Goal: Task Accomplishment & Management: Use online tool/utility

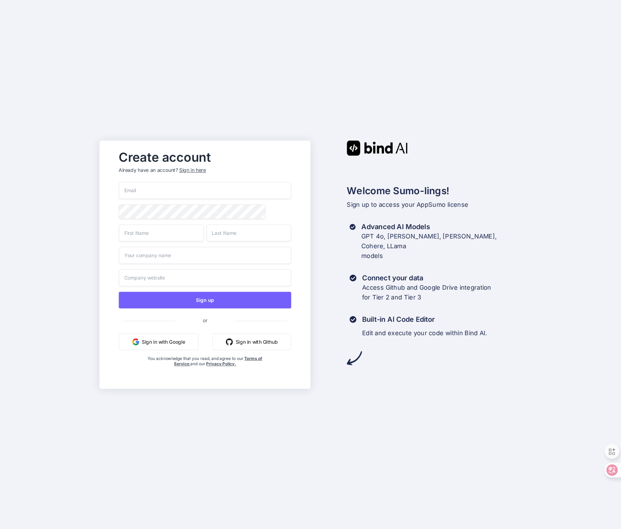
click at [238, 188] on input "email" at bounding box center [205, 190] width 172 height 17
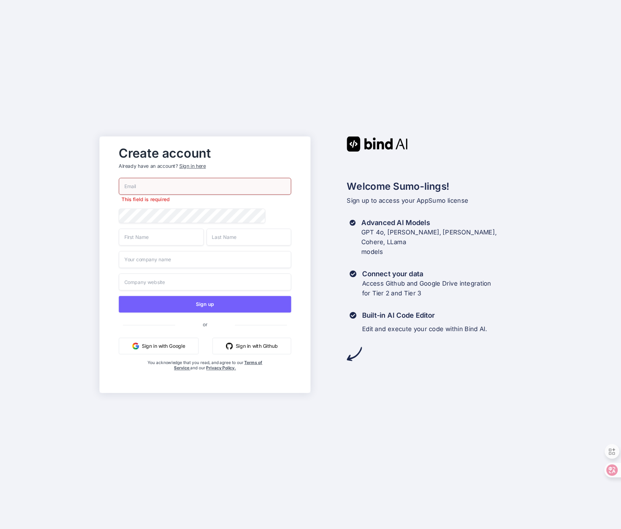
click at [0, 529] on com-1password-menu at bounding box center [0, 529] width 0 height 0
type input "magna_voluisse-[EMAIL_ADDRESS][DOMAIN_NAME]"
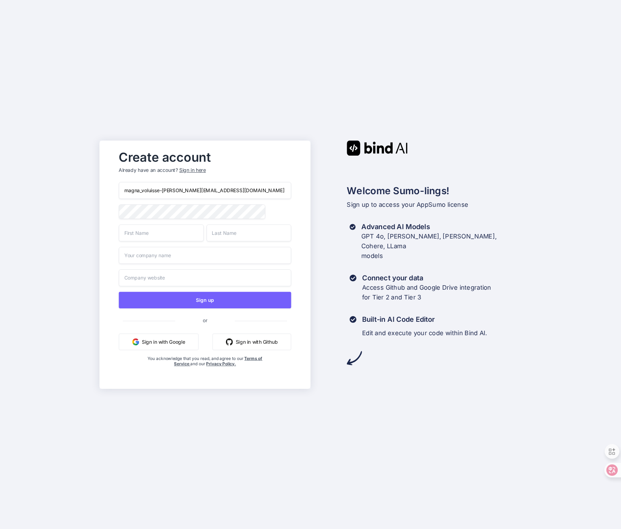
click at [172, 235] on input "text" at bounding box center [161, 232] width 85 height 17
type input "Sho"
type input "Murakami"
click at [178, 257] on input "text" at bounding box center [205, 255] width 172 height 17
click at [187, 300] on button "Sign up" at bounding box center [205, 300] width 172 height 17
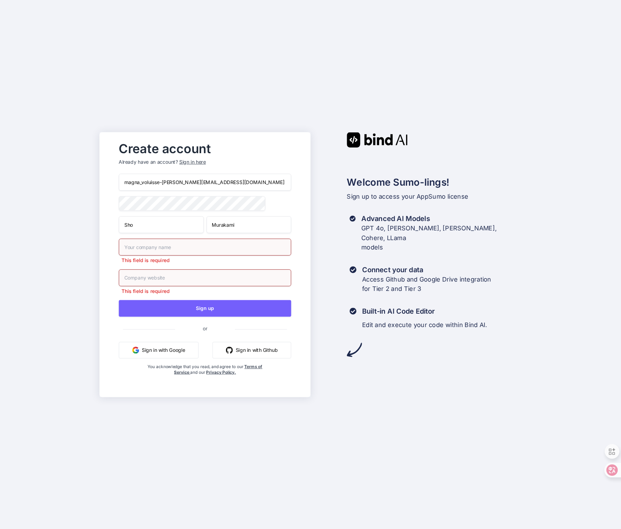
click at [198, 254] on input "text" at bounding box center [205, 247] width 172 height 17
type input "Okinawa Prison"
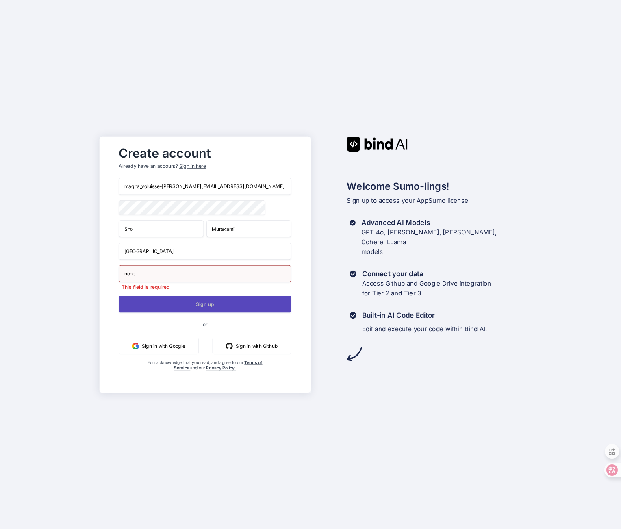
type input "none"
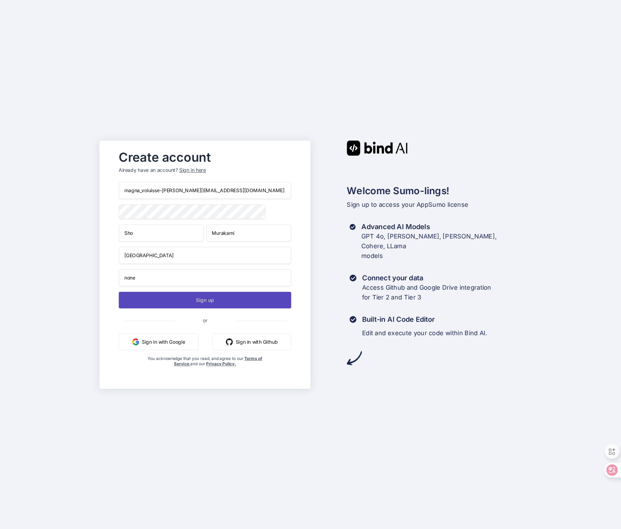
click at [248, 309] on button "Sign up" at bounding box center [205, 300] width 172 height 17
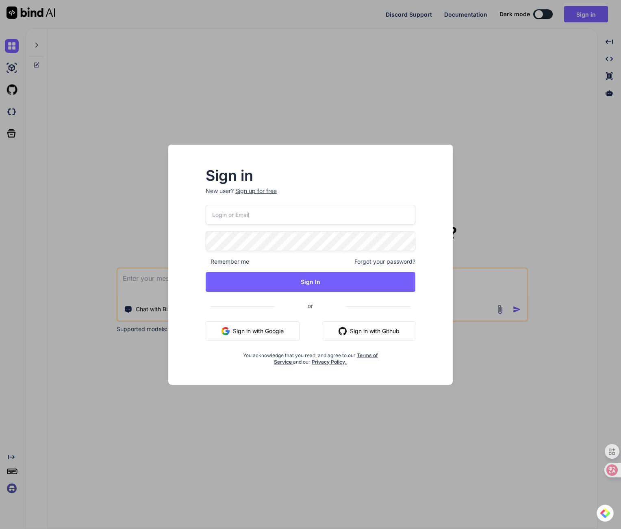
click at [233, 214] on input "email" at bounding box center [311, 215] width 210 height 20
type input "magna_voluisse-[EMAIL_ADDRESS][DOMAIN_NAME]"
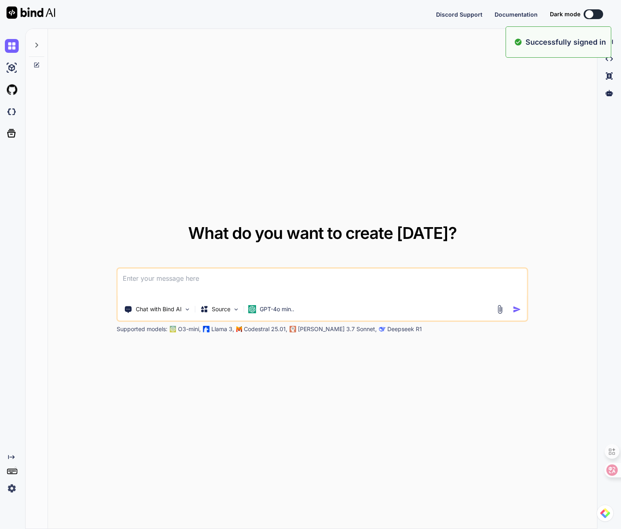
click at [155, 281] on textarea at bounding box center [322, 284] width 409 height 30
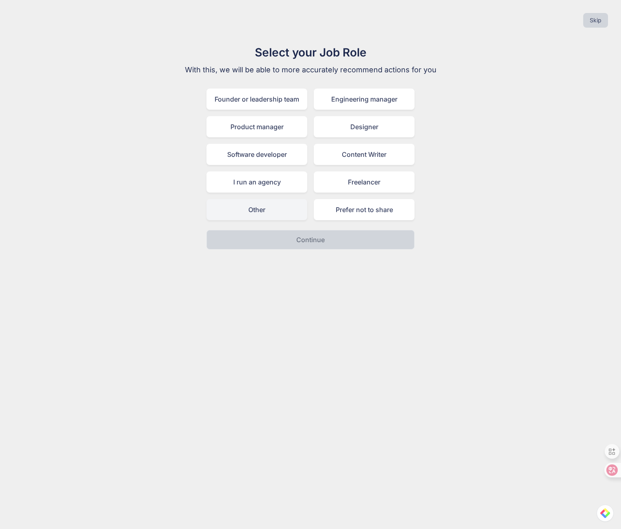
click at [244, 220] on div "Other" at bounding box center [257, 209] width 101 height 21
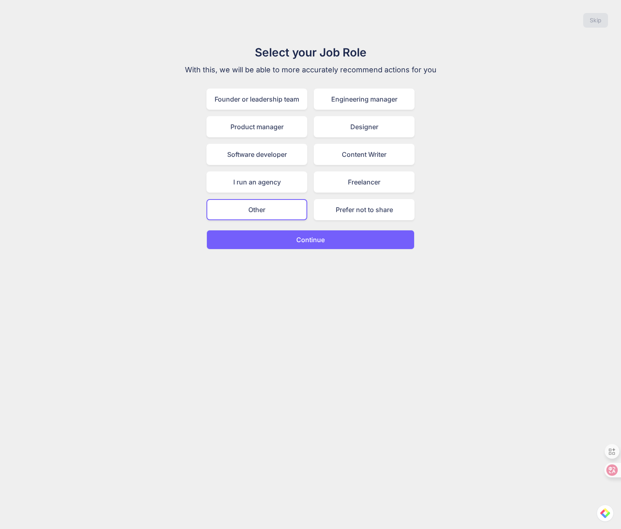
click at [274, 239] on button "Continue" at bounding box center [311, 240] width 208 height 20
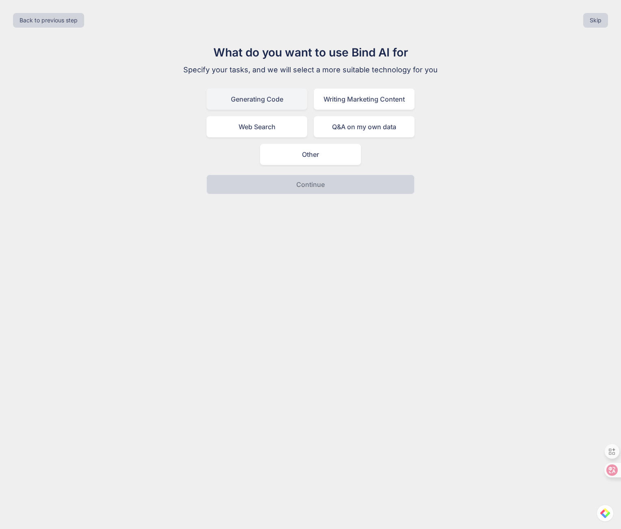
click at [271, 104] on div "Generating Code" at bounding box center [257, 99] width 101 height 21
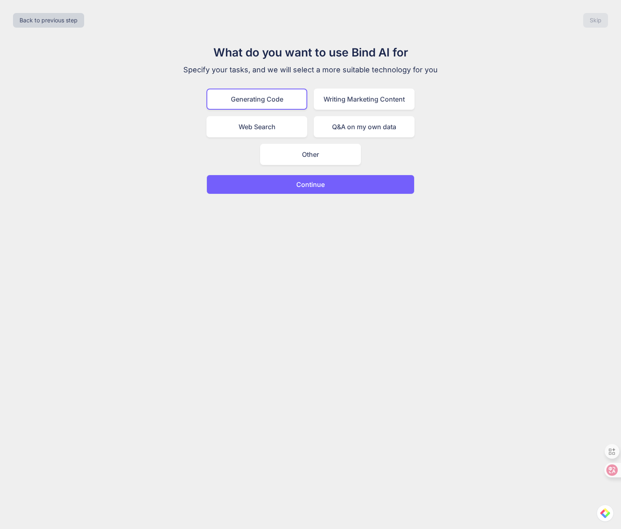
click at [321, 185] on p "Continue" at bounding box center [310, 185] width 28 height 10
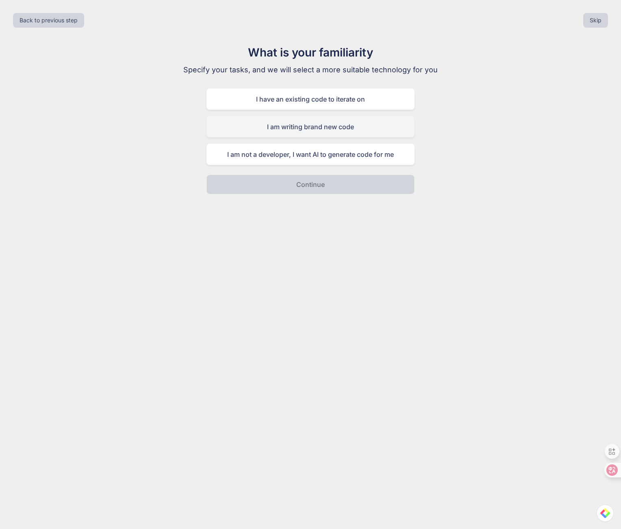
click at [306, 133] on div "I am writing brand new code" at bounding box center [311, 126] width 208 height 21
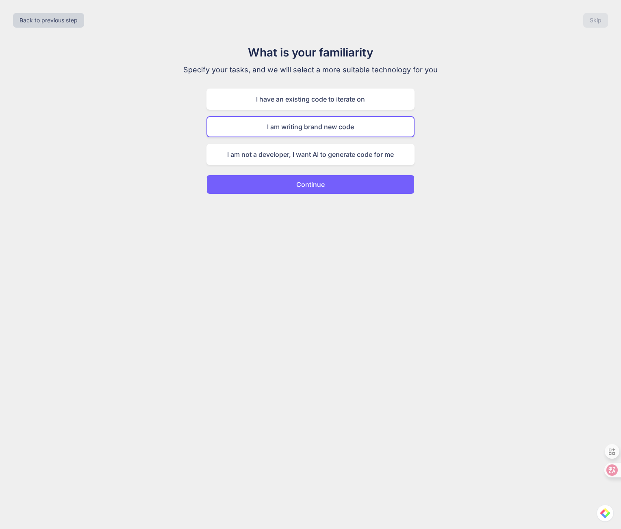
click at [302, 194] on button "Continue" at bounding box center [311, 185] width 208 height 20
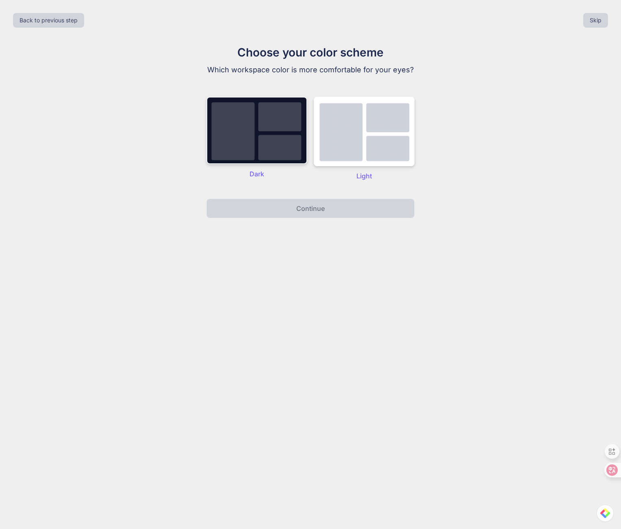
click at [283, 154] on img at bounding box center [257, 130] width 101 height 67
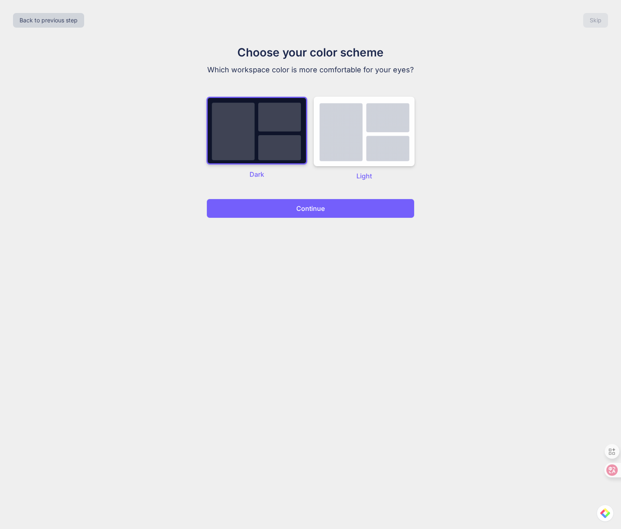
click at [294, 212] on button "Continue" at bounding box center [311, 209] width 208 height 20
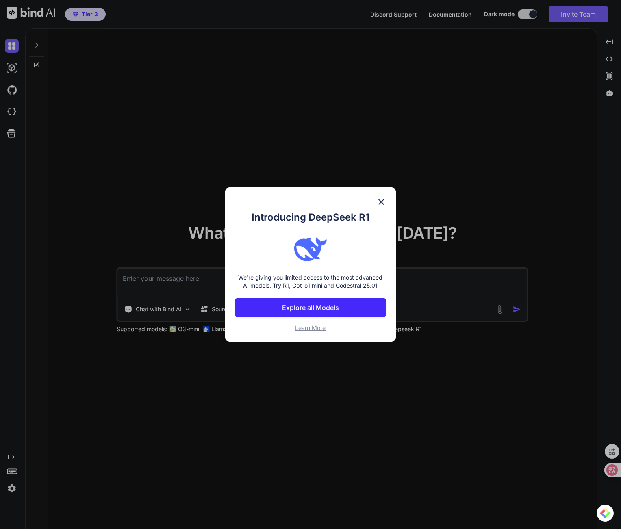
click at [385, 200] on img at bounding box center [381, 202] width 10 height 10
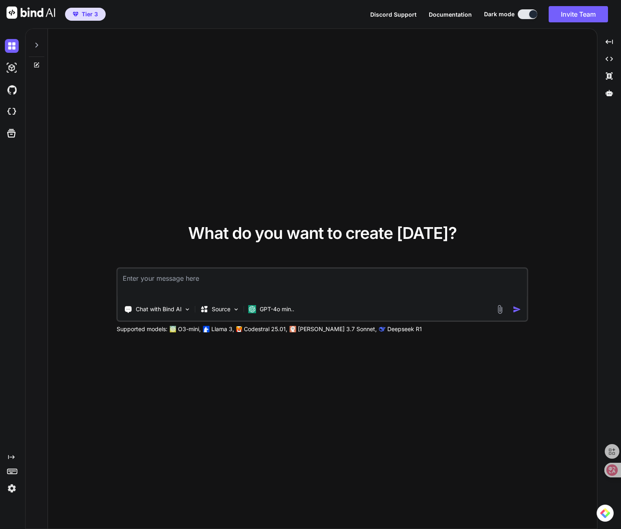
click at [198, 288] on textarea at bounding box center [322, 284] width 409 height 30
click at [276, 308] on p "GPT-4o min.." at bounding box center [277, 309] width 35 height 8
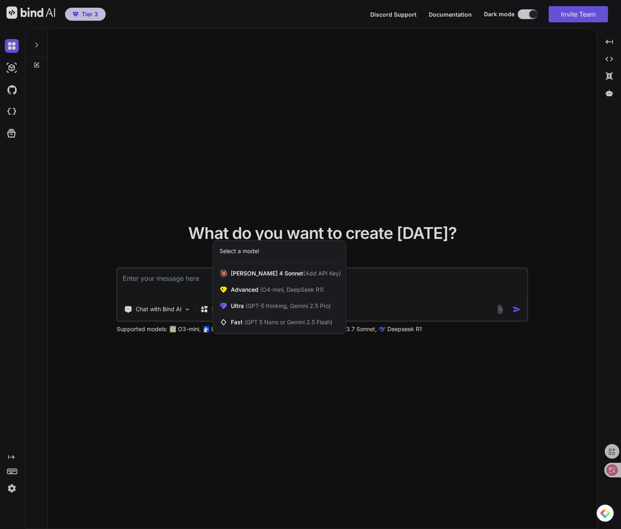
click at [178, 288] on div at bounding box center [310, 264] width 621 height 529
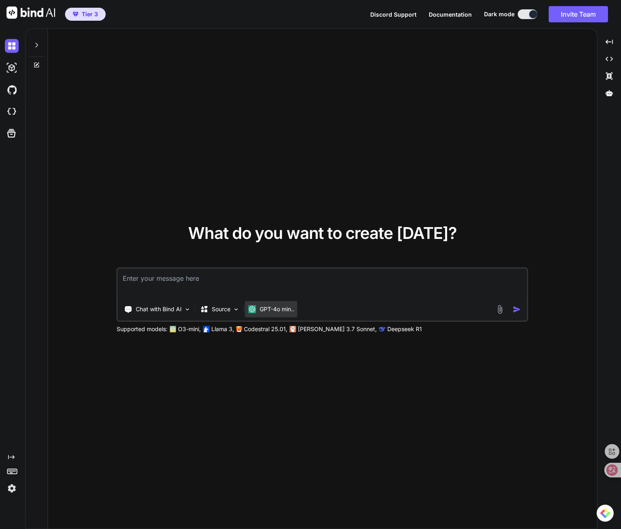
click at [291, 307] on p "GPT-4o min.." at bounding box center [277, 309] width 35 height 8
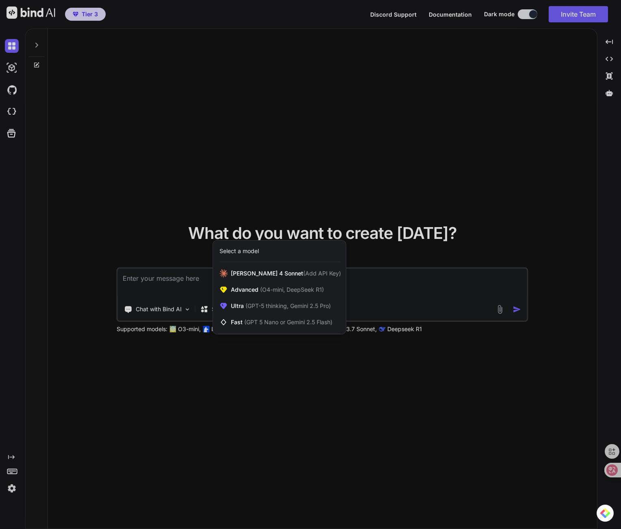
click at [291, 307] on span "(GPT-5 thinking, Gemini 2.5 Pro)" at bounding box center [287, 305] width 87 height 7
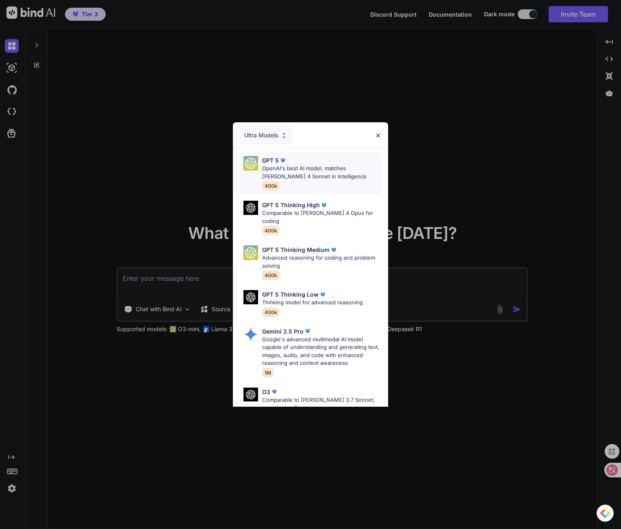
click at [324, 176] on p "OpenAI's best AI model, matches [PERSON_NAME] 4 Sonnet in Intelligence" at bounding box center [322, 173] width 120 height 16
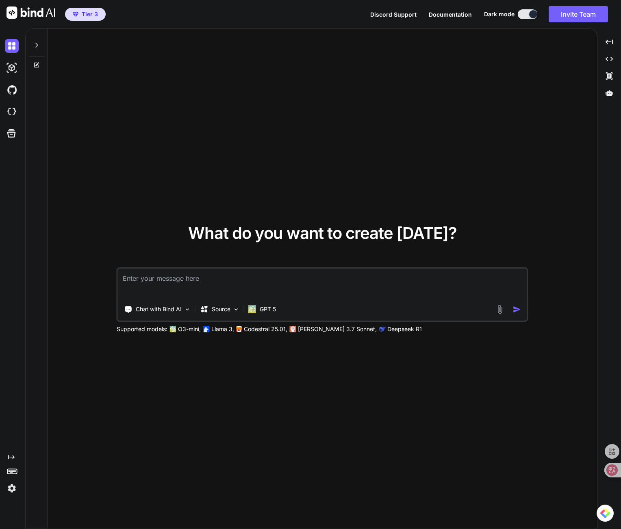
click at [284, 285] on textarea at bounding box center [322, 284] width 409 height 30
click at [191, 273] on textarea at bounding box center [322, 284] width 409 height 30
click at [12, 471] on rect at bounding box center [12, 470] width 1 height 1
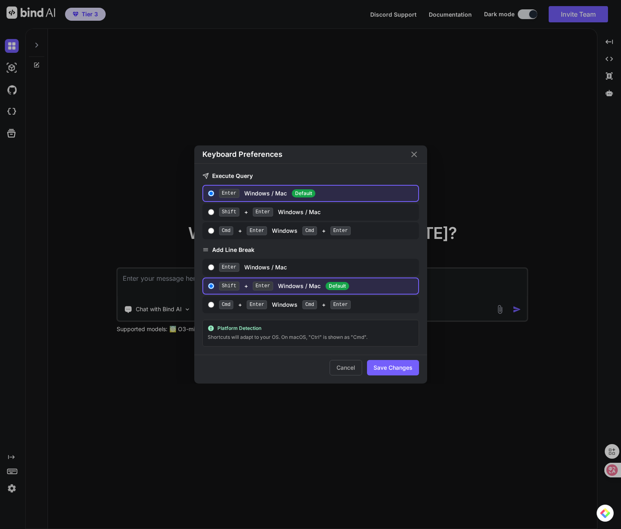
click at [12, 471] on div "Keyboard Preferences Execute Query Enter Windows / Mac Default Shift + Enter Wi…" at bounding box center [310, 264] width 621 height 529
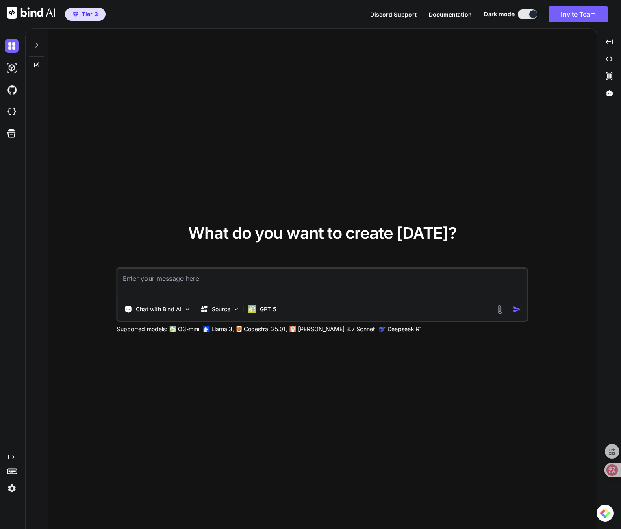
click at [12, 490] on img at bounding box center [12, 489] width 14 height 14
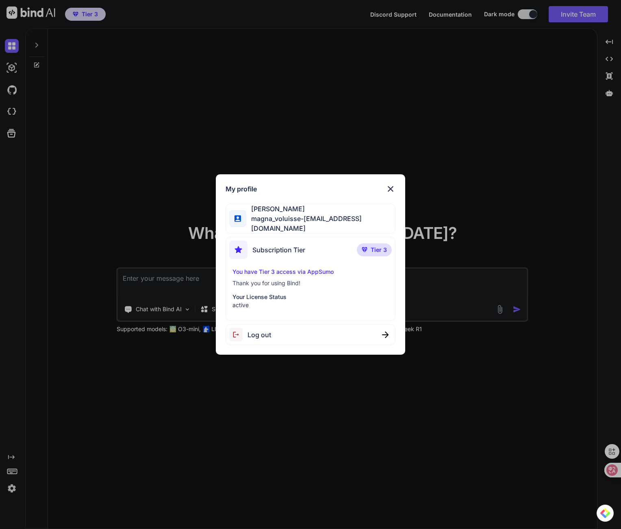
click at [277, 270] on p "You have Tier 3 access via AppSumo" at bounding box center [311, 272] width 157 height 8
click at [390, 190] on img at bounding box center [391, 189] width 10 height 10
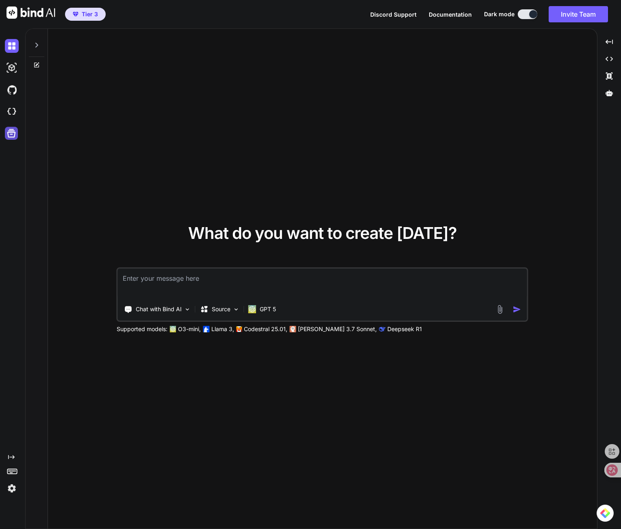
click at [15, 133] on icon at bounding box center [11, 133] width 11 height 11
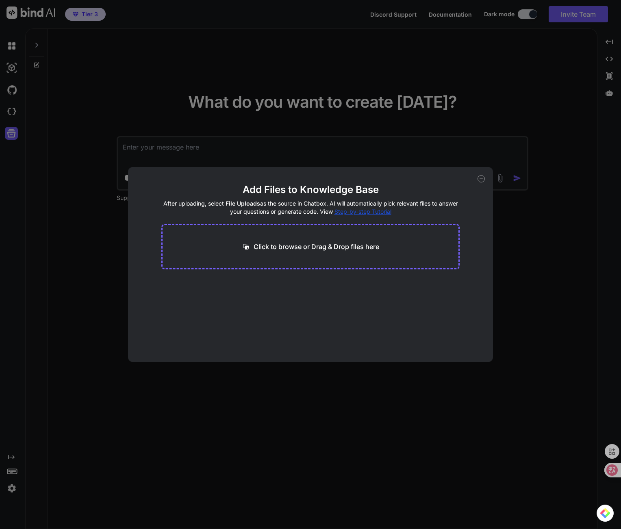
click at [390, 140] on div "Add Files to Knowledge Base After uploading, select File Uploads as the source …" at bounding box center [310, 264] width 621 height 529
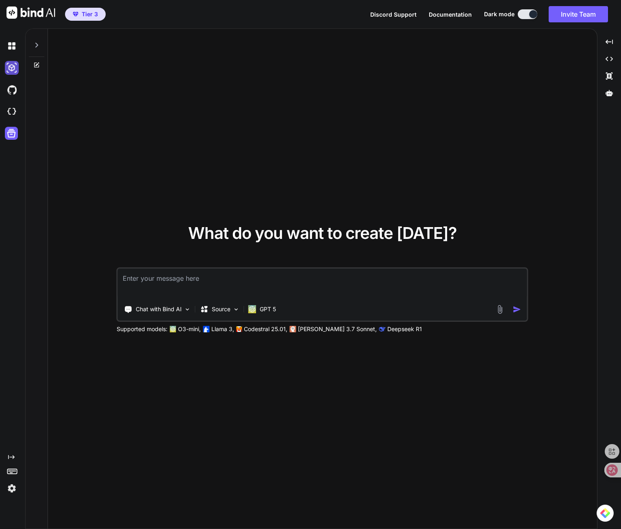
click at [15, 65] on img at bounding box center [12, 68] width 14 height 14
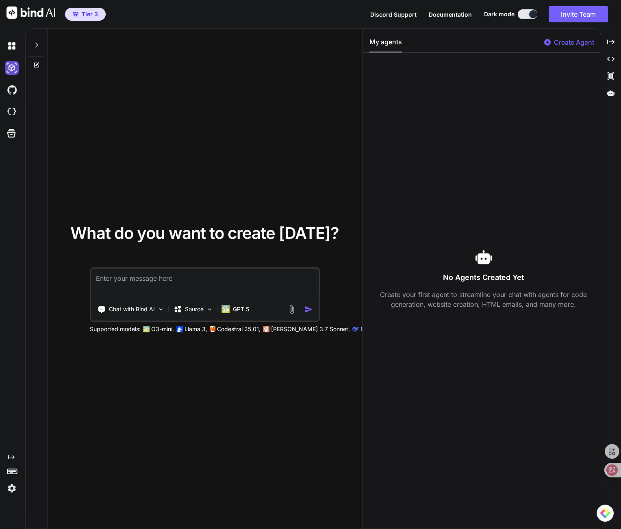
click at [15, 65] on img at bounding box center [12, 68] width 14 height 14
click at [15, 52] on img at bounding box center [12, 46] width 14 height 14
click at [616, 41] on div "Created with Pixso." at bounding box center [611, 42] width 13 height 14
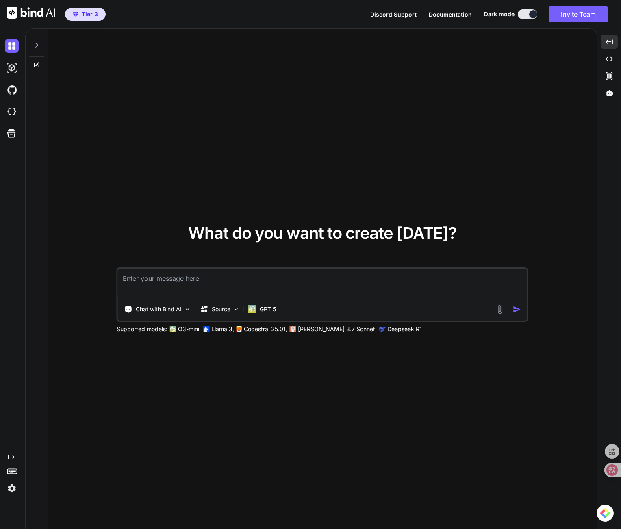
click at [276, 283] on textarea at bounding box center [322, 284] width 409 height 30
type textarea "x"
type textarea "m"
type textarea "x"
type textarea "ま"
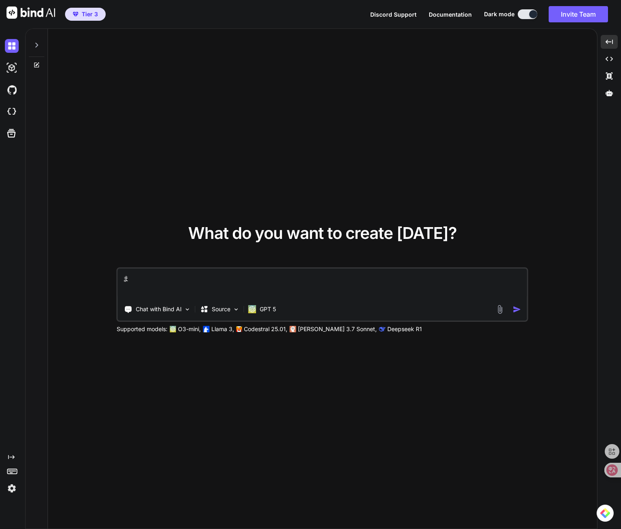
type textarea "x"
type textarea "まz"
type textarea "x"
type textarea "まず"
type textarea "x"
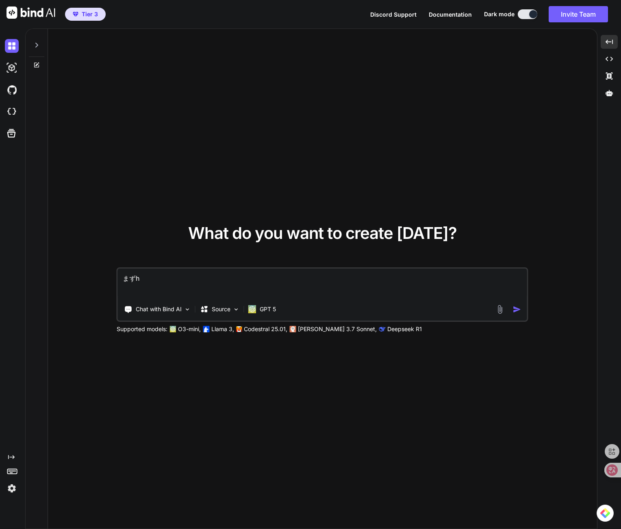
type textarea "まずは"
type textarea "x"
type textarea "まずはk"
type textarea "x"
type textarea "まずはか"
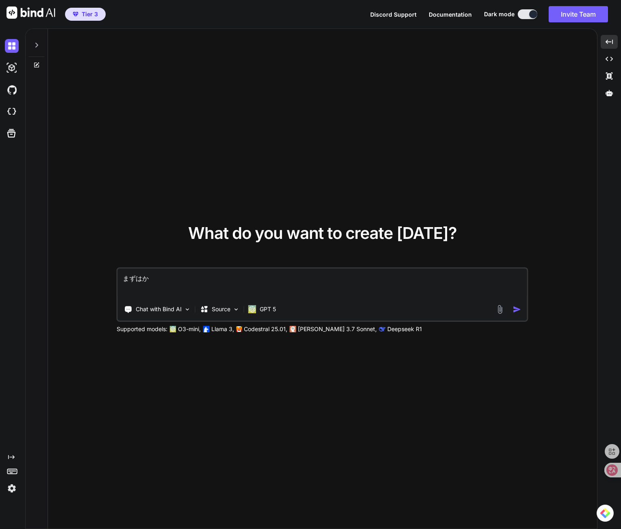
type textarea "x"
type textarea "まずはかn"
type textarea "x"
type textarea "まずはか"
type textarea "x"
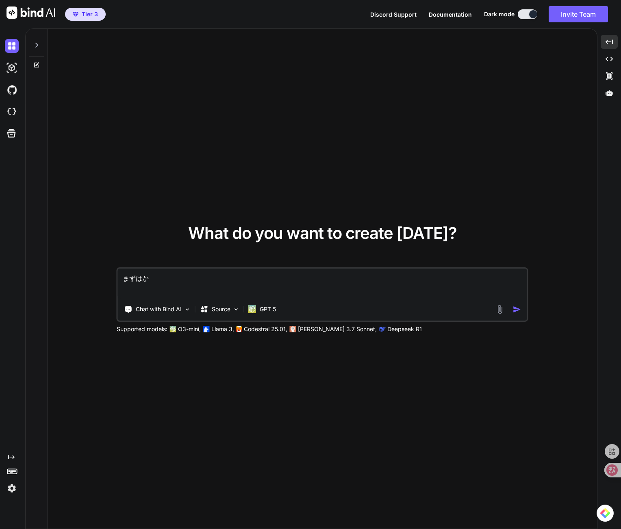
type textarea "まずは"
type textarea "x"
type textarea "まずは１"
type textarea "x"
type textarea "まずは１p"
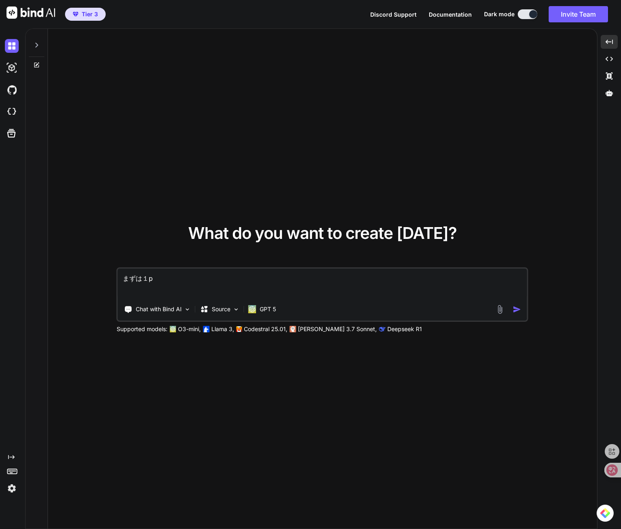
type textarea "x"
type textarea "まずは１ぺ"
type textarea "x"
type textarea "まずは１ぺー"
type textarea "x"
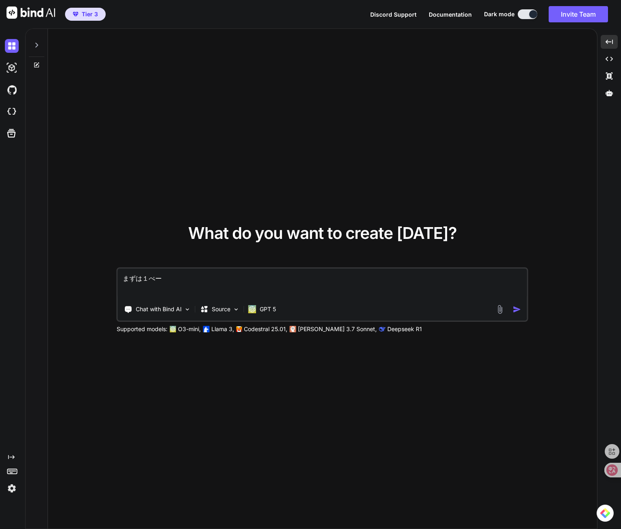
type textarea "まずは１ぺ"
type textarea "x"
type textarea "まずは１"
type textarea "x"
type textarea "まずは"
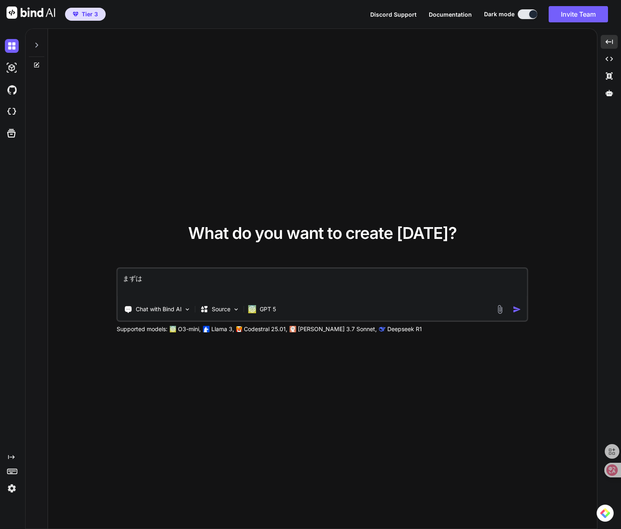
type textarea "x"
type textarea "まずはk"
type textarea "x"
type textarea "まずはく"
type textarea "x"
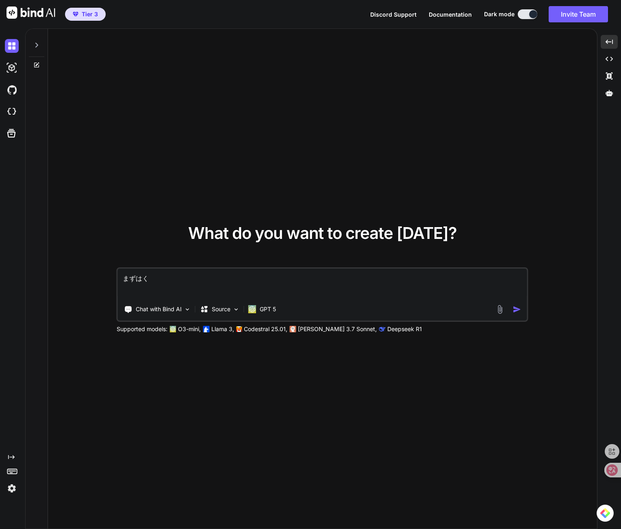
type textarea "まずは空"
type textarea "x"
type textarea "まずは空は"
type textarea "x"
type textarea "まずは空はk"
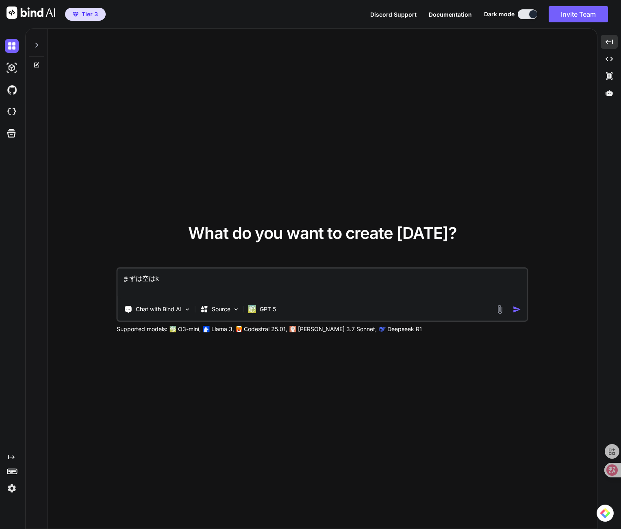
type textarea "x"
type textarea "まずは空白"
type textarea "x"
type textarea "まずは空白n"
type textarea "x"
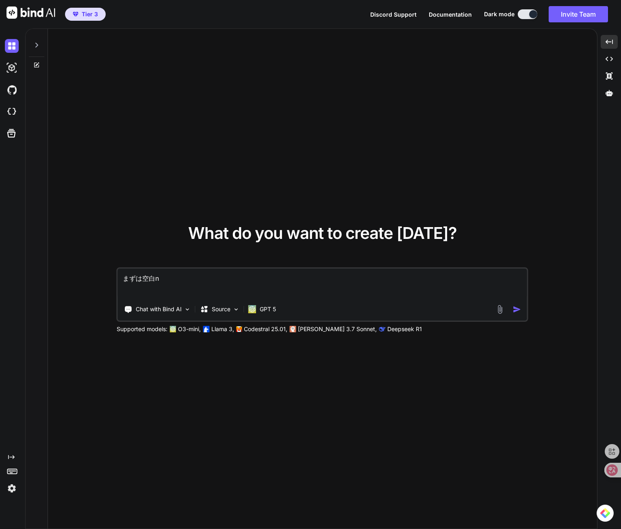
type textarea "まずは空白の"
type textarea "x"
type textarea "まずは空白の１"
type textarea "x"
type textarea "まずは空白の１ぺ"
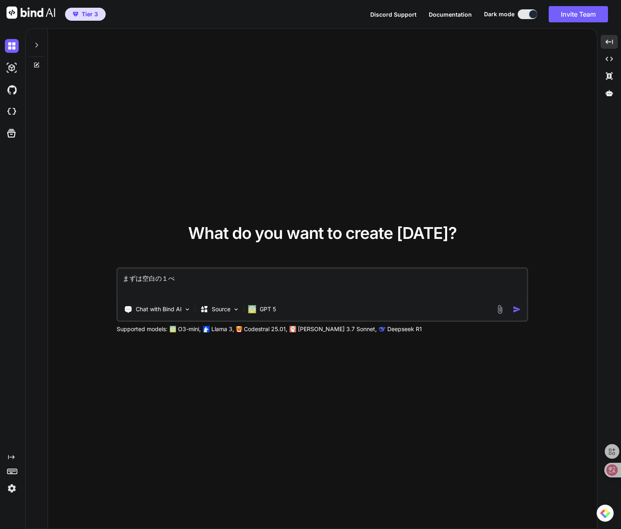
type textarea "x"
type textarea "まずは空白の１ぺー"
type textarea "x"
type textarea "まずは空白の１ぺーj"
type textarea "x"
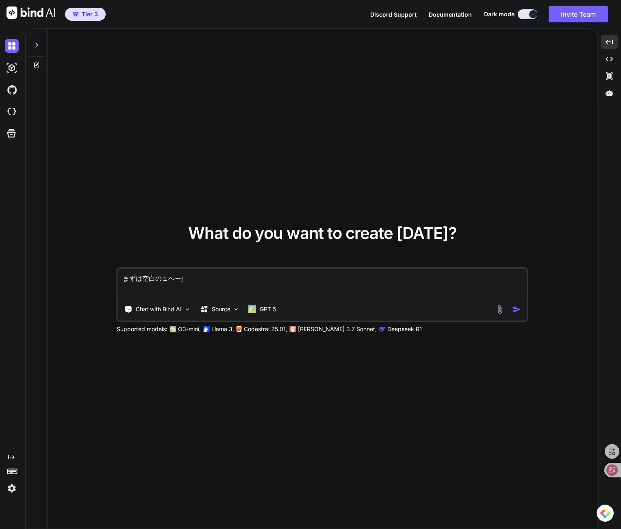
type textarea "まずは空白の１ページ"
type textarea "x"
type textarea "まずは空白の１ページを"
type textarea "x"
type textarea "まずは空白の１ぺーじ"
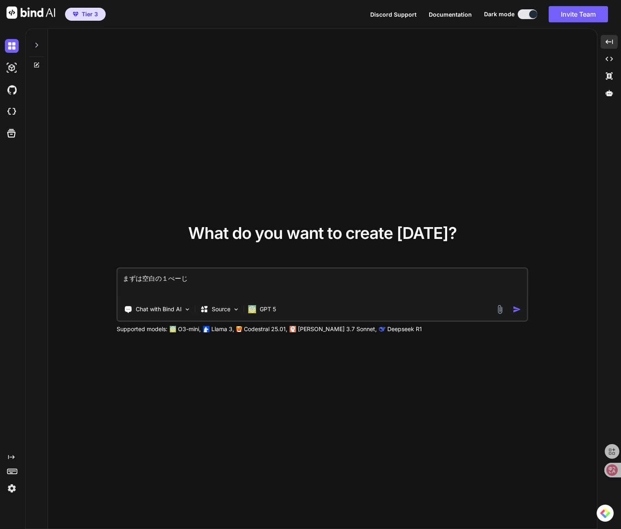
type textarea "x"
type textarea "まずは空白の１ぺー"
type textarea "x"
type textarea "まずは空白の１ぺ"
type textarea "x"
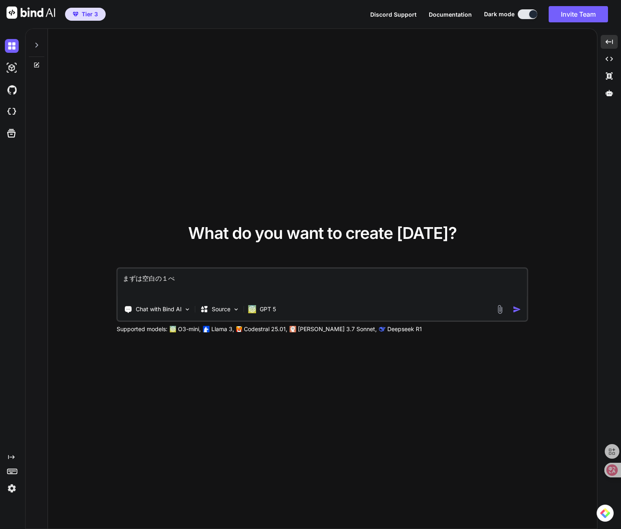
type textarea "まずはくうはくの１"
type textarea "x"
type textarea "まずは空白の１t"
type textarea "x"
type textarea "まずは空白の１つ"
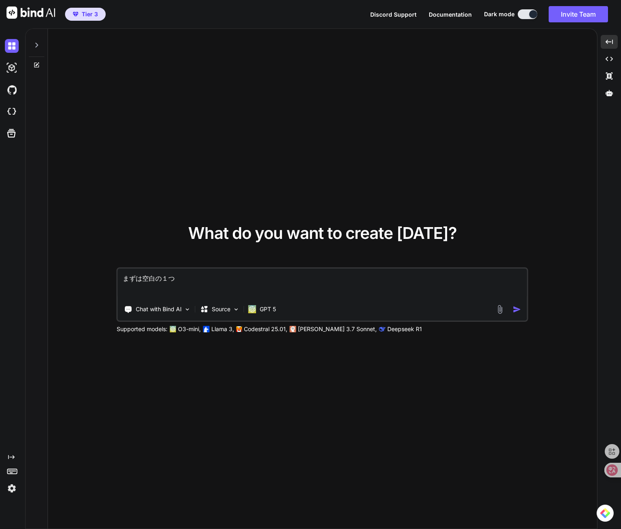
type textarea "x"
type textarea "まずは空白の１つn"
type textarea "x"
type textarea "まずは空白の１つの"
type textarea "x"
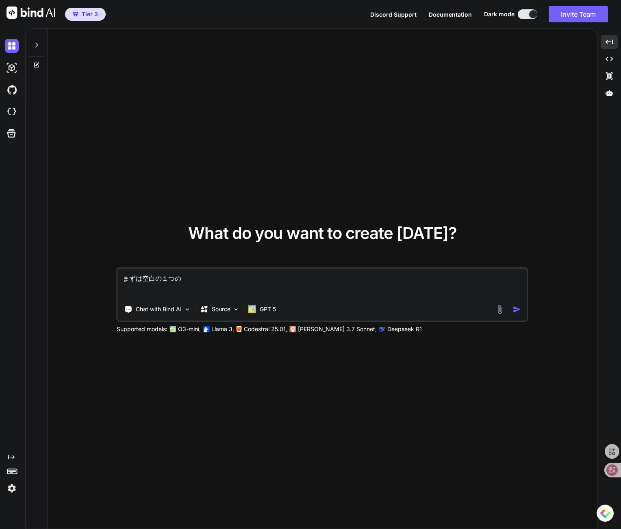
type textarea "まずは空白の１つの まずは空白の１つの"
type textarea "x"
type textarea "まずは空白の１つの weまずは空白の１つの"
type textarea "x"
type textarea "まずは空白の１つの wまずは空白の１つの"
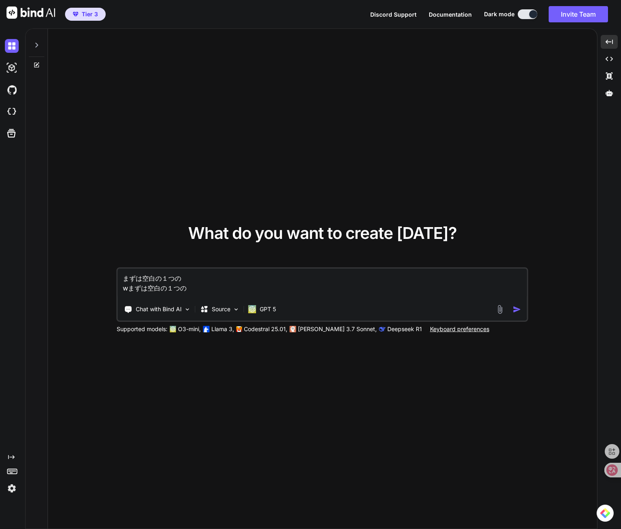
type textarea "x"
type textarea "まずは空白の１つの まずは空白の１つの"
type textarea "x"
type textarea "まずは空白の１つの"
type textarea "x"
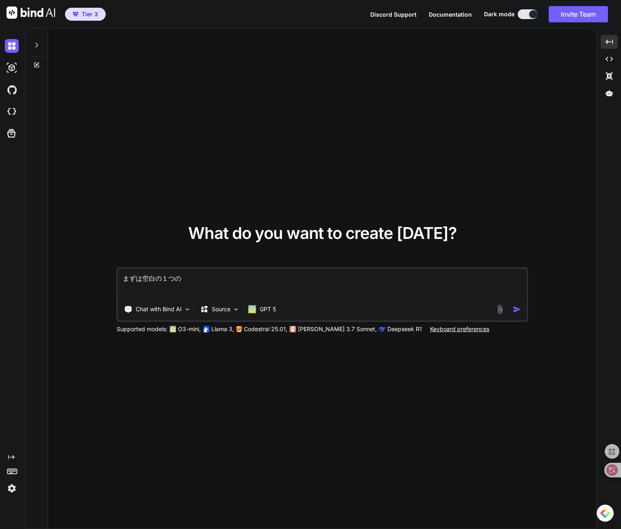
type textarea "まずは空白の１つの w"
type textarea "x"
type textarea "まずは空白の１つの"
type textarea "x"
type textarea "まずは空白の１つの"
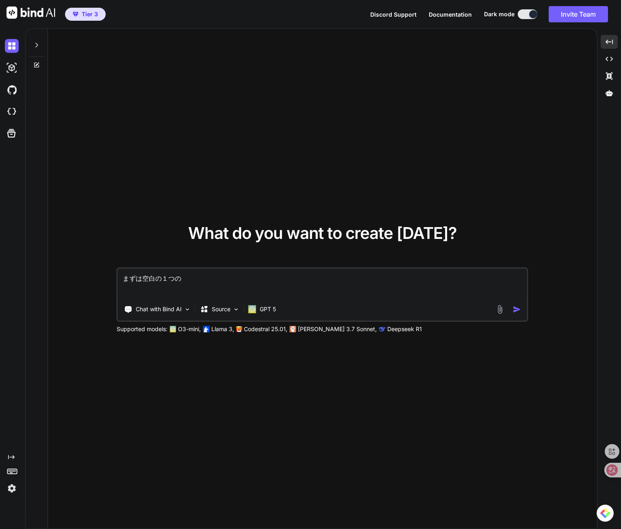
type textarea "x"
type textarea "まずは空白の１つのw"
type textarea "x"
type textarea "まずは空白の１つのwe"
type textarea "x"
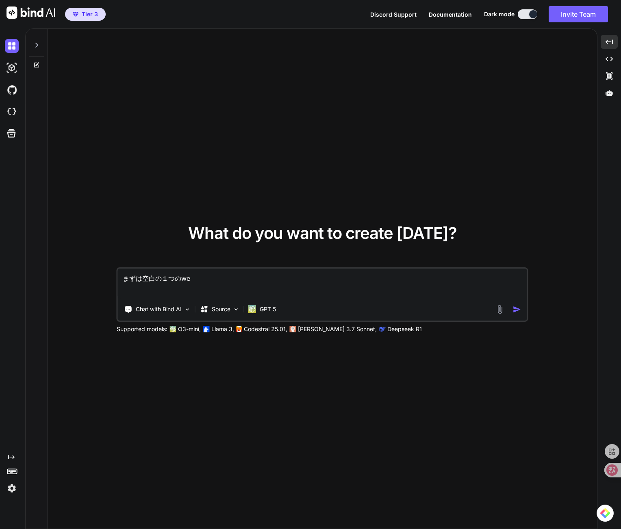
type textarea "まずは空白の１つのweb"
type textarea "x"
type textarea "まずは空白の１つのwebp"
type textarea "x"
type textarea "まずは空白の１つのwebぺ"
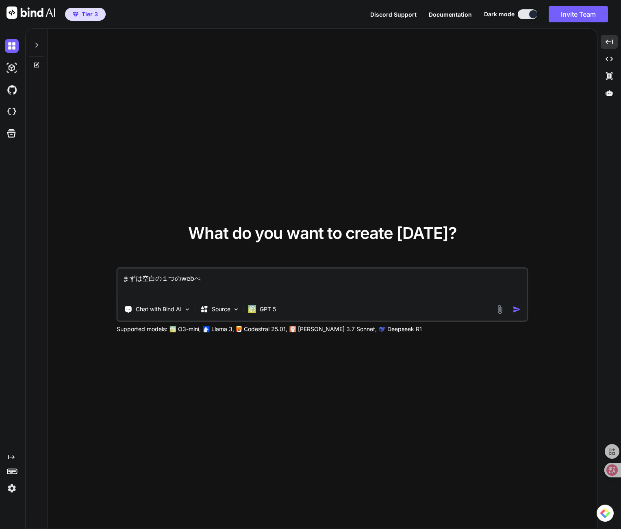
type textarea "x"
type textarea "まずは空白の１つのwebペー"
type textarea "x"
type textarea "まずは空白の１つのwebペーj"
type textarea "x"
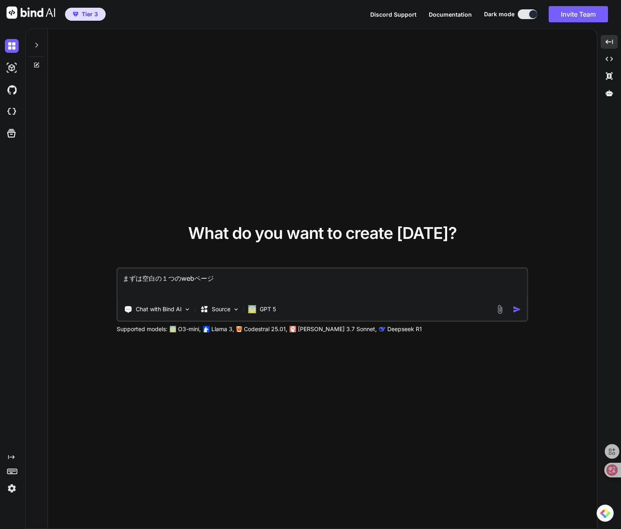
type textarea "まずは空白の１つのwebページw"
type textarea "x"
type textarea "まずは空白の１つのwebページを"
type textarea "x"
type textarea "まずは空白の１つのwebページをs"
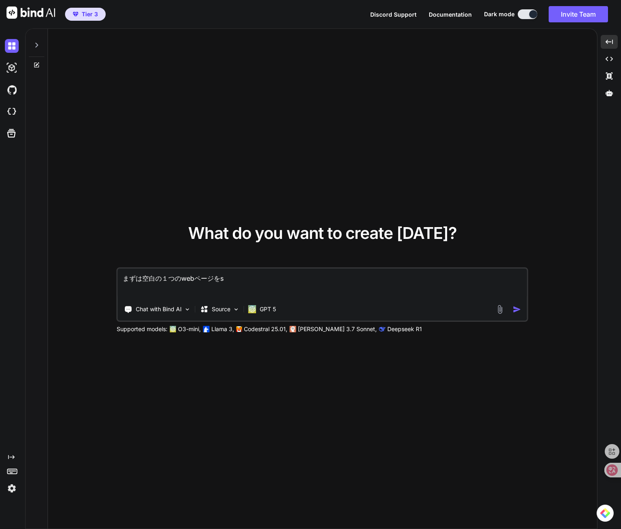
type textarea "x"
type textarea "まずは空白の１つのwebページをさk"
type textarea "x"
type textarea "まずは空白の１つのwebページをさく"
type textarea "x"
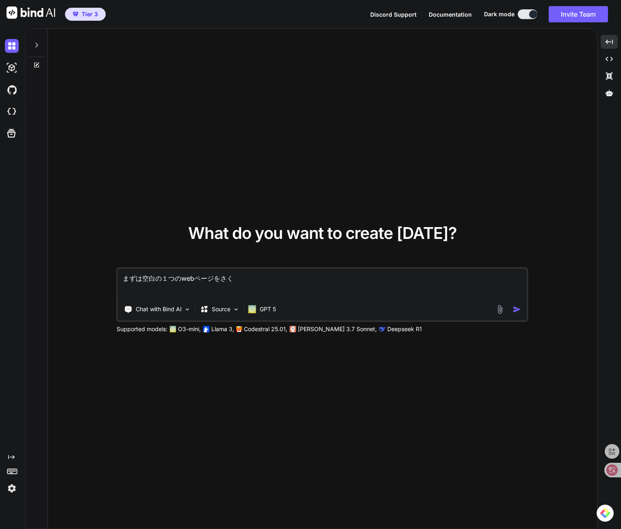
type textarea "まずは空白の１つのwebページをさくs"
type textarea "x"
type textarea "まずは空白の１つのwebページを作成"
type textarea "x"
type textarea "まずは空白の１つのwebページを作成い"
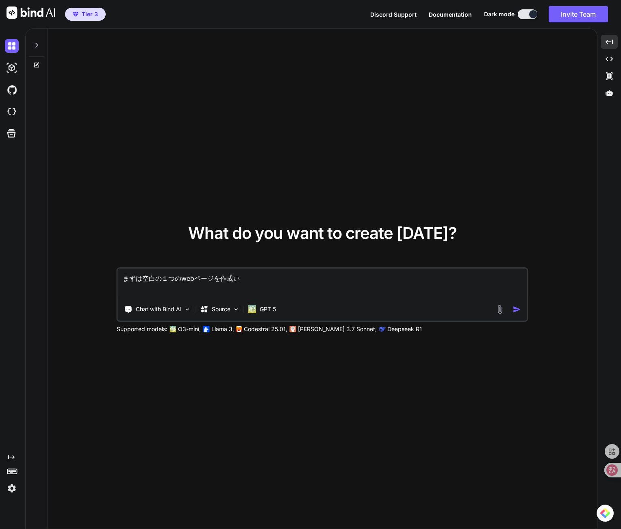
type textarea "x"
type textarea "まずは空白の１つのwebページを作成いs"
type textarea "x"
type textarea "まずは空白の１つのwebページをさくせいい"
type textarea "x"
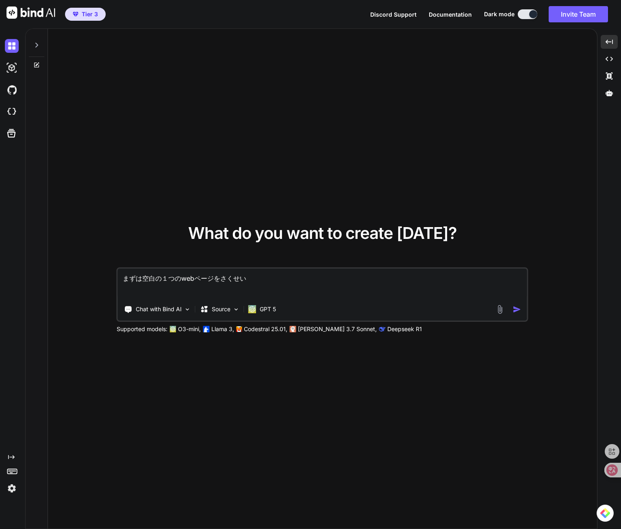
type textarea "まずは空白の１つのwebページを作成s"
type textarea "x"
type textarea "まずは空白の１つのwebページを作成し"
type textarea "x"
type textarea "まずは空白の１つのwebページを作成して"
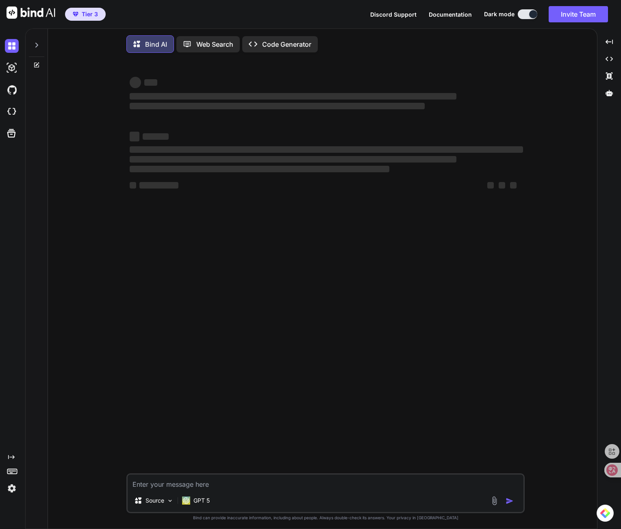
scroll to position [4, 0]
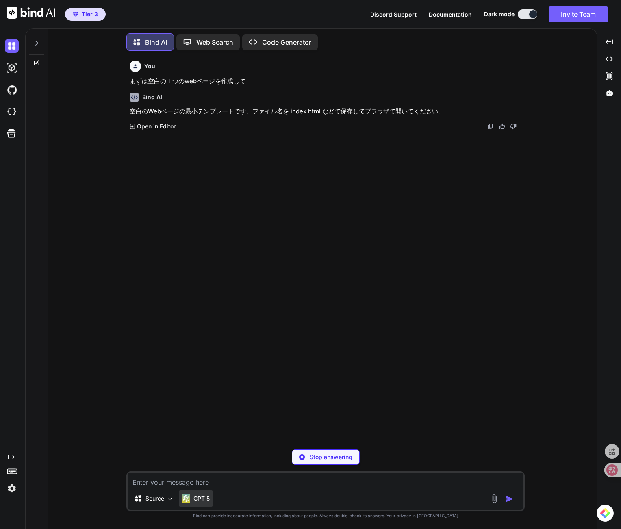
click at [206, 505] on div "GPT 5" at bounding box center [196, 499] width 34 height 16
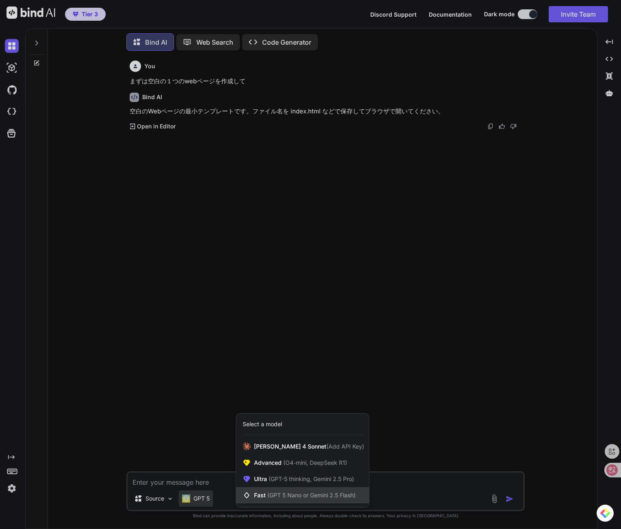
click at [289, 491] on div "Fast (GPT 5 Nano or Gemini 2.5 Flash)" at bounding box center [302, 495] width 133 height 16
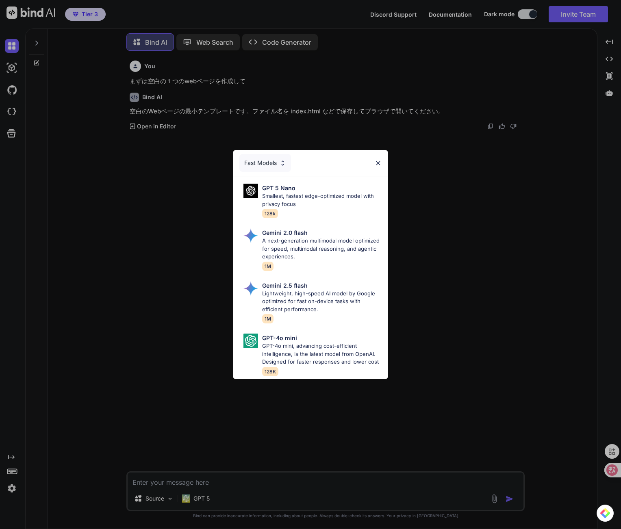
click at [376, 160] on img at bounding box center [378, 163] width 7 height 7
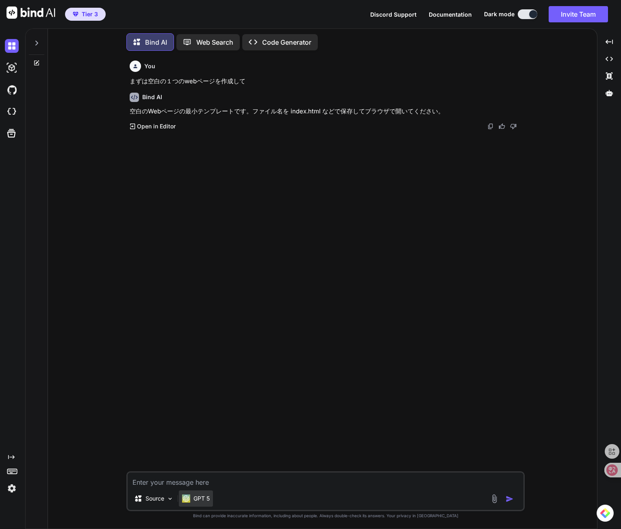
click at [210, 496] on p "GPT 5" at bounding box center [202, 499] width 16 height 8
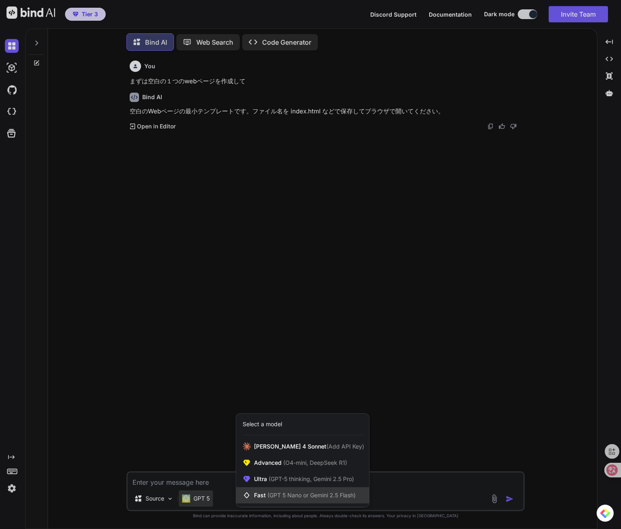
click at [309, 496] on span "(GPT 5 Nano or Gemini 2.5 Flash)" at bounding box center [312, 495] width 88 height 7
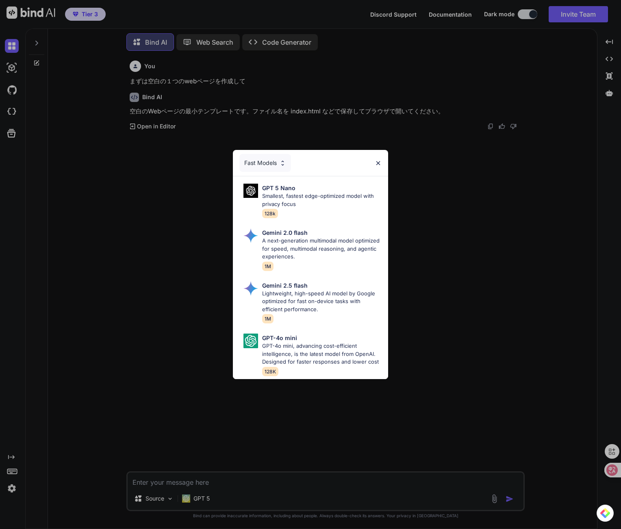
click at [279, 154] on div "Fast Models" at bounding box center [265, 163] width 52 height 18
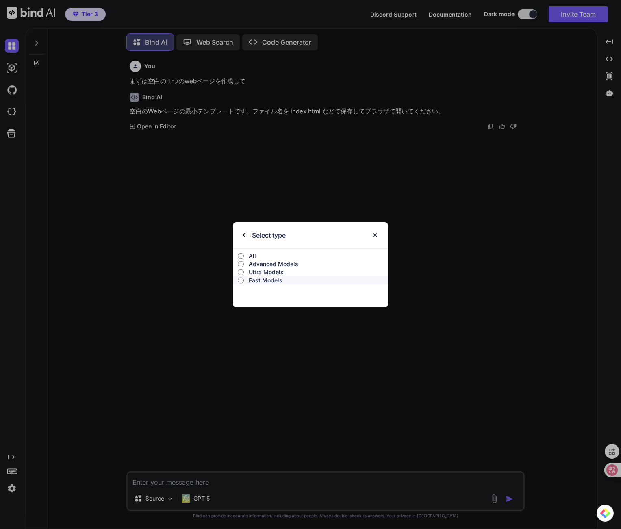
click at [248, 256] on label "All" at bounding box center [310, 256] width 155 height 8
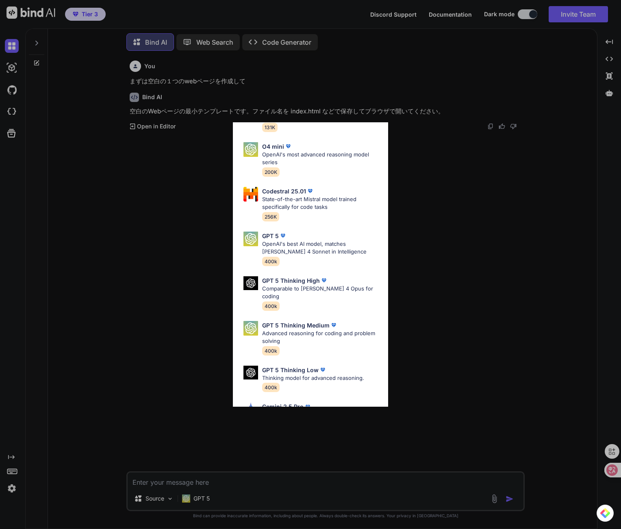
scroll to position [98, 0]
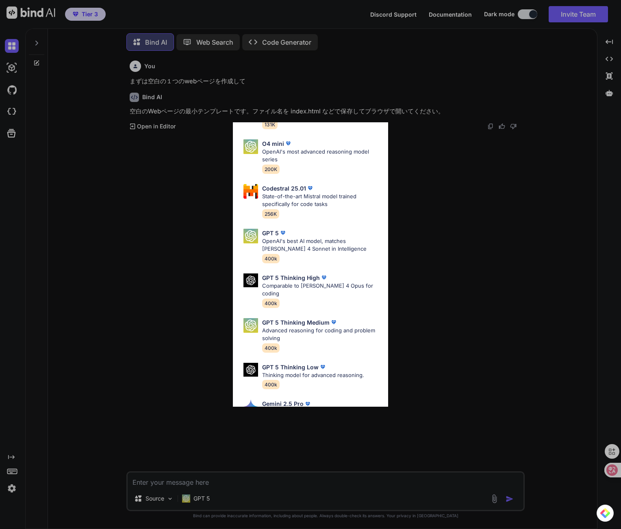
click at [156, 208] on div "All GPT 5 Mini Smaller, fast variant balancing speed and capability for light t…" at bounding box center [310, 264] width 621 height 529
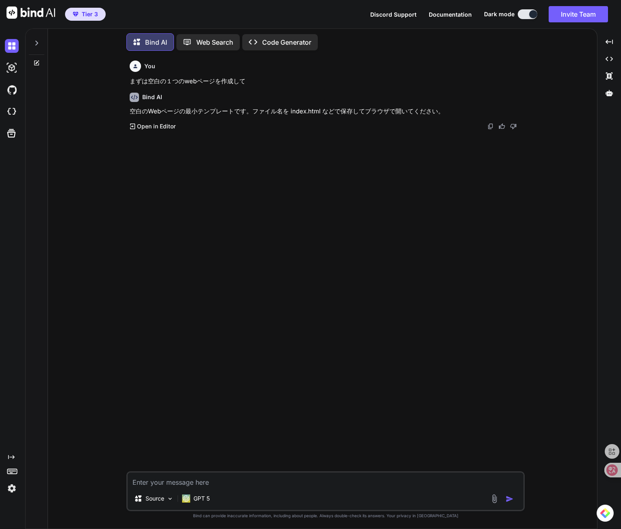
click at [150, 126] on p "Open in Editor" at bounding box center [156, 126] width 39 height 8
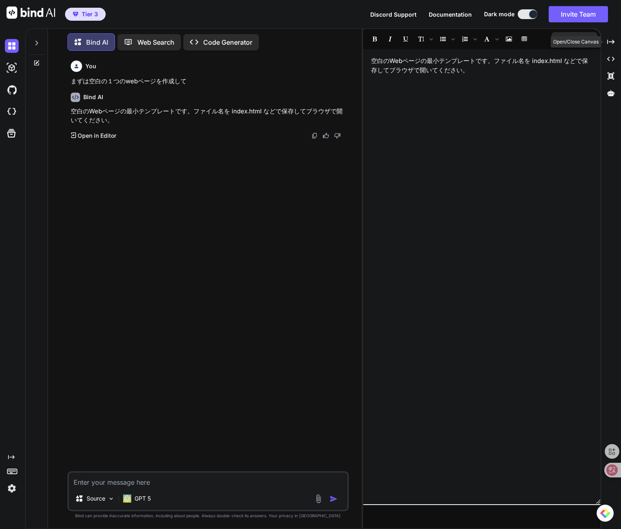
click at [618, 40] on div "Bind AI Web Search Created with Pixso. Code Generator You まずは空白の１つのwebページを作成して …" at bounding box center [323, 278] width 596 height 501
click at [611, 58] on icon "Created with Pixso." at bounding box center [610, 58] width 7 height 7
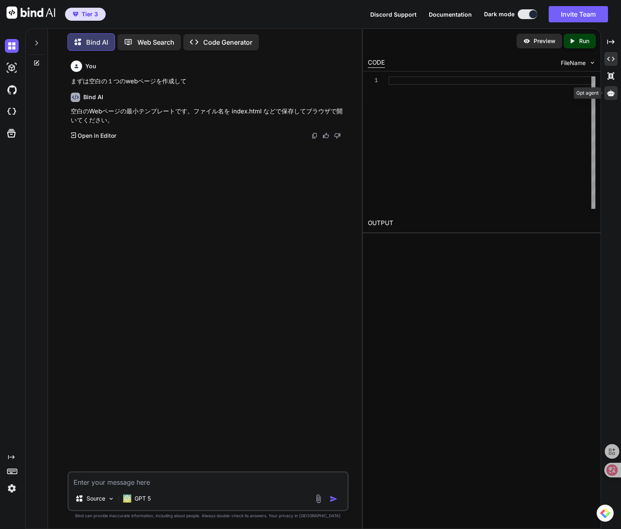
click at [615, 96] on div at bounding box center [611, 93] width 13 height 14
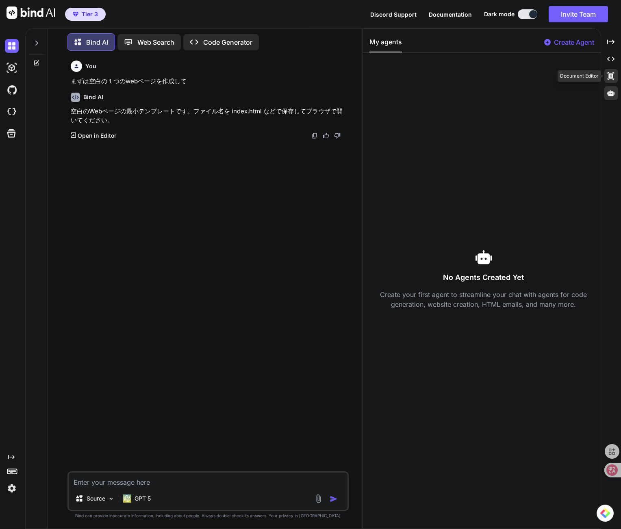
click at [609, 78] on icon at bounding box center [611, 75] width 7 height 7
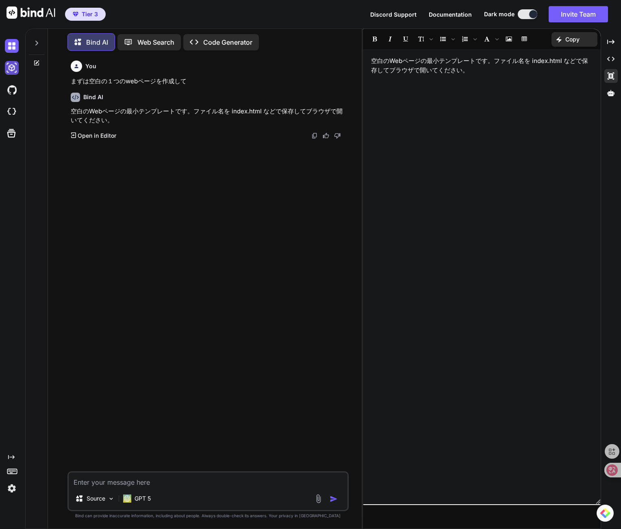
click at [7, 71] on img at bounding box center [12, 68] width 14 height 14
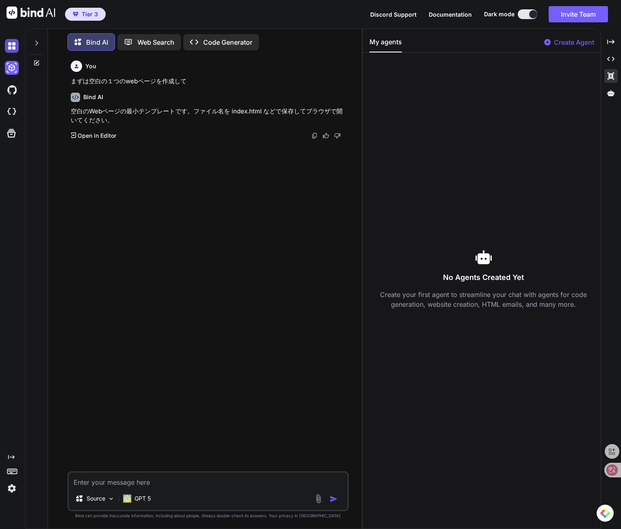
click at [15, 50] on img at bounding box center [12, 46] width 14 height 14
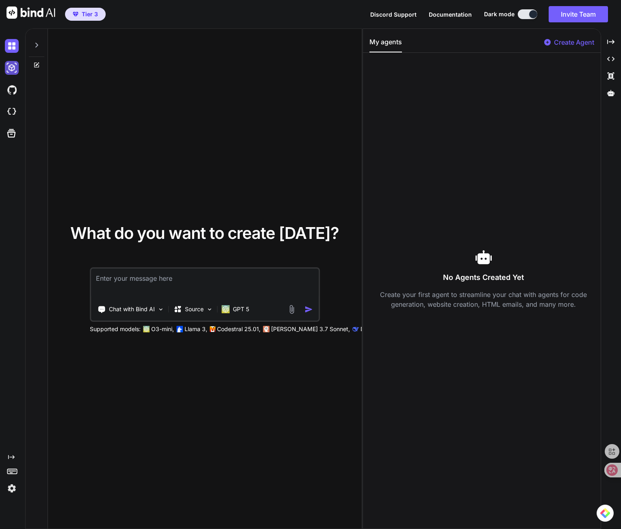
click at [11, 70] on img at bounding box center [12, 68] width 14 height 14
click at [38, 46] on icon at bounding box center [36, 45] width 7 height 7
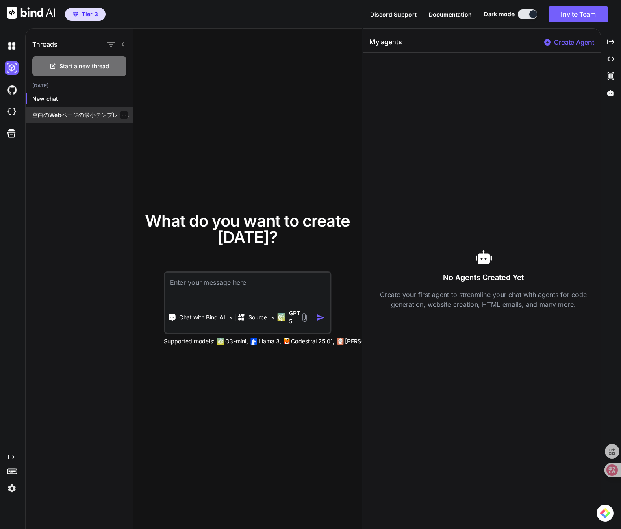
click at [65, 114] on p "空白のWebページの最小テンプレートです。ファイル名を index.html などで保存してブラウザで開いてください。 <!doctype html> <ht…" at bounding box center [82, 115] width 101 height 8
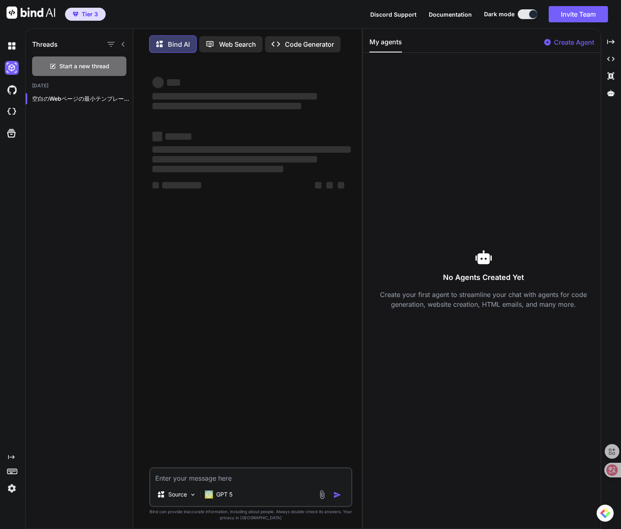
drag, startPoint x: 244, startPoint y: 479, endPoint x: 238, endPoint y: 489, distance: 11.5
click at [242, 483] on textarea at bounding box center [250, 476] width 201 height 15
type textarea "x"
type textarea "s"
type textarea "x"
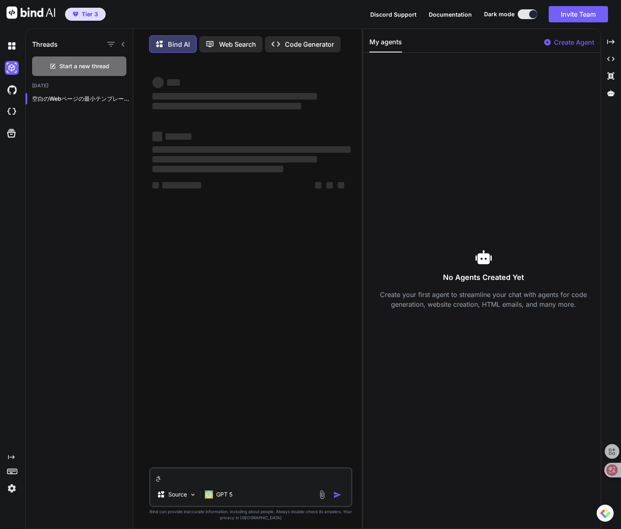
type textarea "さk"
type textarea "x"
type textarea "さく"
type textarea "x"
type textarea "さくs"
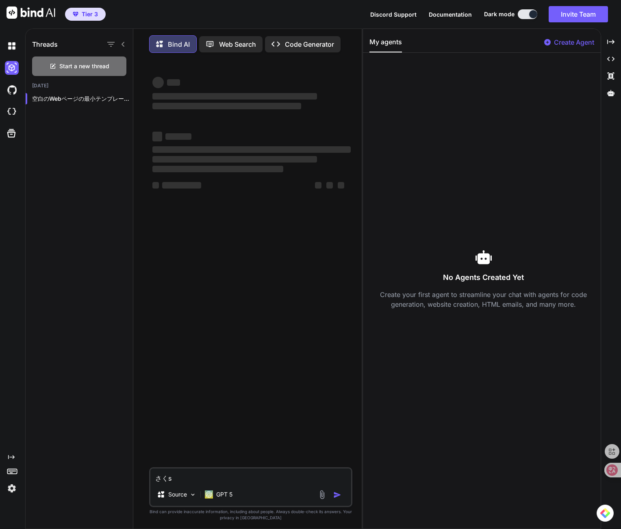
type textarea "x"
type textarea "作成"
type textarea "x"
type textarea "作成s"
type textarea "x"
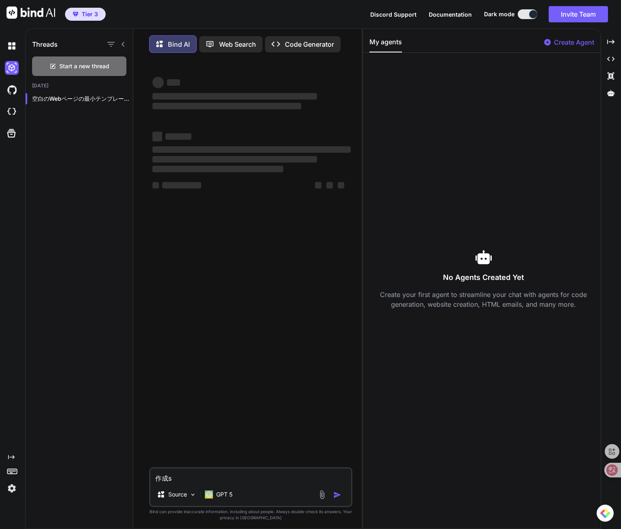
type textarea "作成し"
type textarea "x"
type textarea "作成した"
type textarea "x"
type textarea "作成したr"
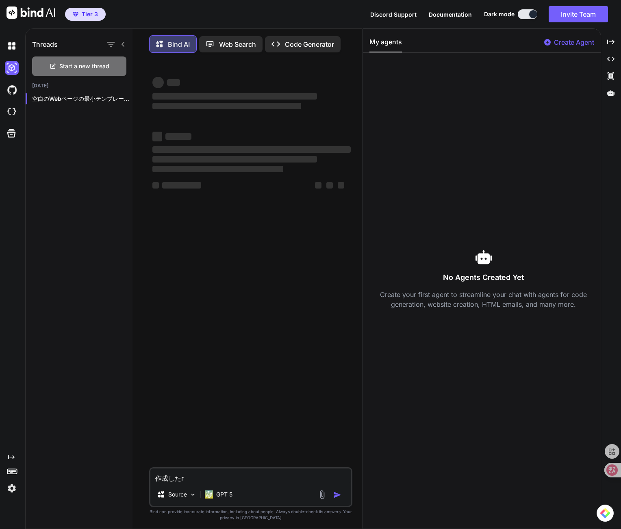
type textarea "x"
type textarea "作成したら"
type textarea "x"
type textarea "作成したらh"
type textarea "x"
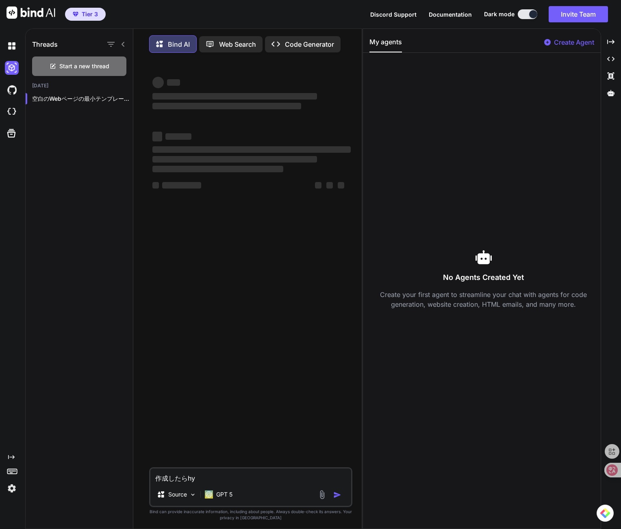
type textarea "作成し[PERSON_NAME]"
type textarea "x"
type textarea "作成したら表"
type textarea "x"
type textarea "作成したら表j"
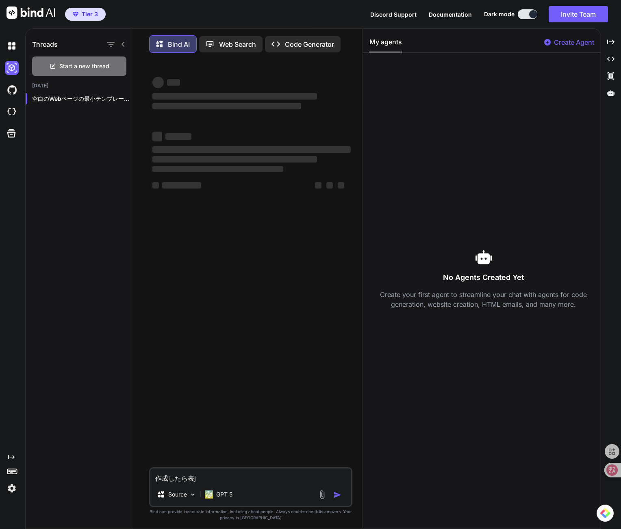
type textarea "x"
type textarea "作成したら表示"
type textarea "x"
type textarea "作成したら表示s"
type textarea "x"
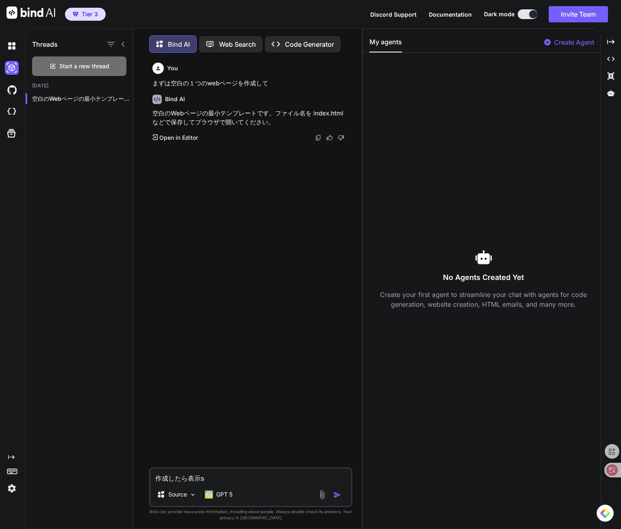
type textarea "作成したら表示し"
type textarea "x"
type textarea "作成したら表示しt"
type textarea "x"
type textarea "作成したら表示して"
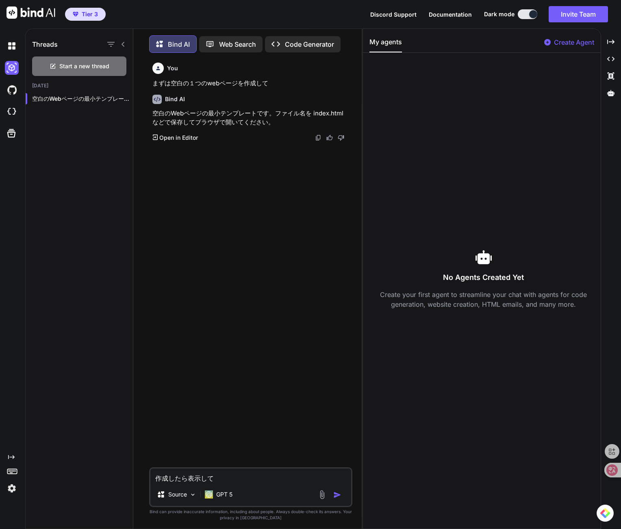
type textarea "x"
type textarea "作成したら表示して。"
type textarea "x"
type textarea "作成したら表示して。 作成したら表示して。"
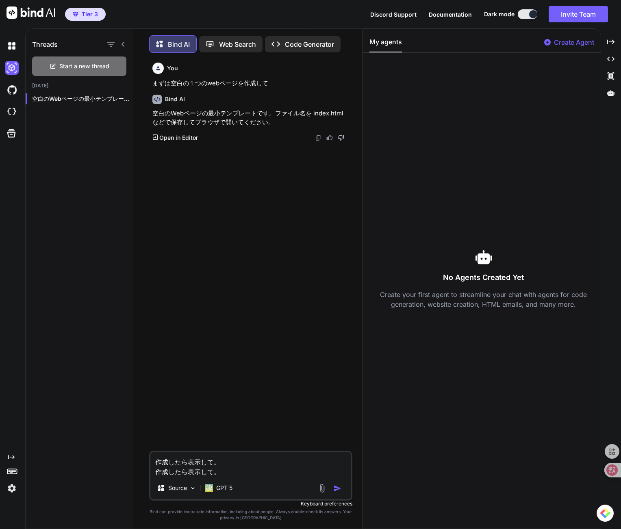
type textarea "x"
type textarea "作成したら表示して。"
type textarea "x"
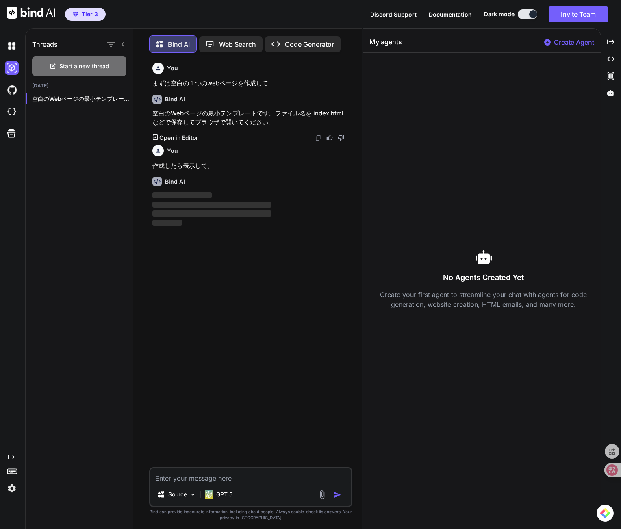
scroll to position [4, 0]
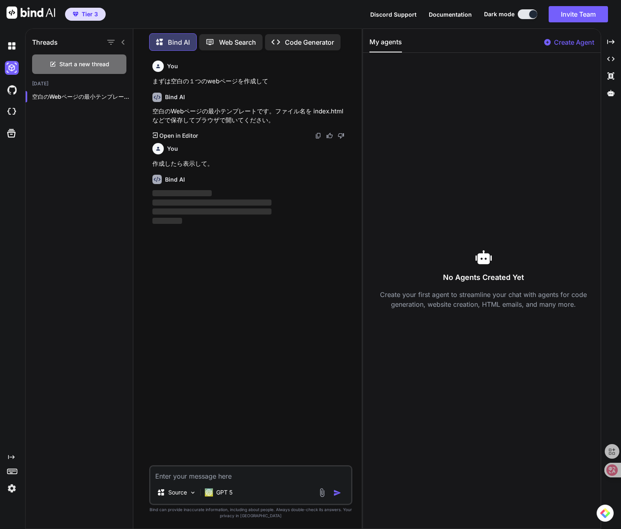
type textarea "x"
type textarea "s"
type textarea "x"
type textarea "さ"
type textarea "x"
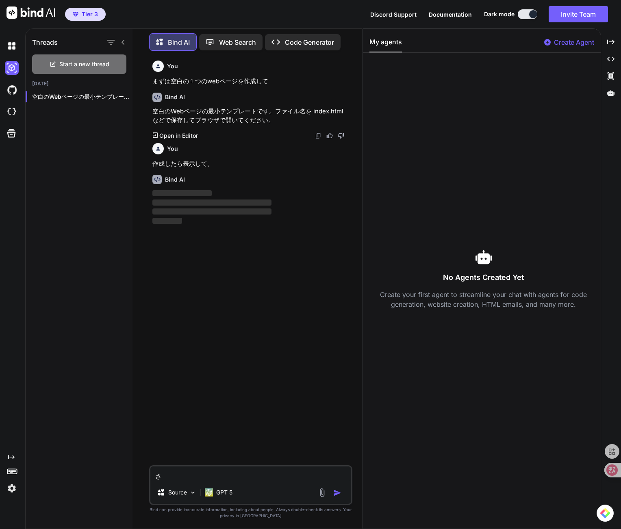
type textarea "さk"
type textarea "x"
type textarea "さくs"
type textarea "x"
type textarea "さくせ"
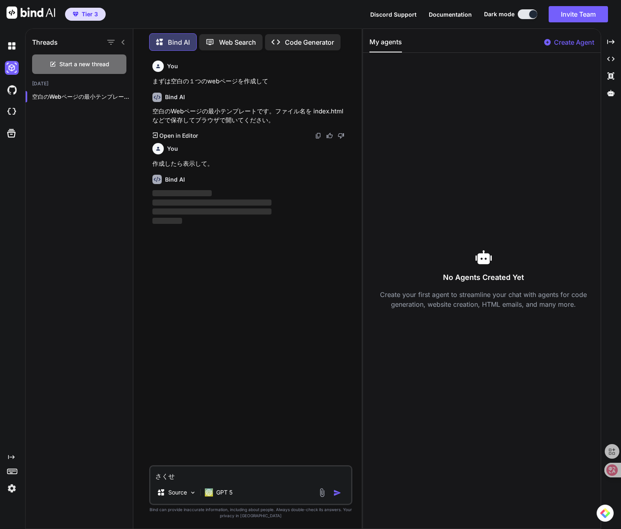
type textarea "x"
type textarea "作成"
type textarea "x"
type textarea "作成s"
type textarea "x"
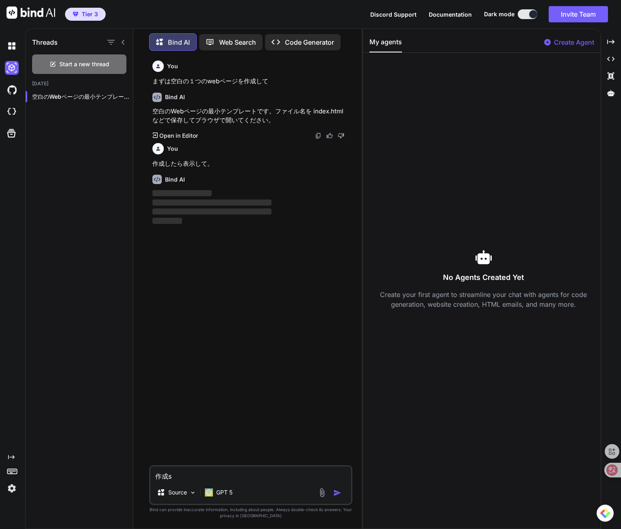
type textarea "作成し"
type textarea "x"
type textarea "作成しt"
type textarea "x"
click at [341, 504] on p "Keyboard preferences" at bounding box center [250, 502] width 203 height 7
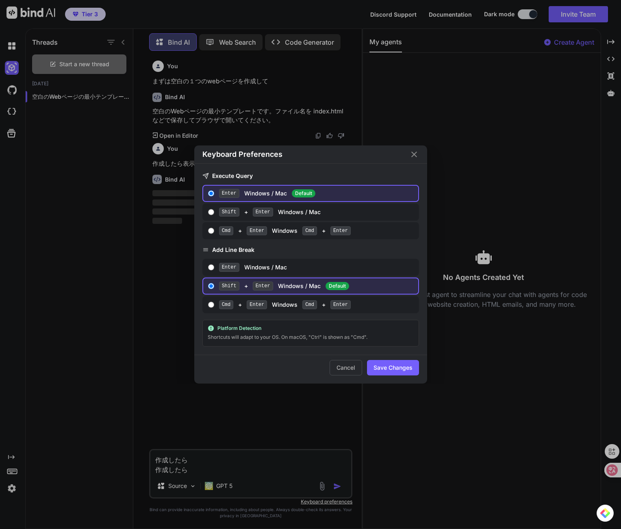
click at [223, 211] on span "Shift" at bounding box center [229, 212] width 20 height 9
click at [214, 211] on input "Shift + Enter Windows / Mac" at bounding box center [211, 212] width 6 height 7
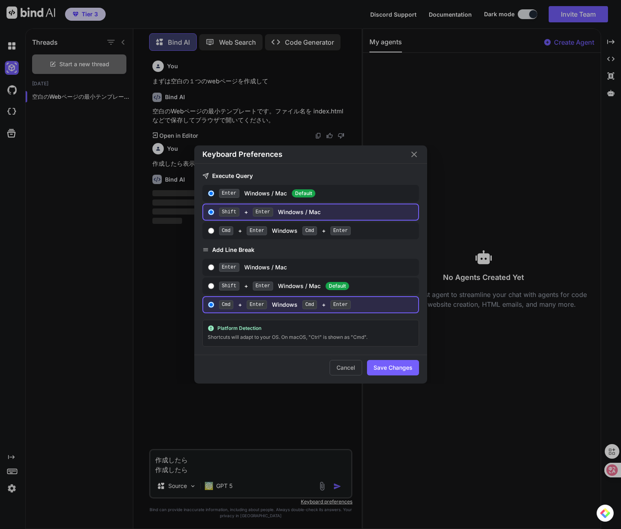
click at [221, 226] on label "Cmd + Enter Windows Cmd + Enter" at bounding box center [310, 230] width 217 height 17
click at [214, 228] on input "Cmd + Enter Windows Cmd + Enter" at bounding box center [211, 231] width 6 height 7
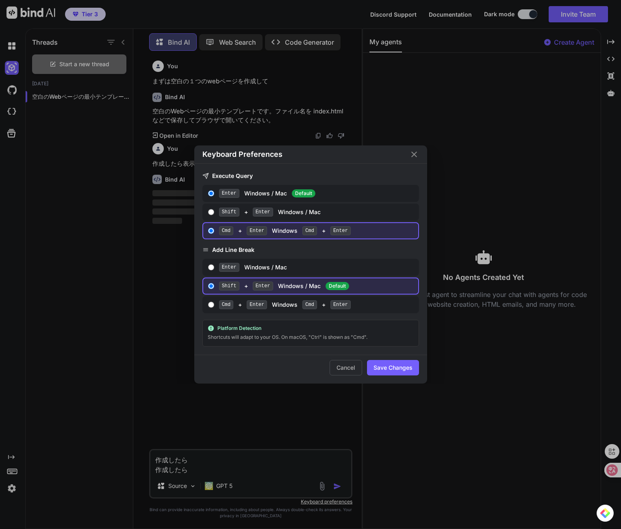
click at [245, 263] on div "Enter Windows / Mac" at bounding box center [317, 267] width 196 height 9
click at [214, 264] on input "Enter Windows / Mac" at bounding box center [211, 267] width 6 height 7
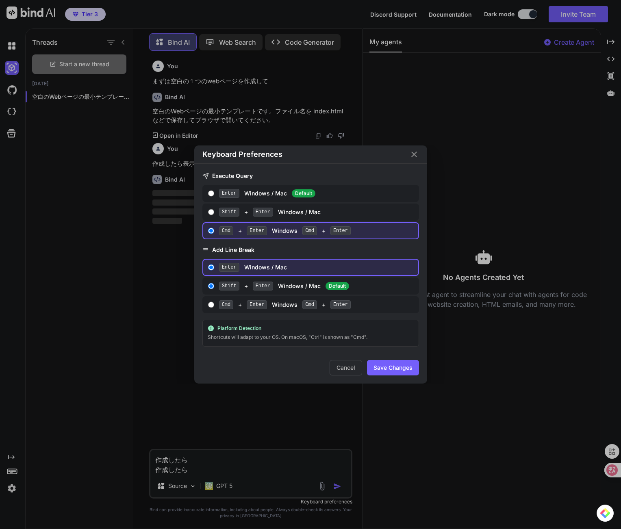
click at [245, 196] on div "Enter Windows / Mac Default" at bounding box center [317, 193] width 196 height 9
click at [214, 196] on input "Enter Windows / Mac Default" at bounding box center [211, 193] width 6 height 7
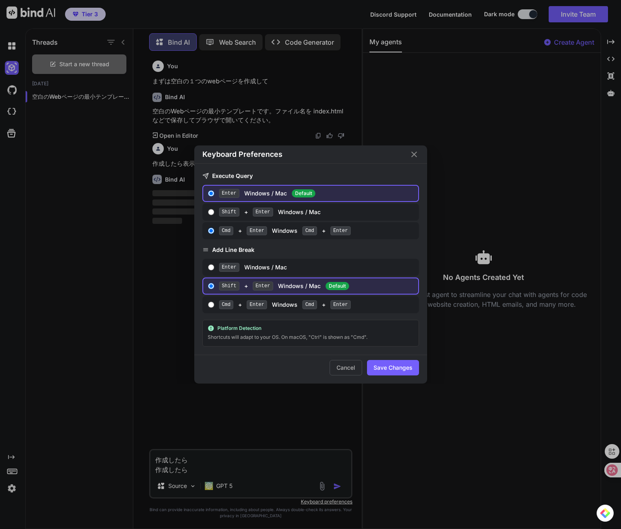
click at [244, 207] on label "Shift + Enter Windows / Mac" at bounding box center [310, 212] width 217 height 17
click at [214, 209] on input "Shift + Enter Windows / Mac" at bounding box center [211, 212] width 6 height 7
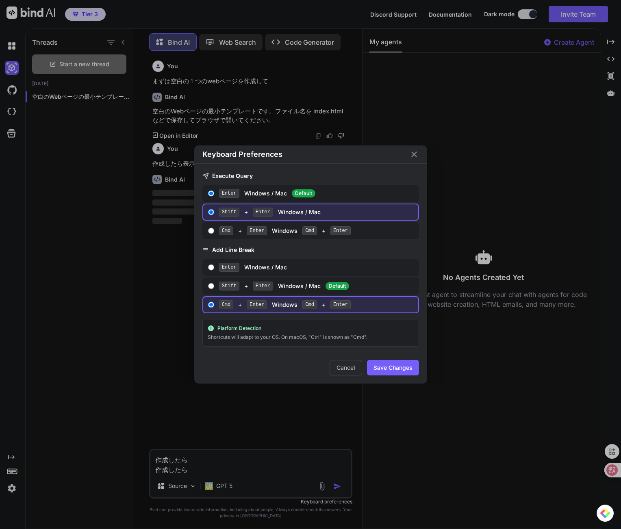
click at [239, 264] on span "Enter" at bounding box center [229, 267] width 20 height 9
click at [214, 264] on input "Enter Windows / Mac" at bounding box center [211, 267] width 6 height 7
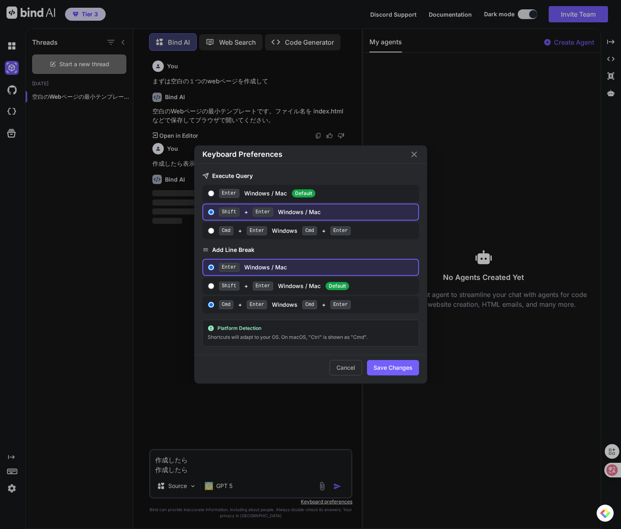
click at [234, 233] on div "Cmd + Enter Windows Cmd + Enter" at bounding box center [317, 230] width 196 height 9
click at [214, 233] on input "Cmd + Enter Windows Cmd + Enter" at bounding box center [211, 231] width 6 height 7
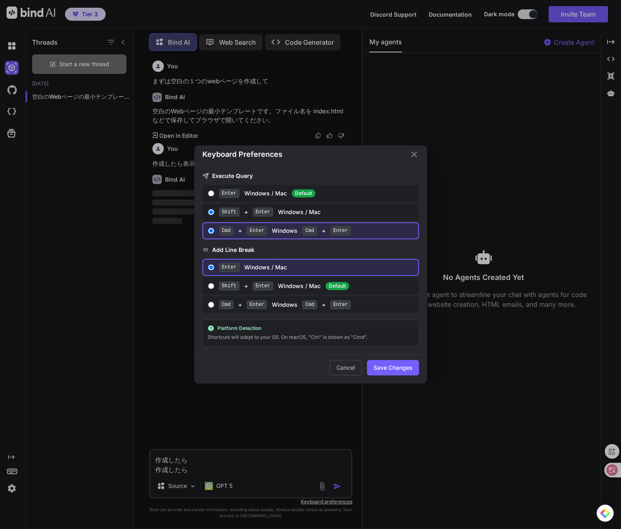
click at [385, 368] on button "Save Changes" at bounding box center [393, 367] width 52 height 15
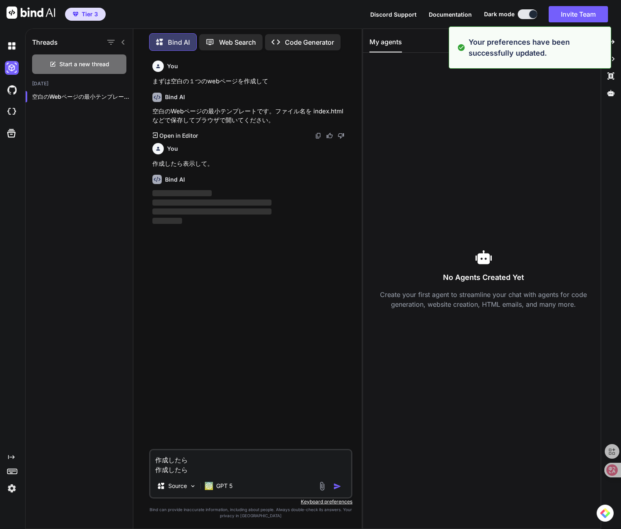
click at [250, 478] on div "作成したら 作成したら Source GPT 5" at bounding box center [250, 474] width 203 height 50
click at [250, 474] on textarea "作成したら 作成したら" at bounding box center [250, 462] width 201 height 24
click at [251, 473] on textarea "作成したら 作成したら" at bounding box center [250, 462] width 201 height 24
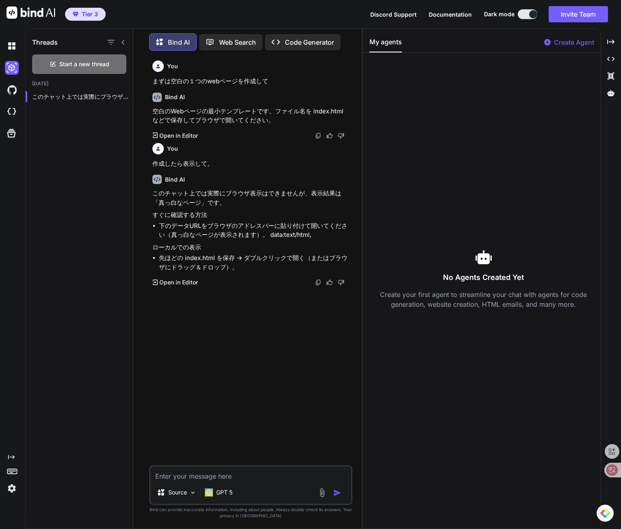
click at [186, 284] on p "Open in Editor" at bounding box center [178, 282] width 39 height 8
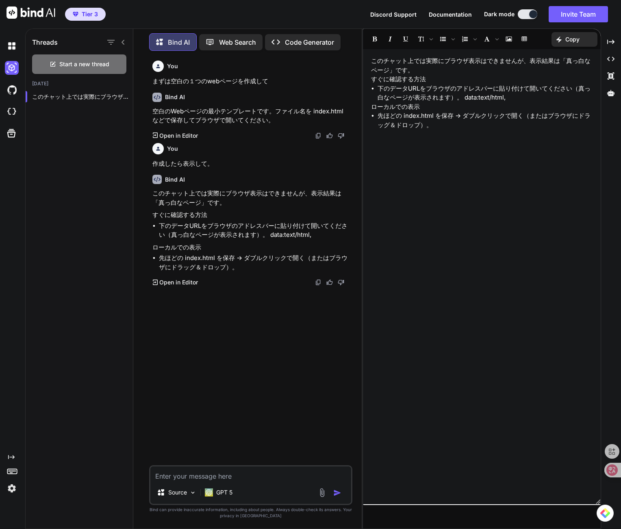
click at [311, 39] on p "Code Generator" at bounding box center [309, 42] width 49 height 10
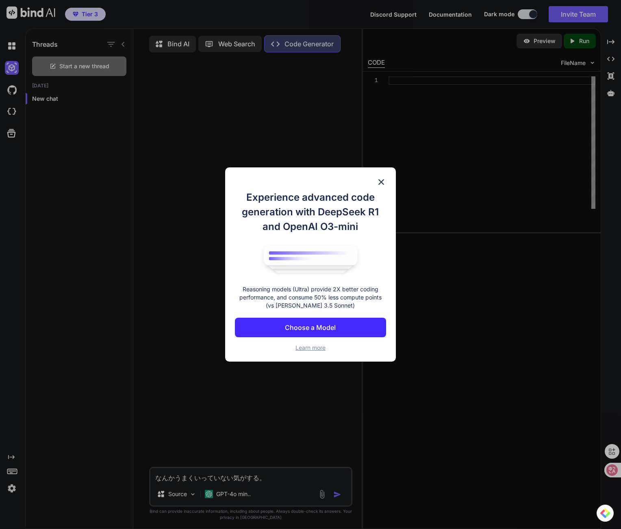
click at [375, 177] on div "Experience advanced code generation with DeepSeek R1 and OpenAI O3-mini Reasoni…" at bounding box center [310, 264] width 171 height 194
click at [311, 324] on p "Choose a Model" at bounding box center [310, 328] width 51 height 10
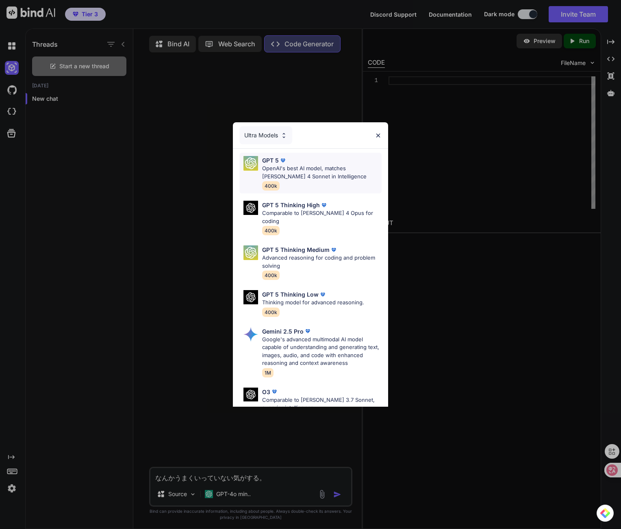
click at [337, 180] on p "OpenAI's best AI model, matches [PERSON_NAME] 4 Sonnet in Intelligence" at bounding box center [322, 173] width 120 height 16
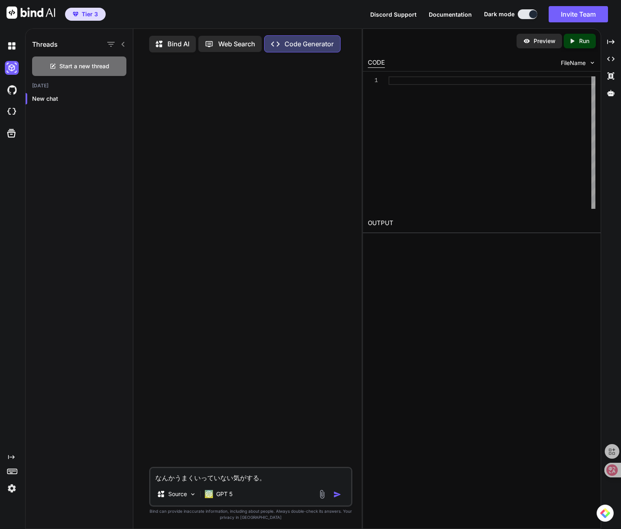
click at [227, 51] on div "Web Search" at bounding box center [229, 44] width 63 height 16
click at [227, 47] on p "Web Search" at bounding box center [236, 44] width 37 height 10
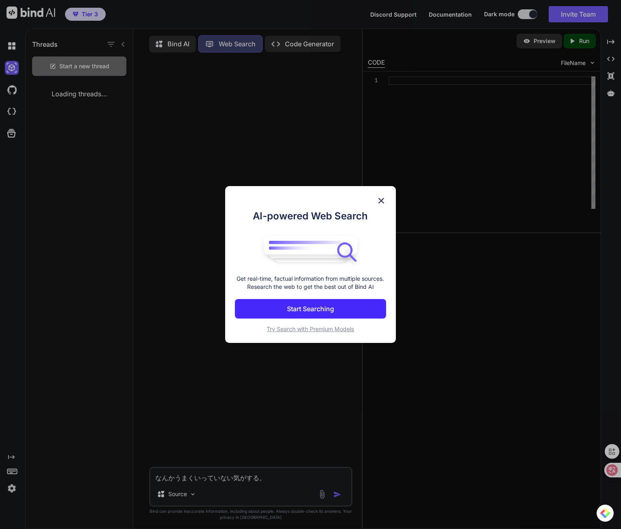
scroll to position [4, 0]
click at [323, 310] on p "Start Searching" at bounding box center [310, 309] width 47 height 10
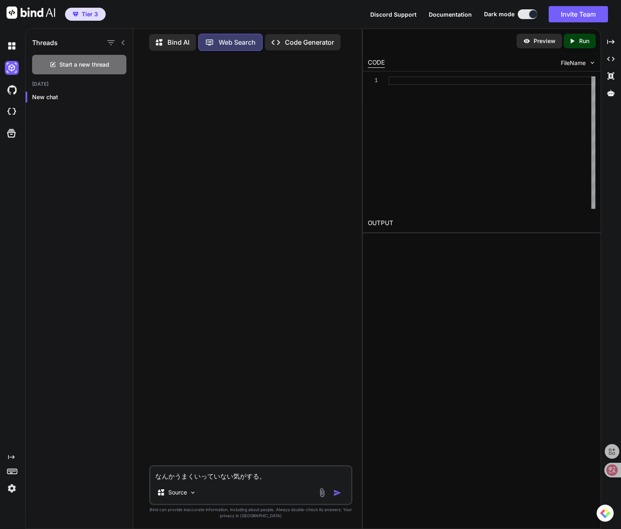
click at [298, 43] on p "Code Generator" at bounding box center [309, 42] width 49 height 10
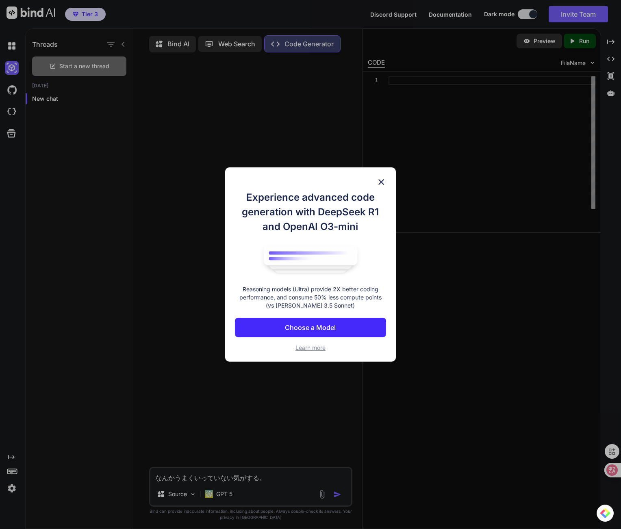
click at [357, 329] on button "Choose a Model" at bounding box center [310, 328] width 151 height 20
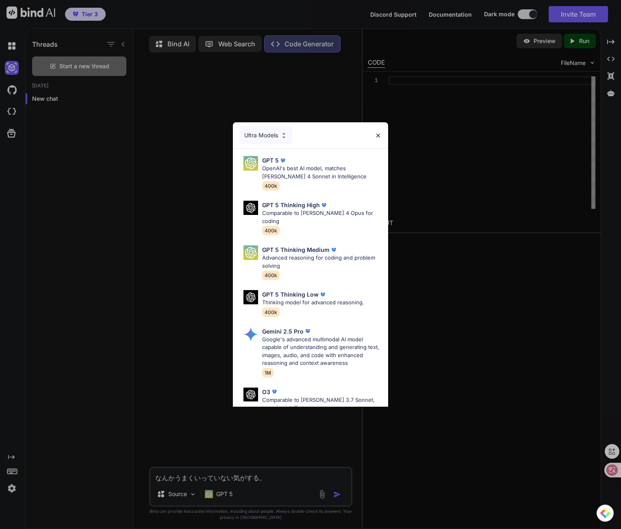
click at [379, 131] on div "Ultra Models" at bounding box center [310, 135] width 155 height 26
click at [378, 133] on img at bounding box center [378, 135] width 7 height 7
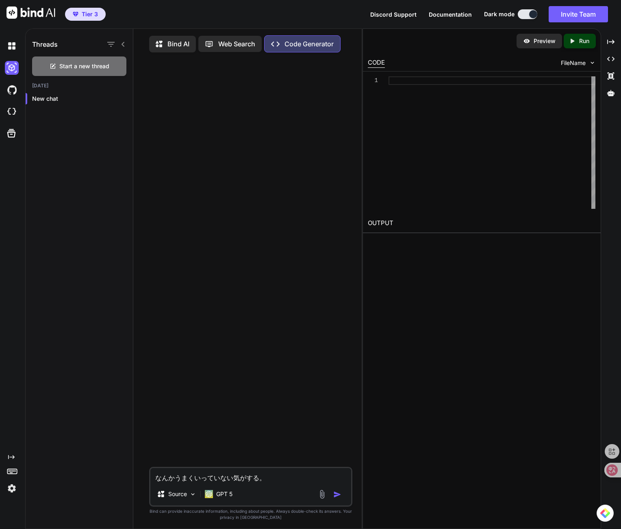
click at [296, 43] on p "Code Generator" at bounding box center [309, 44] width 49 height 10
click at [157, 43] on icon at bounding box center [159, 44] width 7 height 7
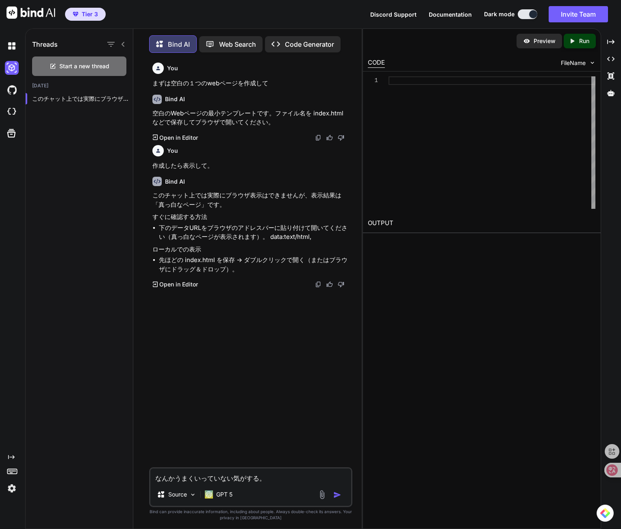
scroll to position [4, 0]
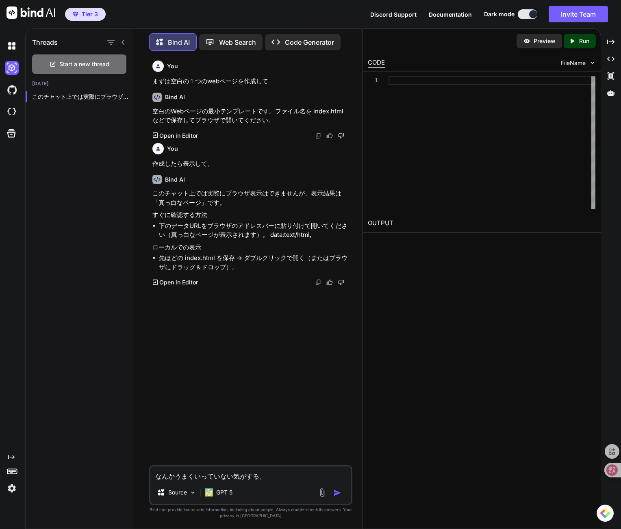
click at [295, 40] on p "Code Generator" at bounding box center [309, 42] width 49 height 10
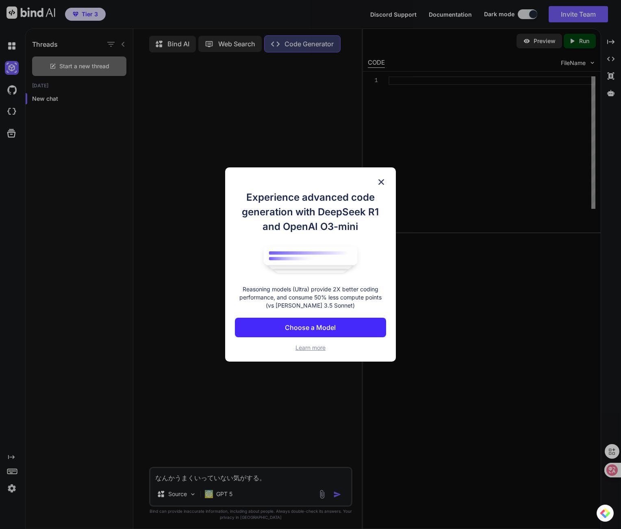
click at [311, 331] on p "Choose a Model" at bounding box center [310, 328] width 51 height 10
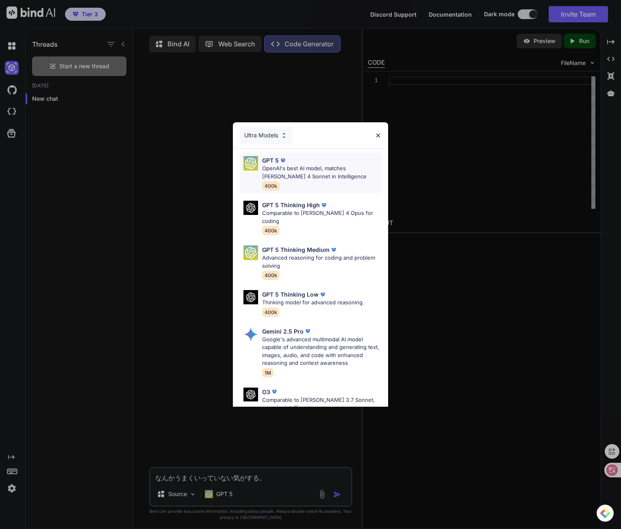
click at [292, 161] on div "GPT 5" at bounding box center [322, 160] width 120 height 9
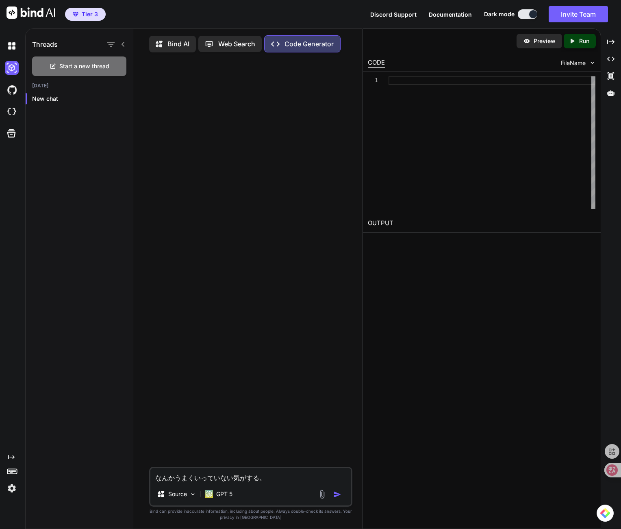
click at [240, 479] on textarea "なんかうまくいっていない気がする。" at bounding box center [250, 475] width 201 height 15
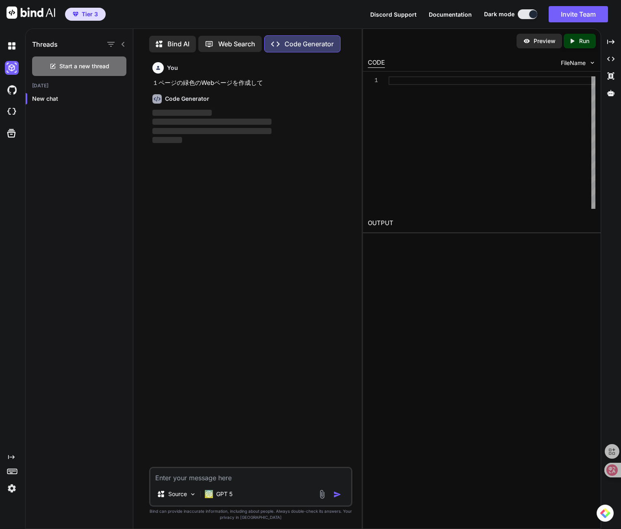
scroll to position [4, 0]
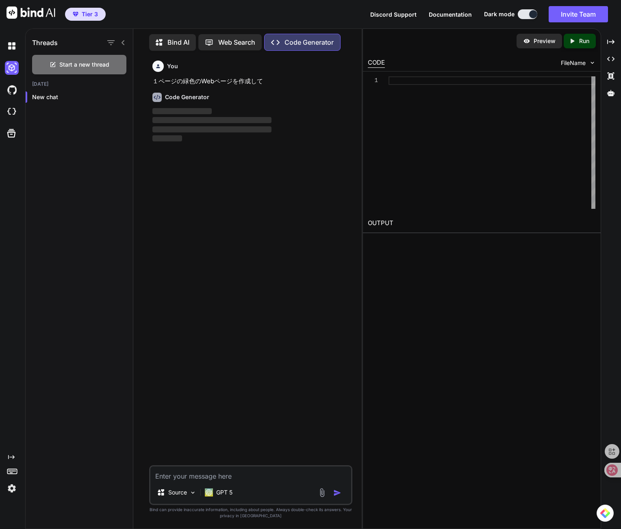
click at [450, 18] on div "Discord Support Documentation Dark mode Invite Team Created with Pixso." at bounding box center [492, 14] width 244 height 16
click at [450, 15] on span "Documentation" at bounding box center [450, 14] width 43 height 7
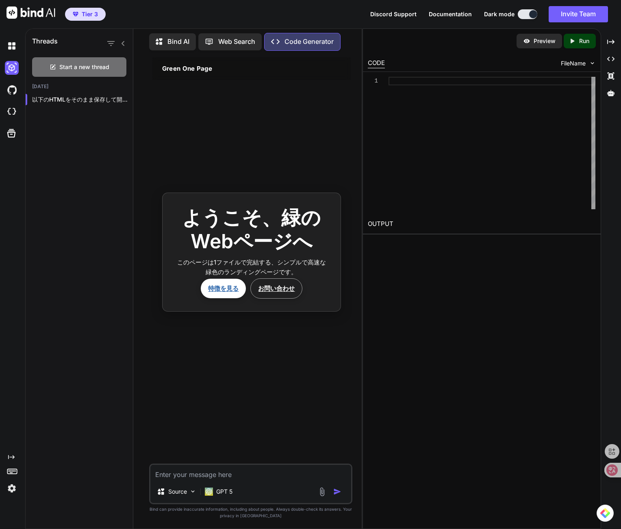
scroll to position [154, 0]
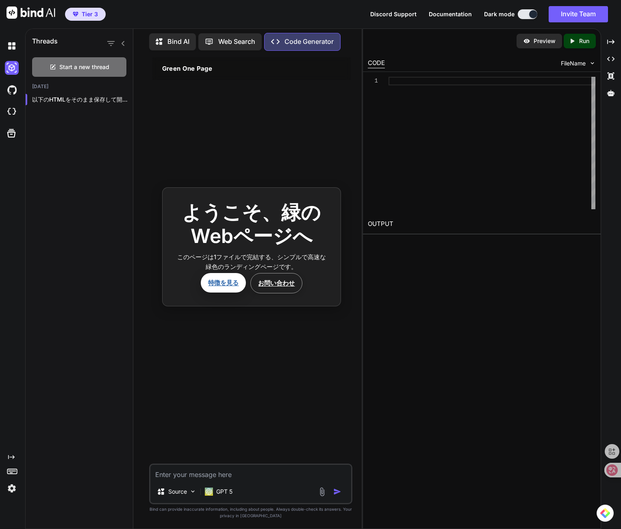
click at [229, 284] on link "特徴を見る" at bounding box center [223, 283] width 45 height 20
click at [218, 280] on link "特徴を見る" at bounding box center [223, 283] width 45 height 20
click at [229, 298] on section "ようこそ、緑のWebページへ このページは1ファイルで完結する、シンプルで高速な緑色のランディングページです。 特徴を見る お問い合わせ" at bounding box center [251, 246] width 179 height 119
click at [222, 285] on link "特徴を見る" at bounding box center [223, 283] width 45 height 20
click at [224, 285] on link "特徴を見る" at bounding box center [223, 283] width 45 height 20
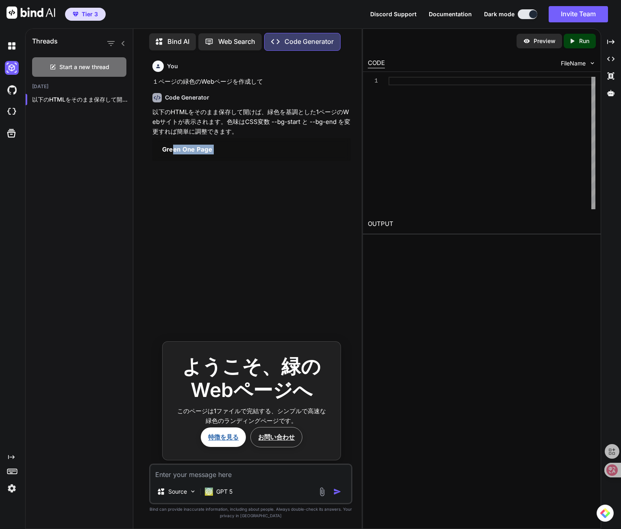
drag, startPoint x: 181, startPoint y: 152, endPoint x: 198, endPoint y: 206, distance: 57.2
click at [198, 201] on div "以下のHTMLをそのまま保存して開けば、緑色を基調とした1ページのWebサイトが表示されます。色味はCSS変数 --bg-start と --bg-end を…" at bounding box center [251, 385] width 198 height 557
click at [199, 207] on main "ようこそ、緑のWebページへ このページは1ファイルで完結する、シンプルで高速な緑色のランディングページです。 特徴を見る お問い合わせ" at bounding box center [251, 401] width 198 height 481
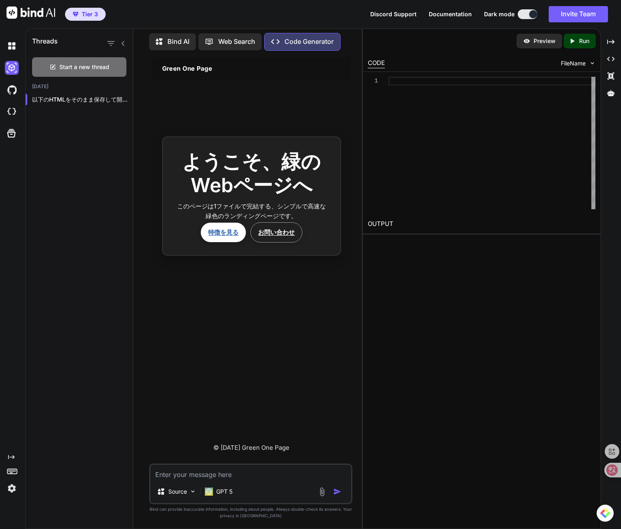
scroll to position [215, 0]
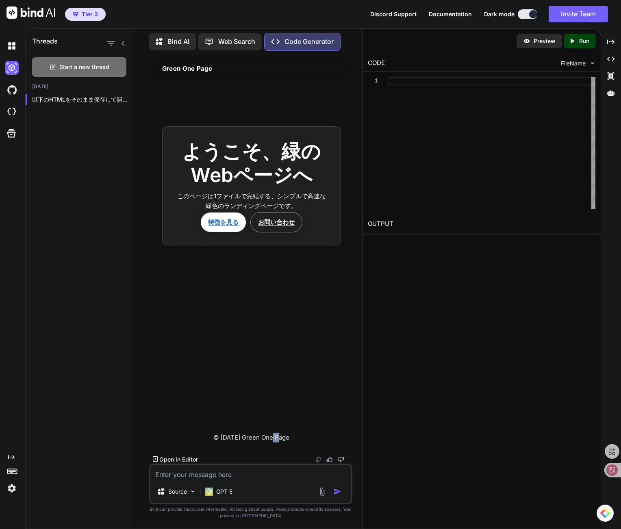
click at [267, 441] on footer "© [DATE] Green One Page" at bounding box center [251, 437] width 198 height 23
click at [618, 59] on div "Created with Pixso." at bounding box center [611, 59] width 13 height 14
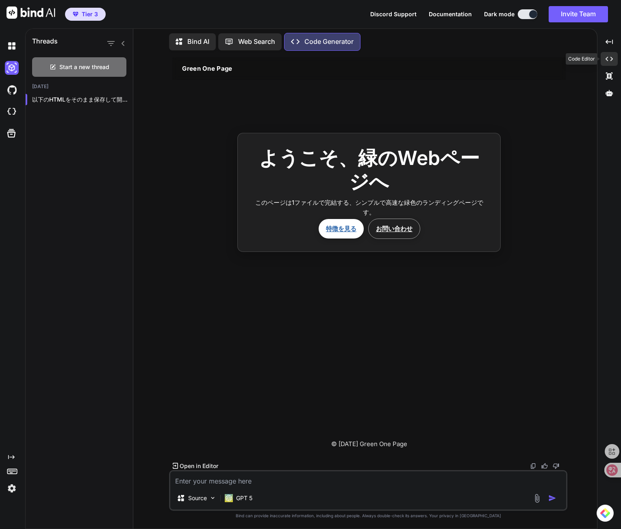
click at [618, 59] on div "Created with Pixso." at bounding box center [609, 59] width 17 height 14
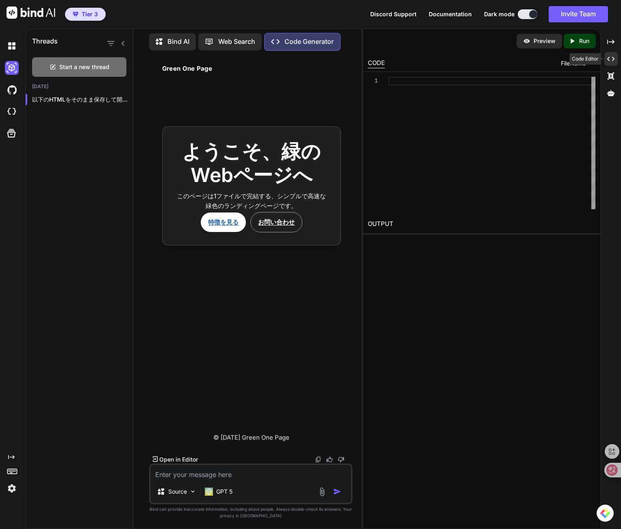
click at [618, 59] on div "Created with Pixso." at bounding box center [611, 59] width 13 height 14
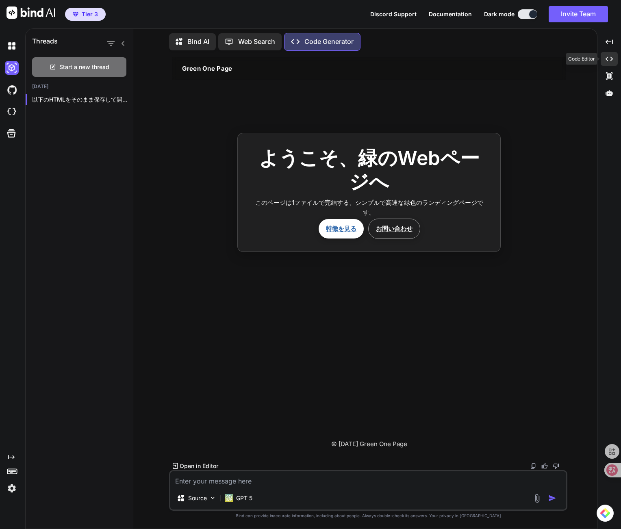
scroll to position [199, 0]
click at [611, 74] on icon at bounding box center [609, 75] width 7 height 7
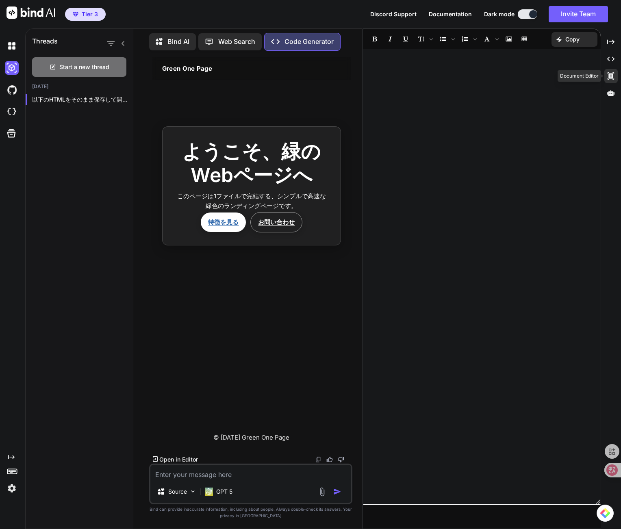
click at [611, 74] on icon at bounding box center [611, 75] width 7 height 7
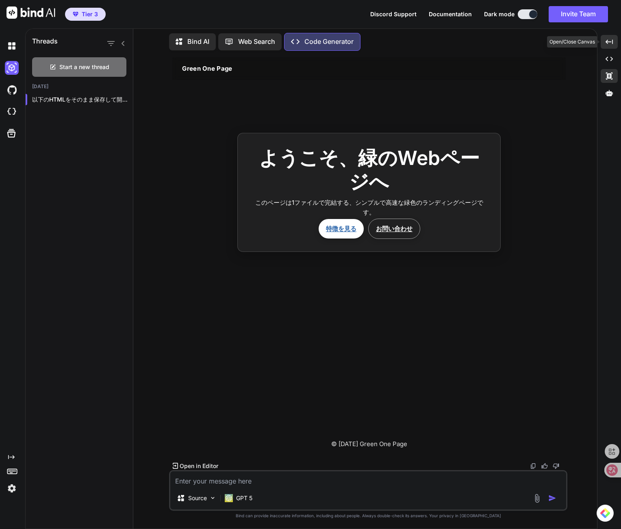
click at [609, 44] on icon "Created with Pixso." at bounding box center [609, 41] width 7 height 7
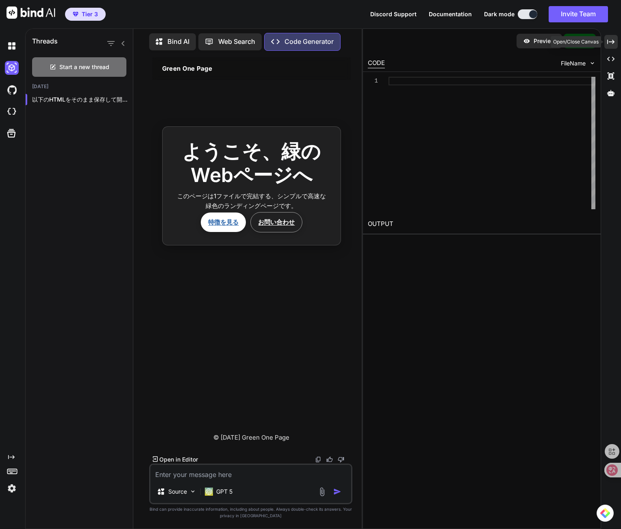
click at [609, 44] on icon "Created with Pixso." at bounding box center [610, 41] width 7 height 7
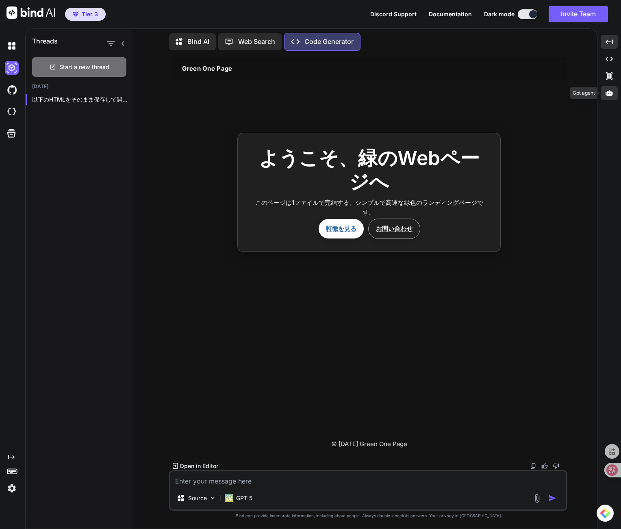
click at [607, 95] on icon at bounding box center [609, 93] width 7 height 6
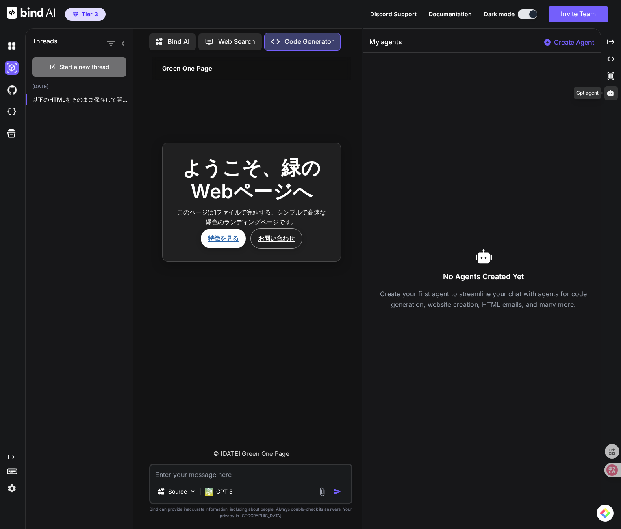
scroll to position [215, 0]
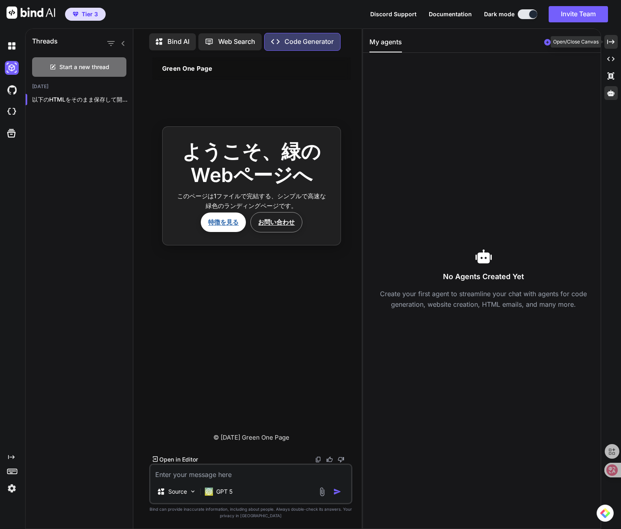
click at [616, 39] on div "Created with Pixso." at bounding box center [611, 42] width 13 height 14
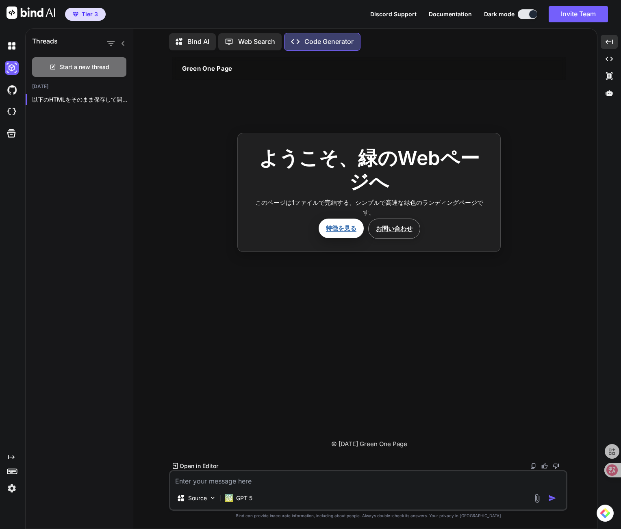
click at [336, 224] on link "特徴を見る" at bounding box center [341, 229] width 45 height 20
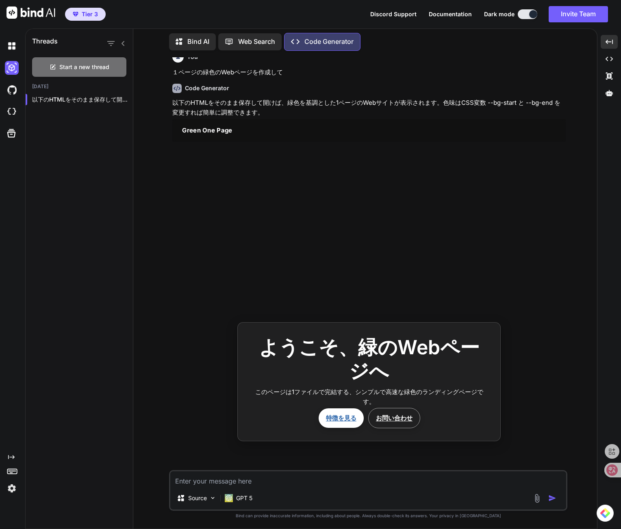
scroll to position [0, 0]
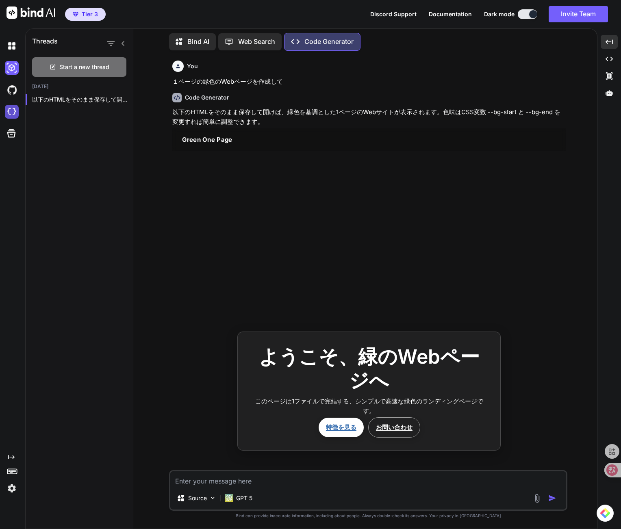
click at [11, 117] on img at bounding box center [12, 112] width 14 height 14
click at [7, 50] on img at bounding box center [12, 46] width 14 height 14
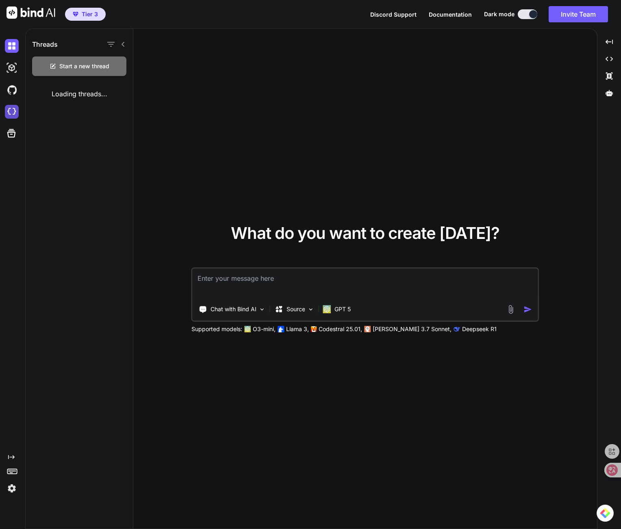
click at [13, 105] on img at bounding box center [12, 112] width 14 height 14
click at [11, 63] on img at bounding box center [12, 68] width 14 height 14
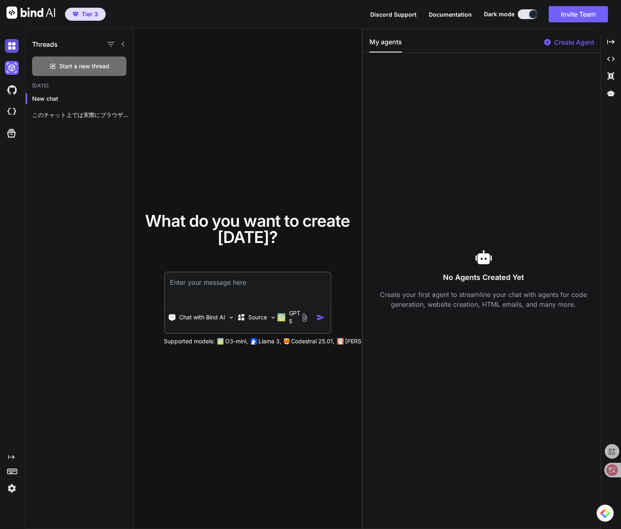
click at [11, 52] on img at bounding box center [12, 46] width 14 height 14
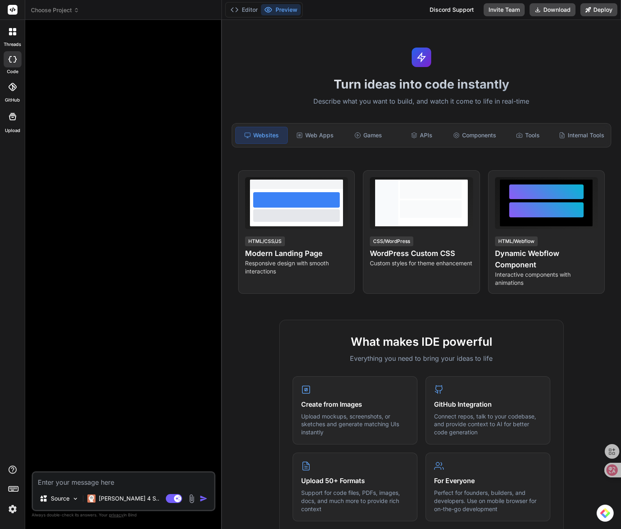
click at [104, 473] on textarea at bounding box center [123, 480] width 181 height 15
click at [331, 128] on div "Web Apps" at bounding box center [315, 135] width 52 height 17
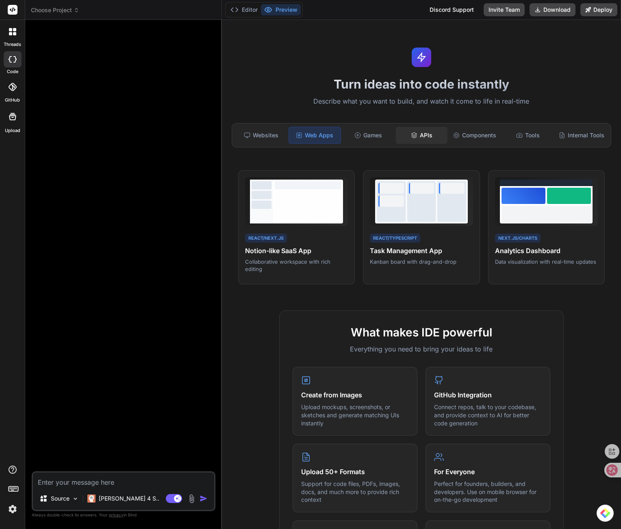
click at [436, 137] on div "APIs" at bounding box center [422, 135] width 52 height 17
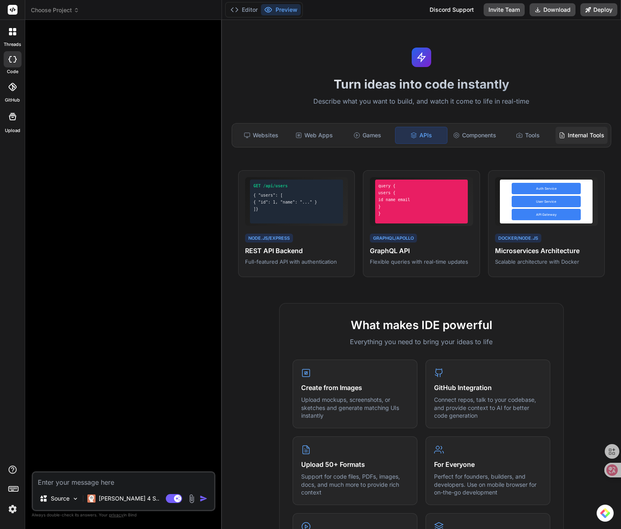
click at [562, 134] on div "Internal Tools" at bounding box center [582, 135] width 52 height 17
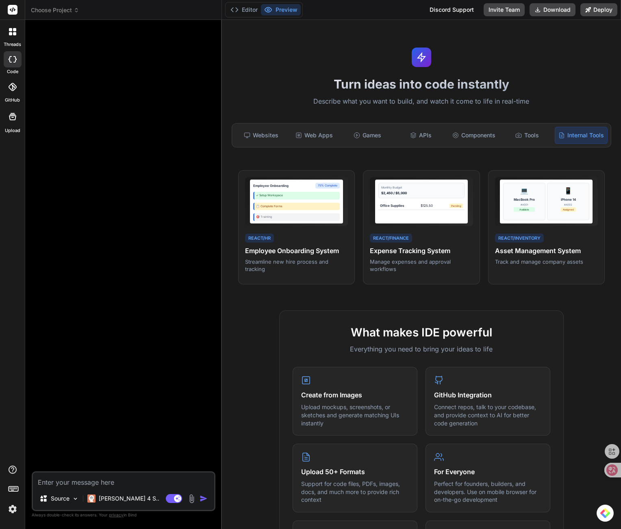
click at [136, 491] on div "Source Claude 4 S.." at bounding box center [123, 501] width 181 height 20
click at [144, 488] on div "Source Claude 4 S.. Agent Mode. When this toggle is activated, AI automatically…" at bounding box center [124, 492] width 184 height 40
click at [133, 509] on div "Claude 4 S.." at bounding box center [123, 501] width 78 height 20
click at [134, 505] on div "Claude 4 S.." at bounding box center [123, 499] width 78 height 16
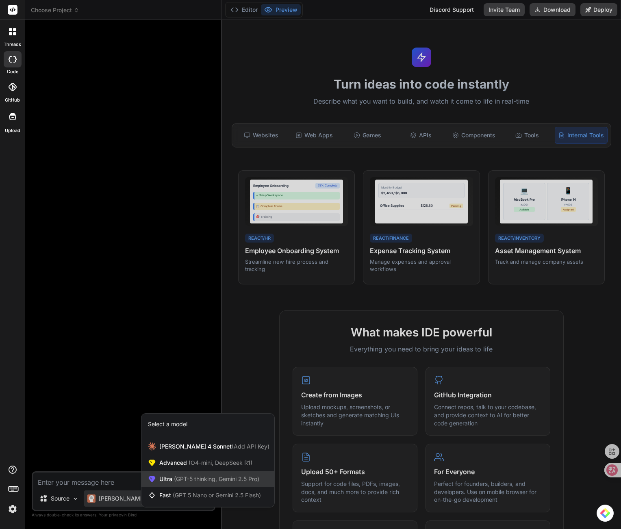
click at [196, 483] on span "Ultra (GPT-5 thinking, Gemini 2.5 Pro)" at bounding box center [209, 479] width 100 height 8
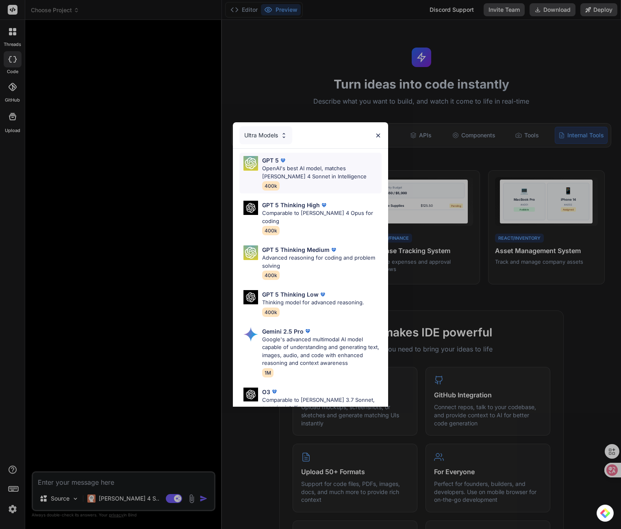
click at [300, 170] on p "OpenAI's best AI model, matches [PERSON_NAME] 4 Sonnet in Intelligence" at bounding box center [322, 173] width 120 height 16
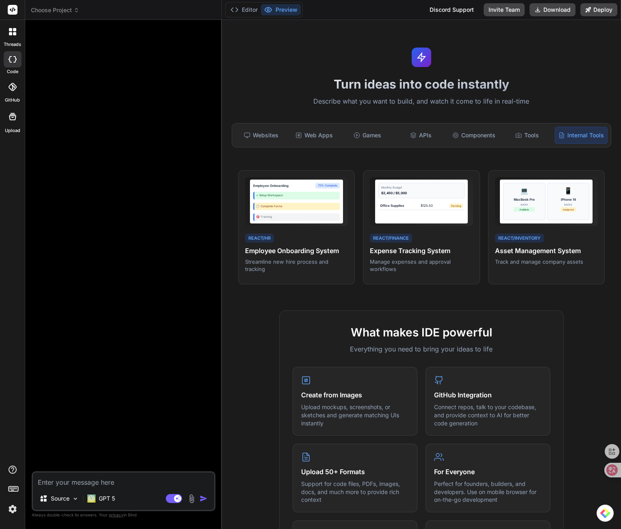
click at [67, 480] on textarea at bounding box center [123, 480] width 181 height 15
click at [70, 495] on div "Source" at bounding box center [59, 499] width 46 height 16
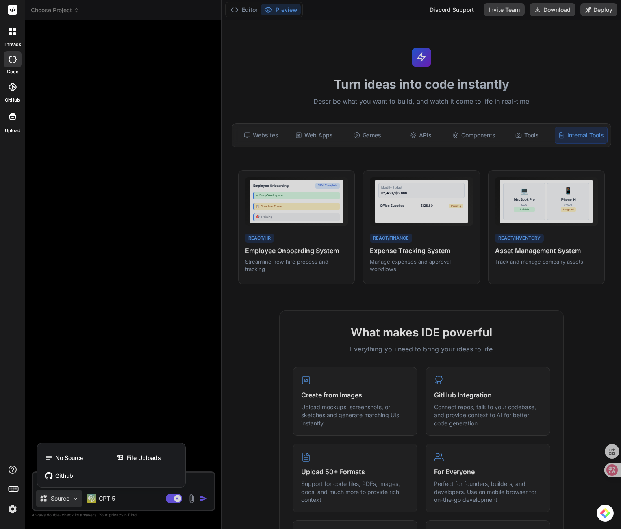
click at [70, 495] on div at bounding box center [310, 264] width 621 height 529
type textarea "x"
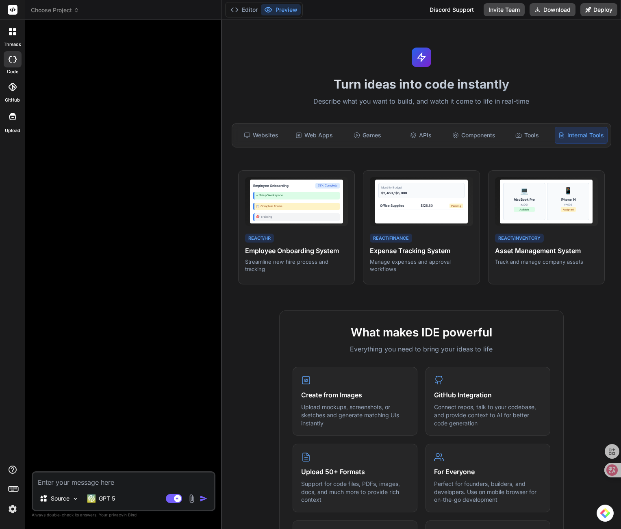
click at [76, 484] on textarea at bounding box center [123, 480] width 181 height 15
type textarea "k"
type textarea "x"
type textarea "か"
type textarea "x"
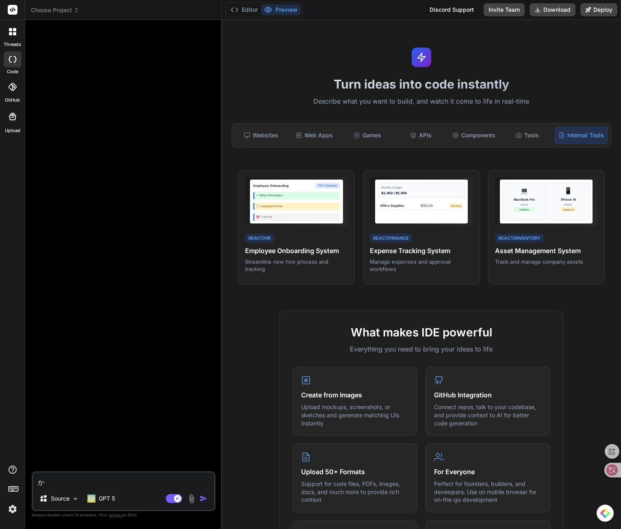
type textarea "かn"
type textarea "x"
type textarea "かん"
type textarea "x"
type textarea "かんt"
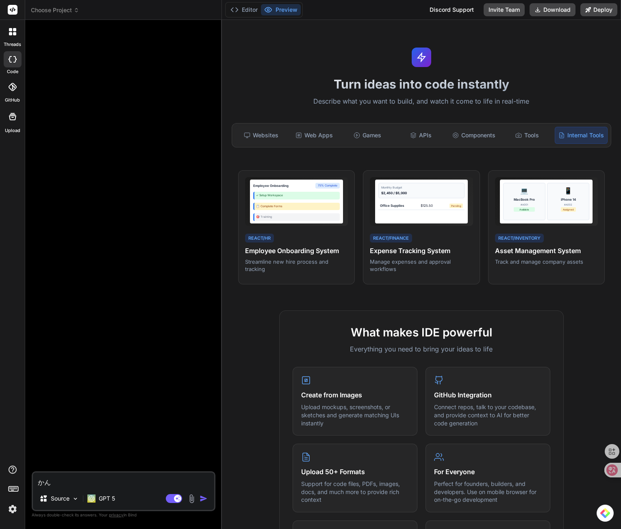
type textarea "x"
type textarea "かんた"
type textarea "x"
type textarea "かんたn"
type textarea "x"
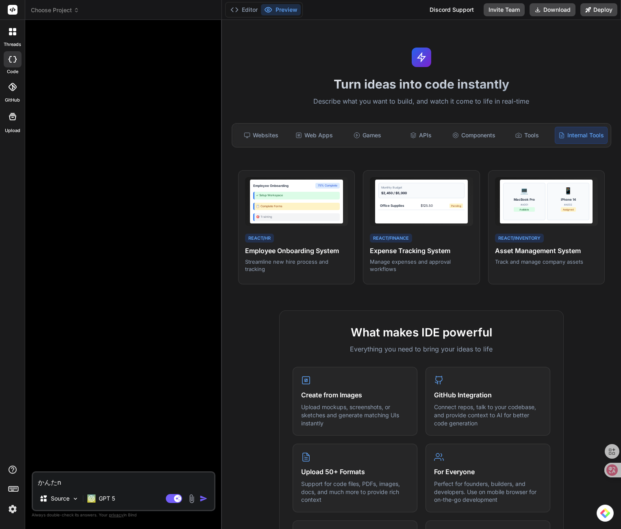
type textarea "簡単"
type textarea "x"
type textarea "簡単n"
type textarea "x"
type textarea "簡単な"
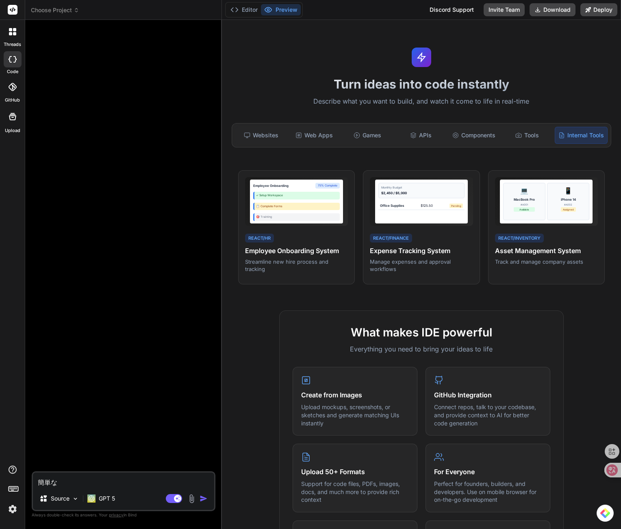
type textarea "x"
type textarea "簡単ない"
type textarea "x"
type textarea "かんたんな"
type textarea "x"
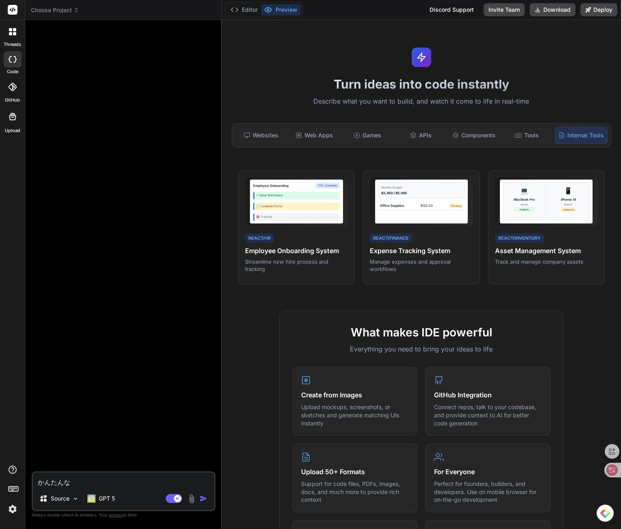
type textarea "簡単な１"
type textarea "x"
type textarea "簡単な１p"
type textarea "x"
type textarea "簡単な１ぺ"
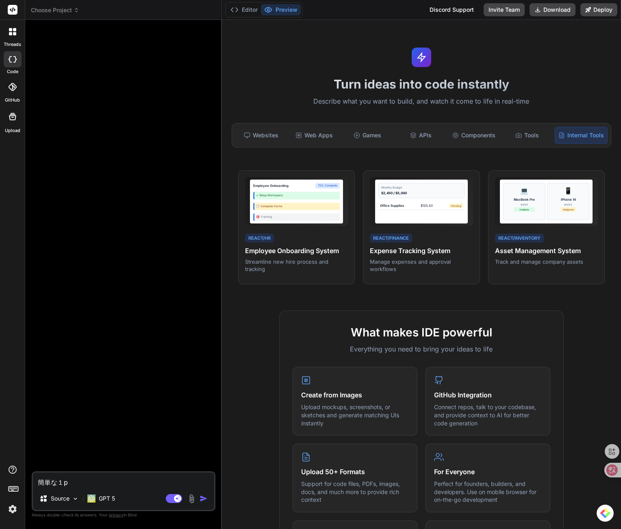
type textarea "x"
type textarea "簡単な１ぺー"
type textarea "x"
type textarea "簡単な１ぺーj"
type textarea "x"
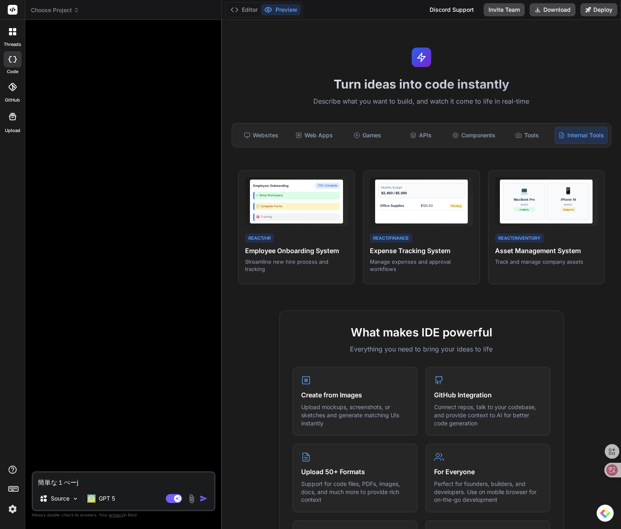
type textarea "簡単な１ページ"
type textarea "x"
type textarea "簡単な１ページd"
type textarea "x"
type textarea "簡単な１ページだ"
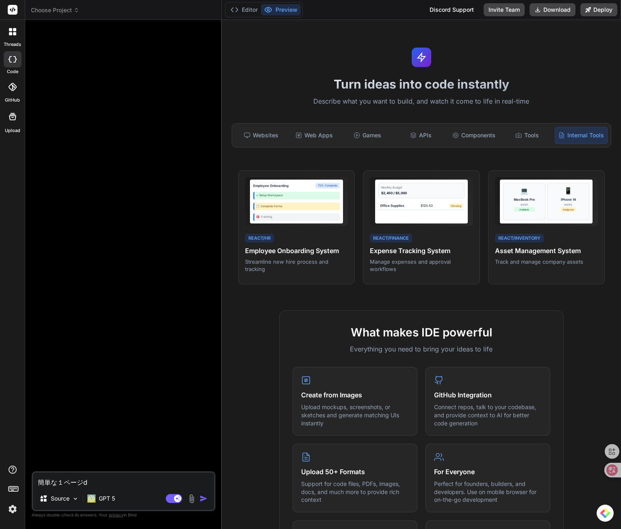
type textarea "x"
type textarea "簡単な１ページだk"
type textarea "x"
type textarea "簡単な１ページだけ"
type textarea "x"
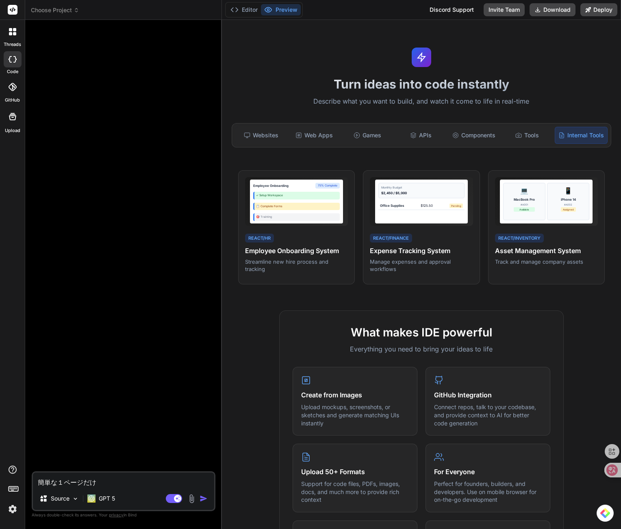
type textarea "簡単な１ページだけn"
type textarea "x"
type textarea "簡単な１ページだけの"
type textarea "x"
type textarea "簡単な１ページだけのw"
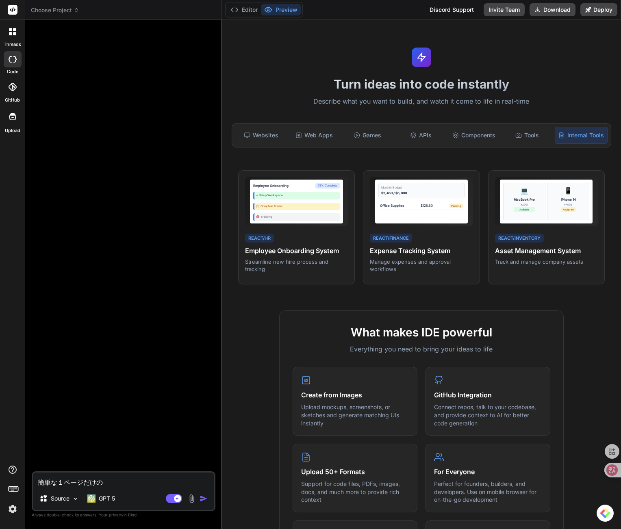
type textarea "x"
type textarea "簡単な１ページだけのウェ"
type textarea "x"
type textarea "簡単な１ページだけのウェb"
type textarea "x"
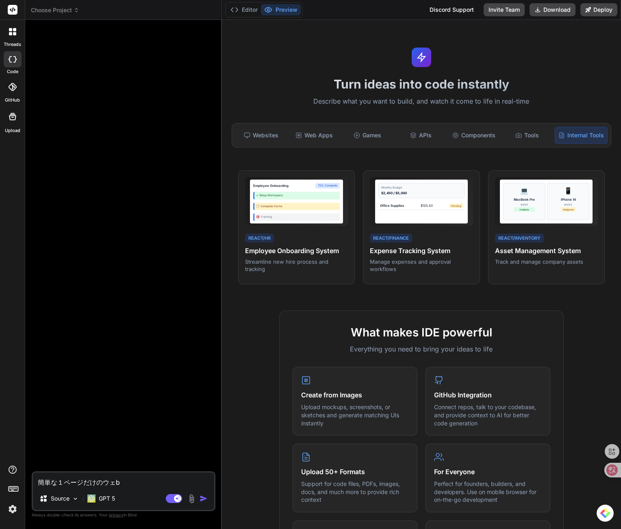
type textarea "簡単な１ページだけのウェブ"
type textarea "x"
type textarea "簡単な１ページだけのウェブp"
type textarea "x"
type textarea "簡単な１ページだけのうぇぶぺ"
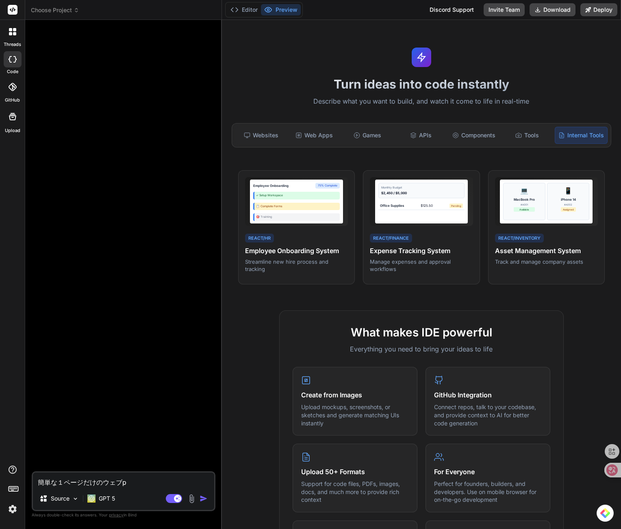
type textarea "x"
type textarea "簡単な１ページだけのうぇぶぺー"
type textarea "x"
type textarea "簡単な１ページだけのうぇぶぺーj"
type textarea "x"
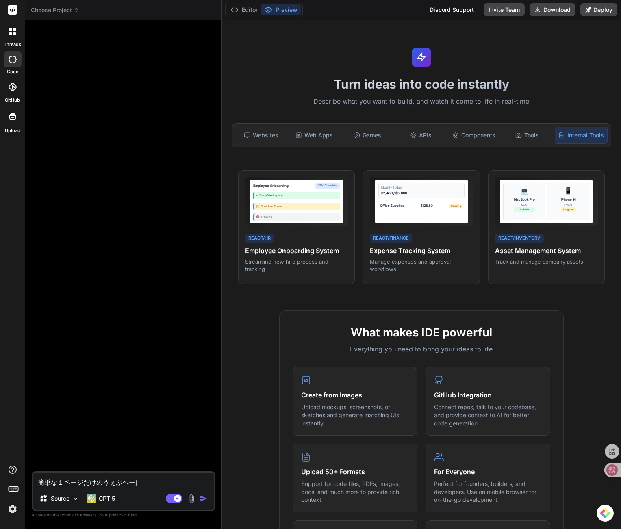
type textarea "簡単な１ページだけのWebページ"
type textarea "x"
type textarea "簡単な１ページだけのWebページw"
type textarea "x"
type textarea "簡単な１ページだけのWebページを"
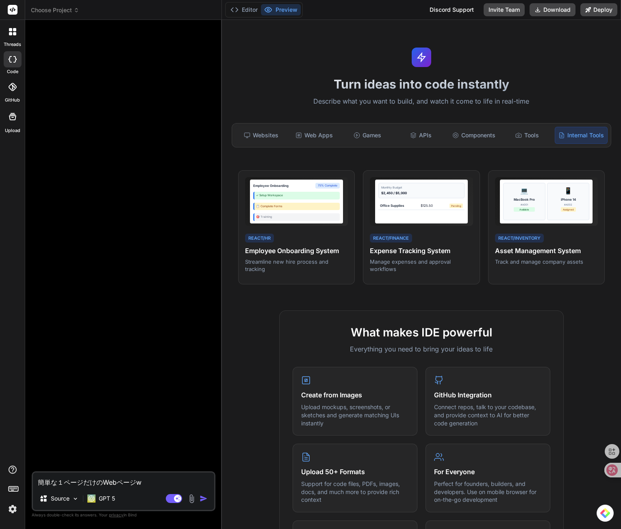
type textarea "x"
type textarea "簡単な１ページだけのWebページを Webページを"
type textarea "x"
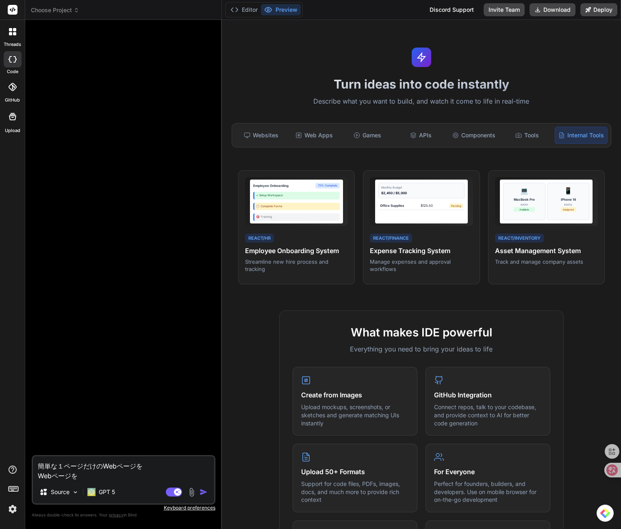
type textarea "簡単な１ページだけのWebページを"
type textarea "x"
type textarea "簡単な１ページだけのWebページを"
type textarea "x"
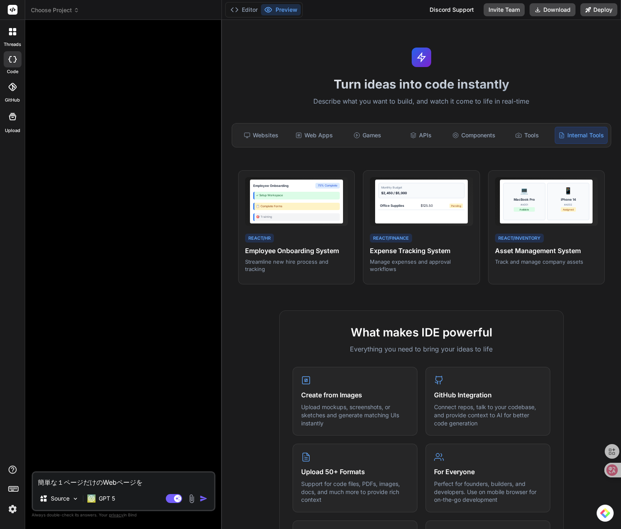
type textarea "簡単な１ページだけのWebページをs"
type textarea "x"
type textarea "簡単な１ページだけのWebページをさ"
type textarea "x"
type textarea "簡単な１ページだけのWebページをさk"
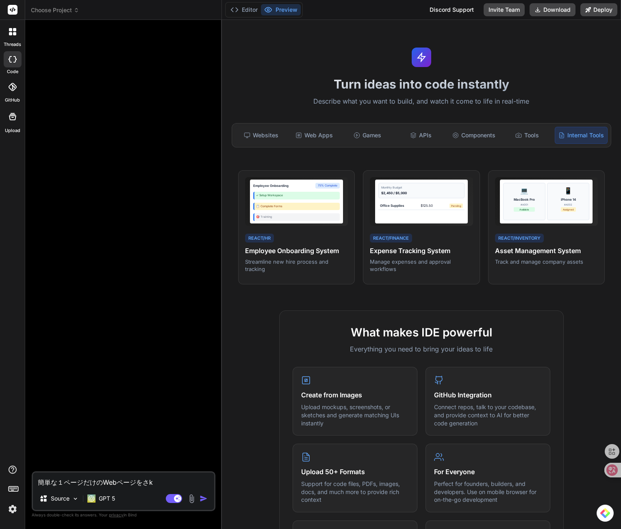
type textarea "x"
type textarea "簡単な１ページだけのWebページをさく"
type textarea "x"
type textarea "簡単な１ページだけのWebページをさくs"
type textarea "x"
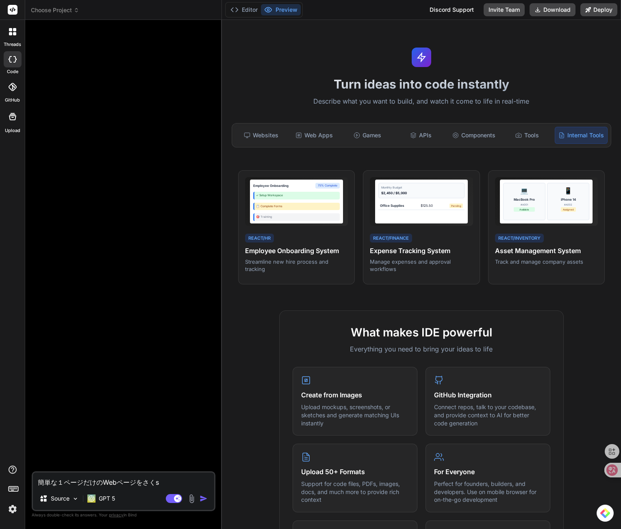
type textarea "簡単な１ページだけのWebページをさくせ"
type textarea "x"
type textarea "簡単な１ページだけのWebページを作成"
type textarea "x"
type textarea "簡単な１ページだけのWebページを作成s"
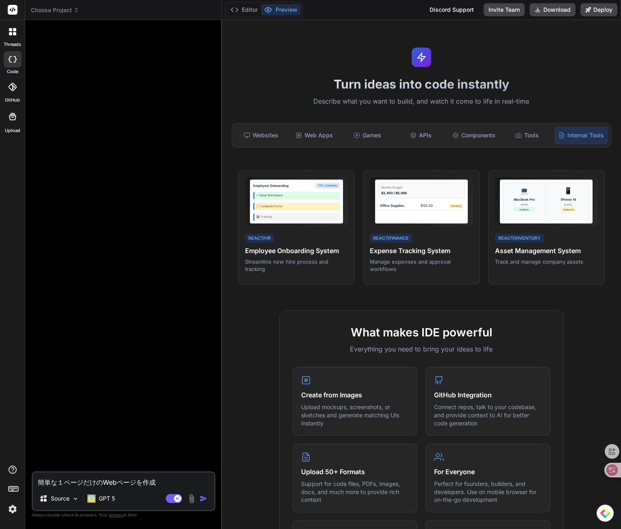
type textarea "x"
type textarea "簡単な１ページだけのWebページを作成し"
type textarea "x"
type textarea "簡単な１ページだけのWebページを作成しt"
type textarea "x"
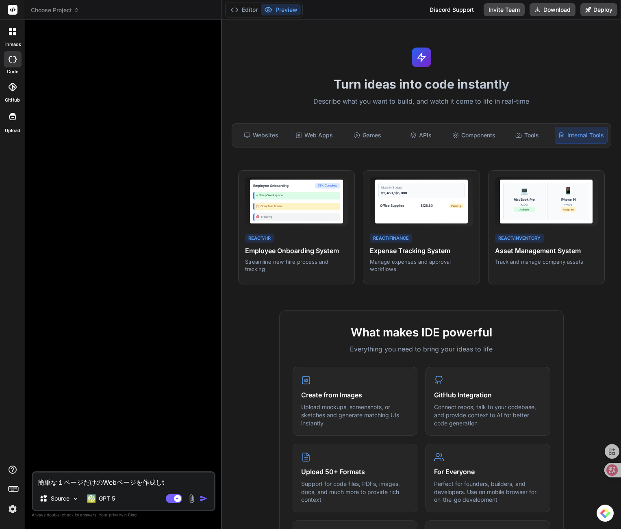
type textarea "簡単な１ページだけのWebページを作成して"
type textarea "x"
type textarea "簡単な１ページだけのWebページを作成して。"
type textarea "x"
type textarea "簡単な１ページだけのWebページを作成して。k"
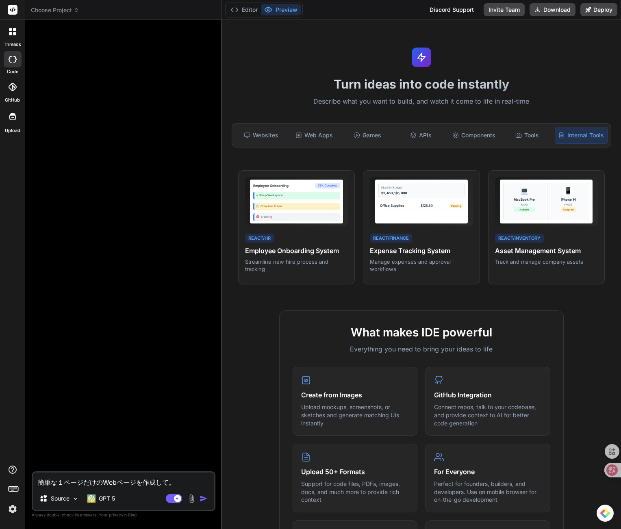
type textarea "x"
type textarea "簡単な１ページだけのWebページを作成して。き"
type textarea "x"
type textarea "簡単な１ページだけのWebページを作成して。きn"
type textarea "x"
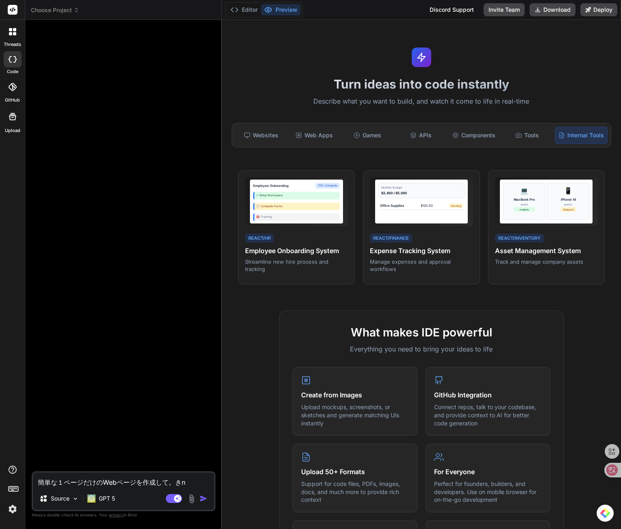
type textarea "簡単な１ページだけのWebページを作成して。きの"
type textarea "x"
type textarea "簡単な１ページだけのWebページを作成して。きのう"
type textarea "x"
type textarea "簡単な１ページだけのWebページを作成して。機能"
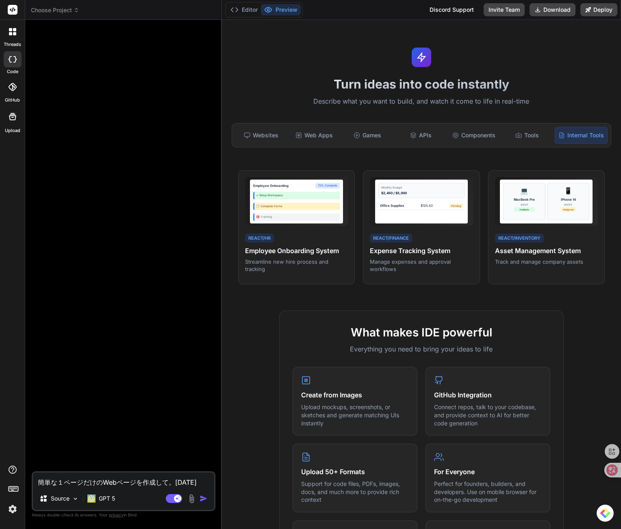
type textarea "x"
type textarea "簡単な１ページだけのWebページを作成して。機能f"
type textarea "x"
type textarea "簡単な１ページだけのWebページを作成して。機能fu"
type textarea "x"
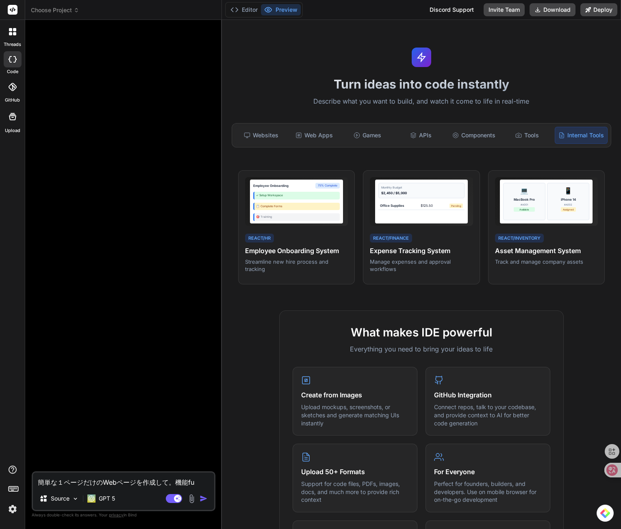
type textarea "簡単な１ページだけのWebページを作成して。機能fun"
type textarea "x"
type textarea "簡単な１ページだけのWebページを作成して。機能func"
type textarea "x"
type textarea "簡単な１ページだけのWebページを作成して。機能funct"
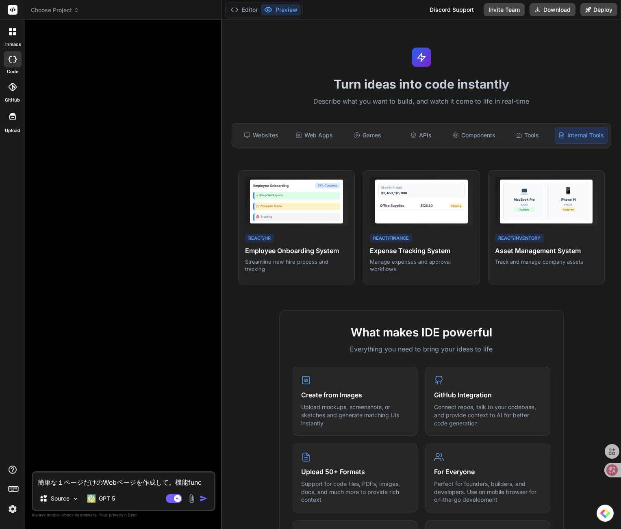
type textarea "x"
type textarea "簡単な１ページだけのWebページを作成して。機能functi"
type textarea "x"
type textarea "簡単な１ページだけのWebページを作成して。機能functio"
type textarea "x"
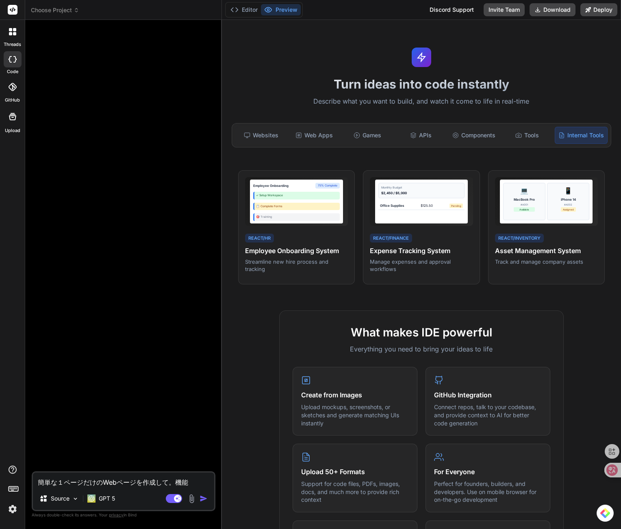
type textarea "簡単な１ページだけのWebページを作成して。機能function"
type textarea "x"
type textarea "簡単な１ページだけのWebページを作成して。機能functionh"
type textarea "x"
type textarea "簡単な１ページだけのWebページを作成して。機能functionは"
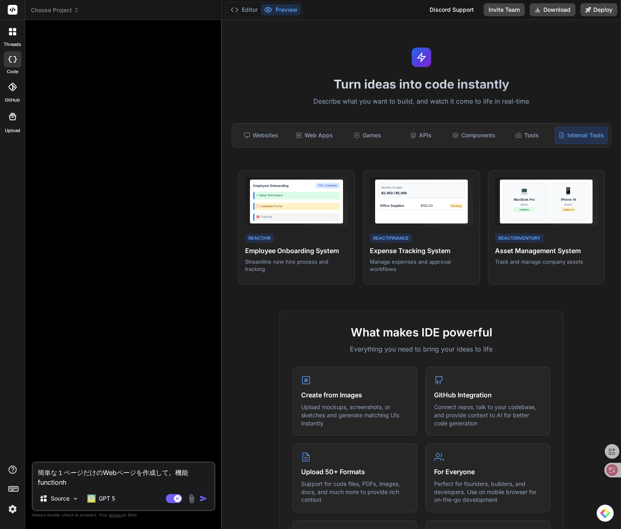
type textarea "x"
type textarea "簡単な１ページだけのWebページを作成して。機能functionはn"
type textarea "x"
type textarea "簡単な１ページだけのWebページを作成して。機能functionはな"
type textarea "x"
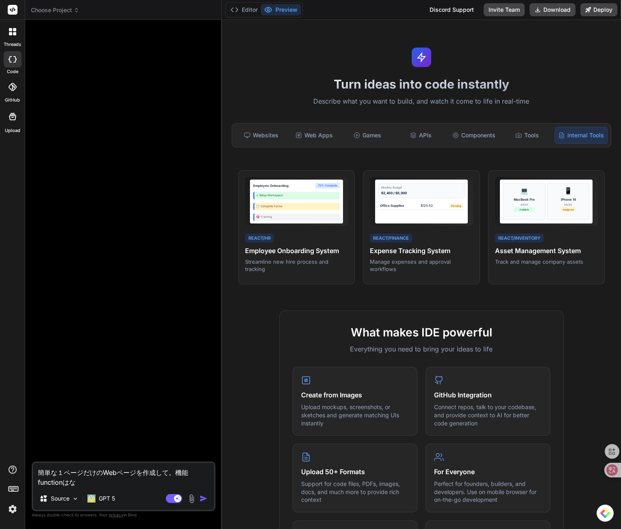
type textarea "簡単な１ページだけのWebページを作成して。機能functionはなs"
type textarea "x"
type textarea "簡単な１ページだけのWebページを作成して。機能function話"
type textarea "x"
type textarea "簡単な１ページだけのWebページを作成して。機能function"
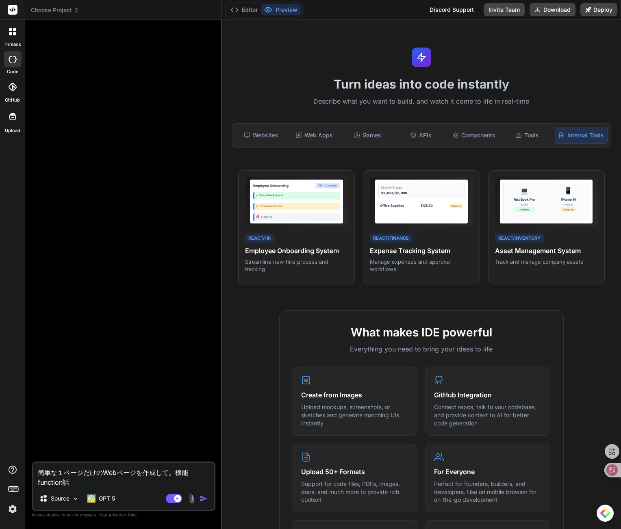
type textarea "x"
type textarea "簡単な１ページだけのWebページを作成して。機能functionh"
type textarea "x"
type textarea "簡単な１ページだけのWebページを作成して。機能functionは"
type textarea "x"
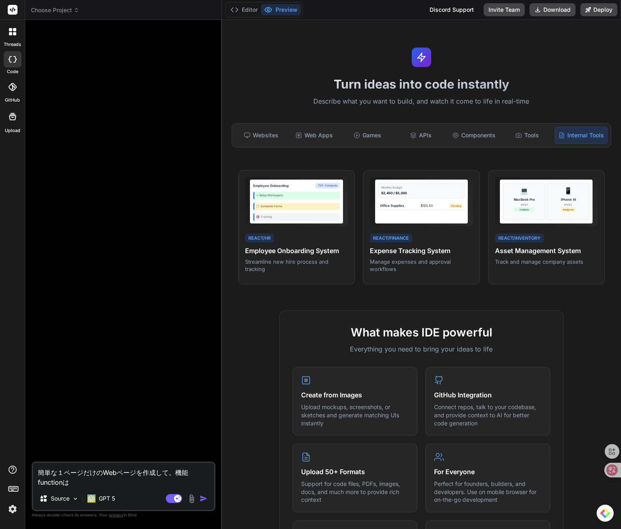
type textarea "簡単な１ページだけのWebページを作成して。機能functionはn"
type textarea "x"
type textarea "簡単な１ページだけのWebページを作成して。機能functionはな"
type textarea "x"
type textarea "簡単な１ページだけのWebページを作成して。機能functionはなs"
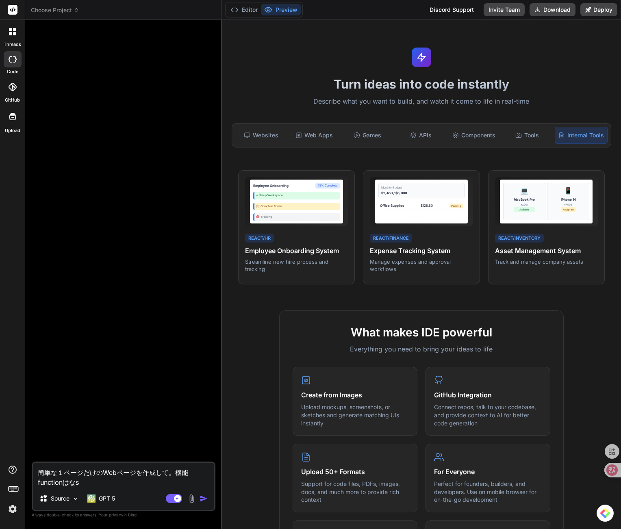
type textarea "x"
type textarea "簡単な１ページだけのWebページを作成して。機能function話"
type textarea "x"
type textarea "簡単な１ページだけのWebページを作成して。機能functionはなし"
type textarea "x"
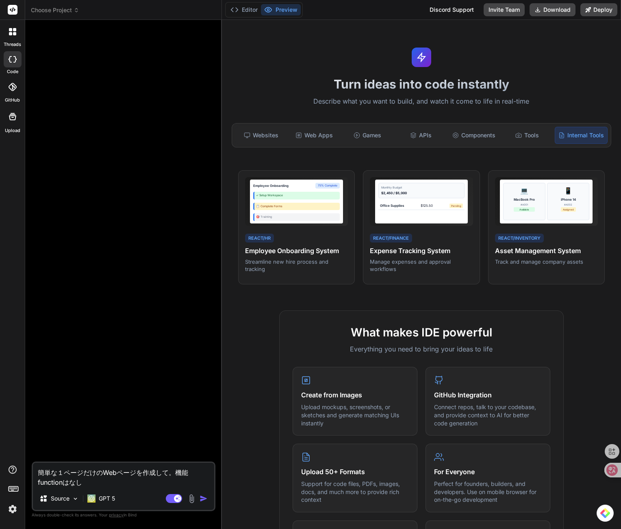
type textarea "簡単な１ページだけのWebページを作成して。機能functionはなし。"
type textarea "x"
type textarea "簡単な１ページだけのWebページを作成して。機能functionはなし。m"
type textarea "x"
type textarea "簡単な１ページだけのWebページを作成して。機能functionはなし。み"
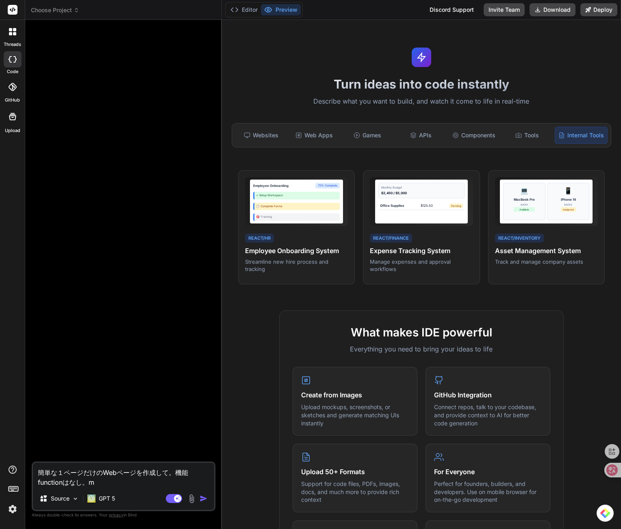
type textarea "x"
type textarea "簡単な１ページだけのWebページを作成して。機能functionはなし。みd"
type textarea "x"
type textarea "簡単な１ページだけのWebページを作成して。機能functionはなし。みdr"
type textarea "x"
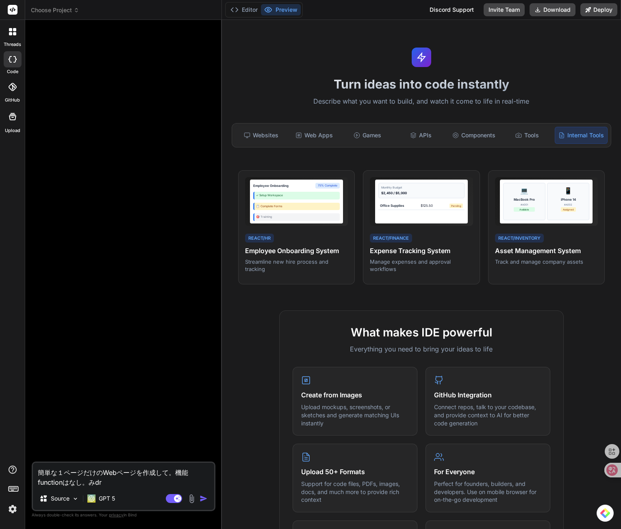
type textarea "簡単な１ページだけのWebページを作成して。機能functionはなし。みd"
type textarea "x"
type textarea "簡単な１ページだけのWebページを作成して。機能functionはなし。み"
type textarea "x"
type textarea "簡単な１ページだけのWebページを作成して。機能functionはなし。"
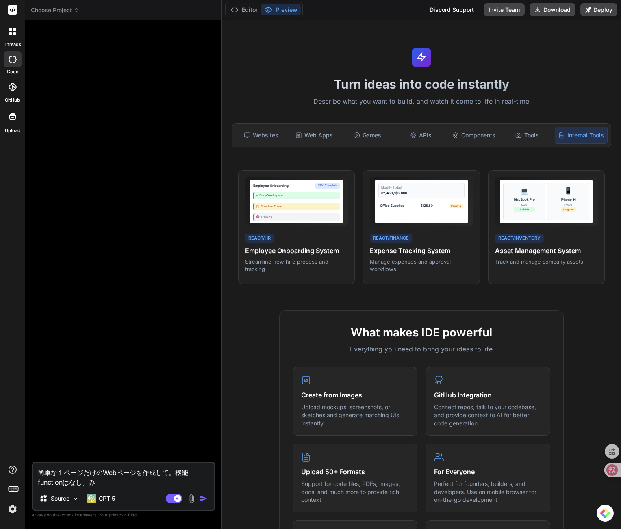
type textarea "x"
type textarea "簡単な１ページだけのWebページを作成して。機能functionはなし。k"
type textarea "x"
type textarea "簡単な１ページだけのWebページを作成して。機能functionはなし。き"
type textarea "x"
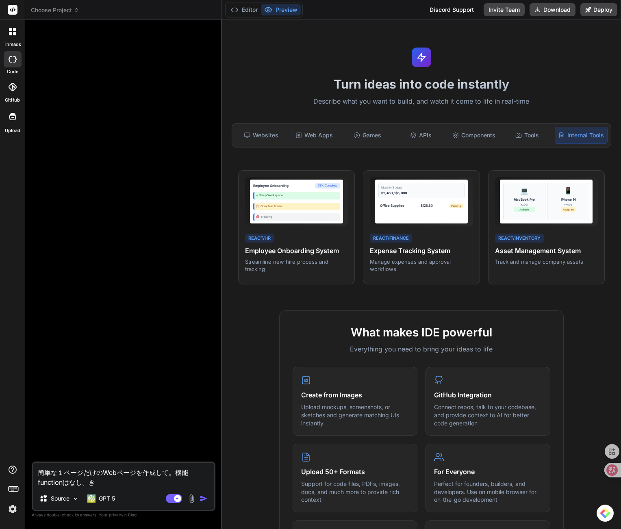
type textarea "簡単な１ページだけのWebページを作成して。機能functionはなし。きい"
type textarea "x"
type textarea "簡単な１ページだけのWebページを作成して。機能functionはなし。きいr"
type textarea "x"
type textarea "簡単な１ページだけのWebページを作成して。機能functionはなし。黄色"
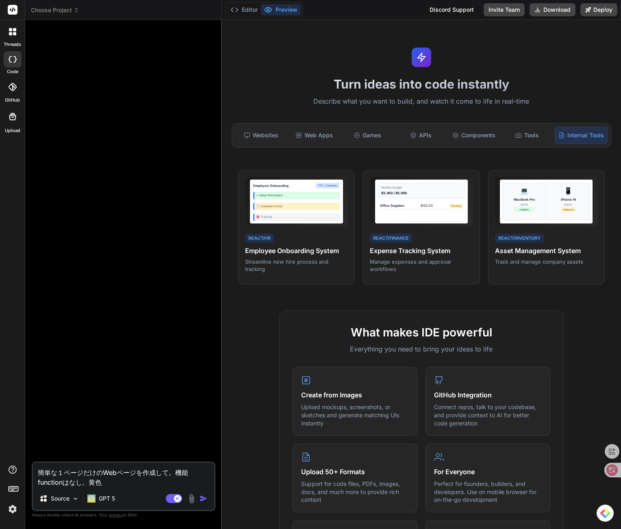
type textarea "x"
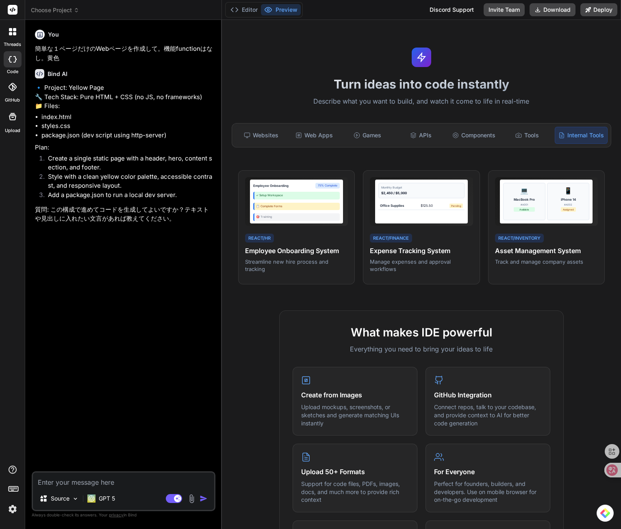
type textarea "x"
click at [96, 476] on textarea at bounding box center [123, 480] width 181 height 15
type textarea "y"
type textarea "x"
type textarea "ye"
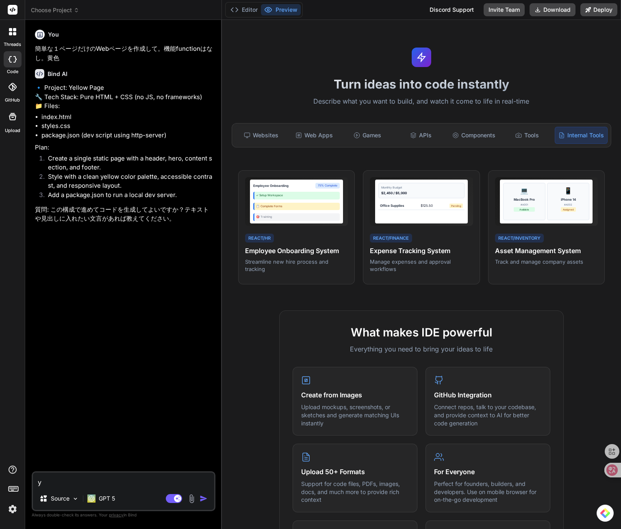
type textarea "x"
type textarea "yes"
type textarea "x"
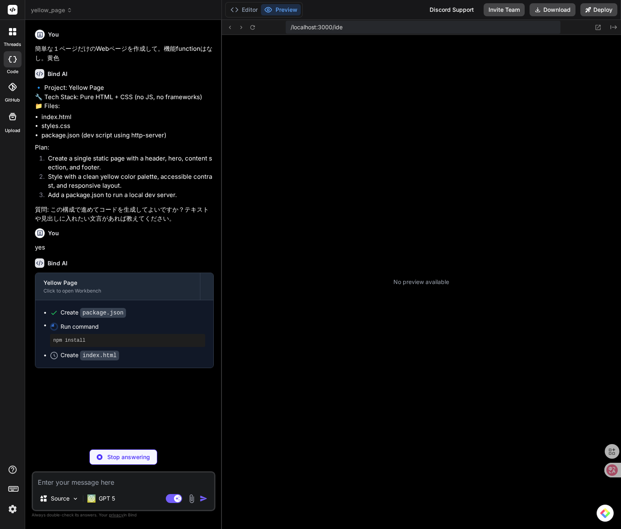
scroll to position [85, 0]
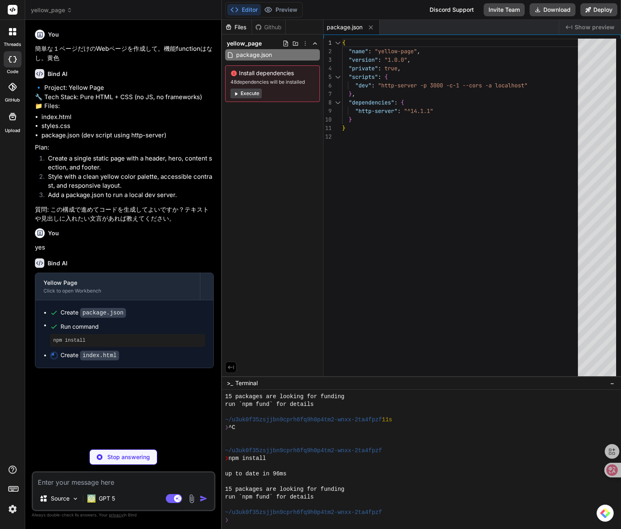
type textarea "x"
type textarea "<div class="container footer-inner"> <p>© 2025 Yellow. All rights reserved.</p>…"
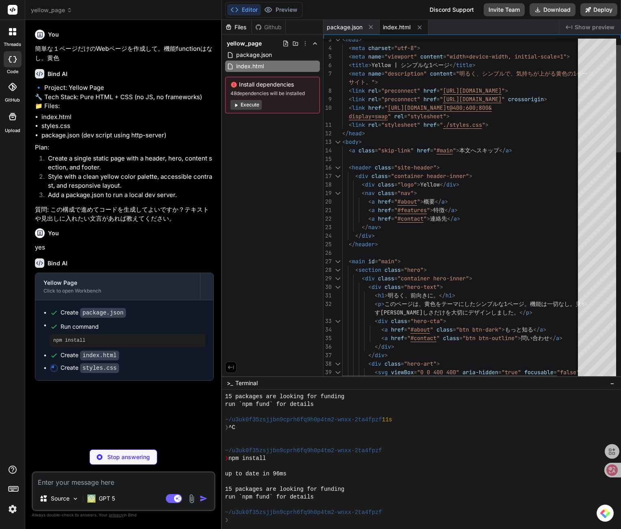
scroll to position [51, 0]
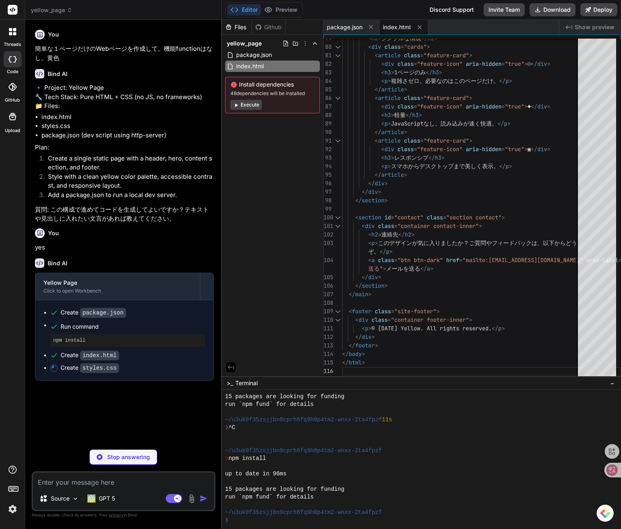
type textarea "x"
type textarea ".cards { grid-template-columns: 1fr; } .btn { width: 100%; text-align: center; …"
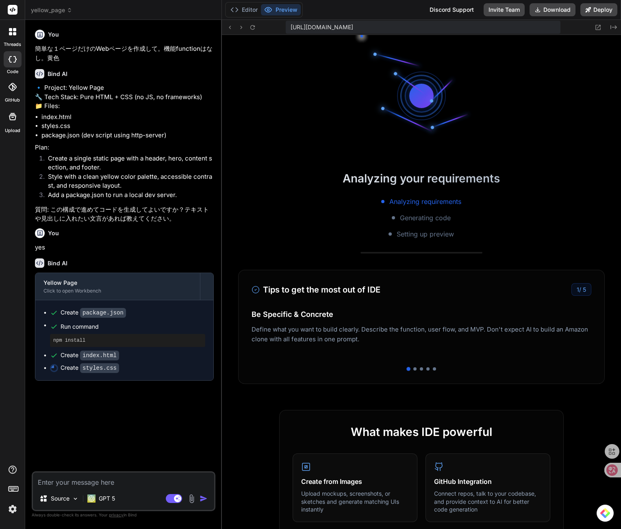
type textarea "x"
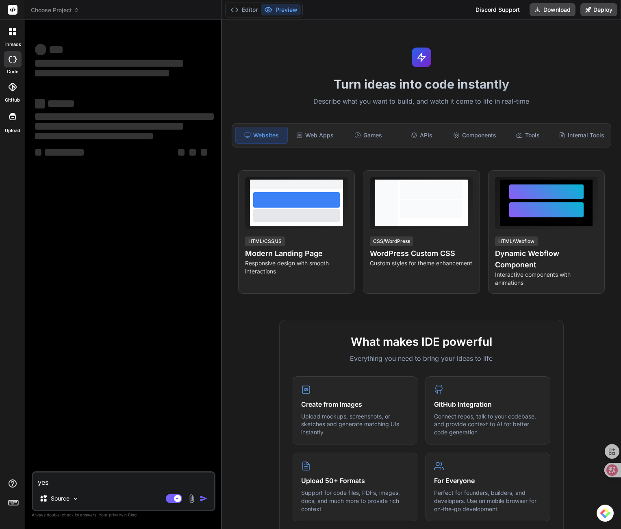
type textarea "x"
